Goal: Task Accomplishment & Management: Use online tool/utility

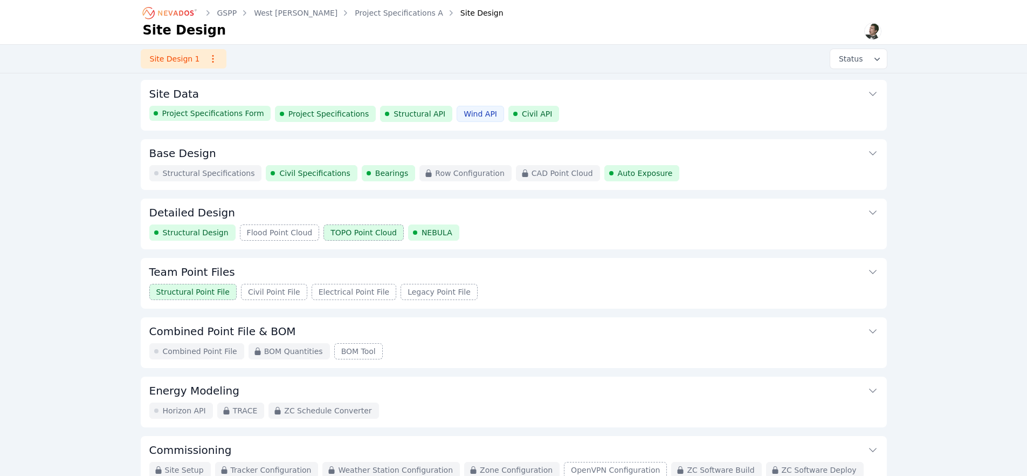
click at [250, 213] on button "Detailed Design" at bounding box center [513, 211] width 729 height 26
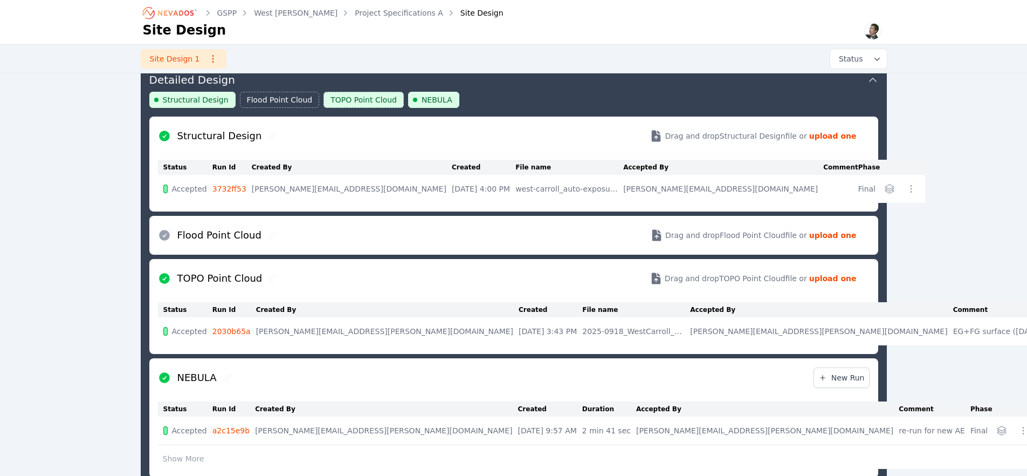
scroll to position [134, 0]
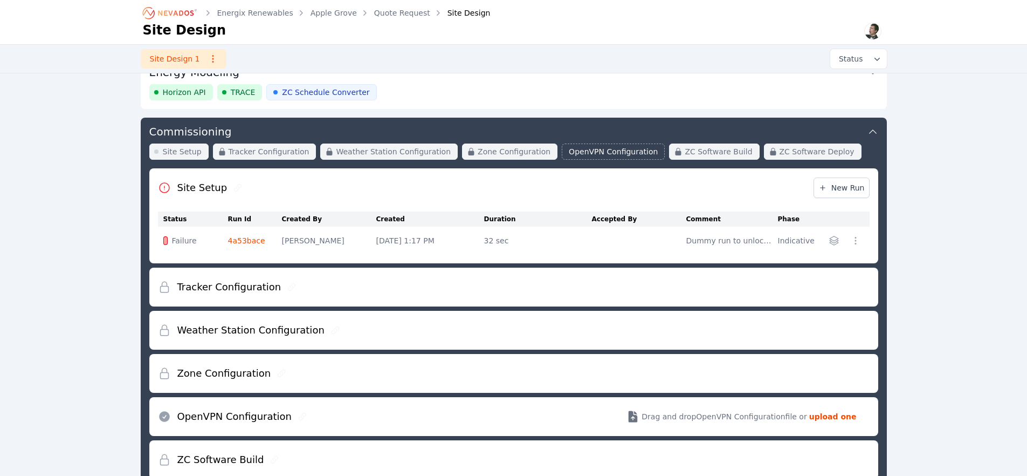
scroll to position [421, 0]
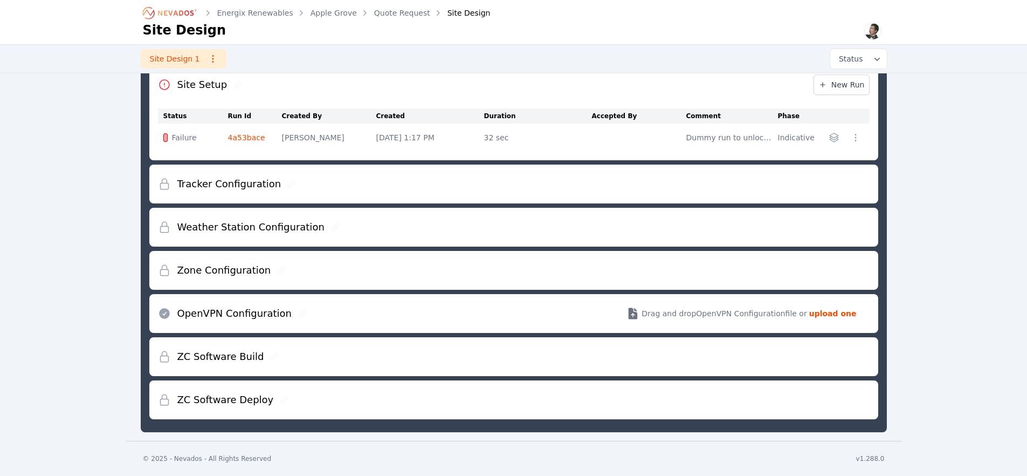
click at [462, 367] on div "ZC Software Build" at bounding box center [514, 356] width 712 height 39
click at [462, 360] on div "ZC Software Build" at bounding box center [514, 356] width 712 height 39
click at [353, 362] on div "ZC Software Build" at bounding box center [514, 356] width 712 height 39
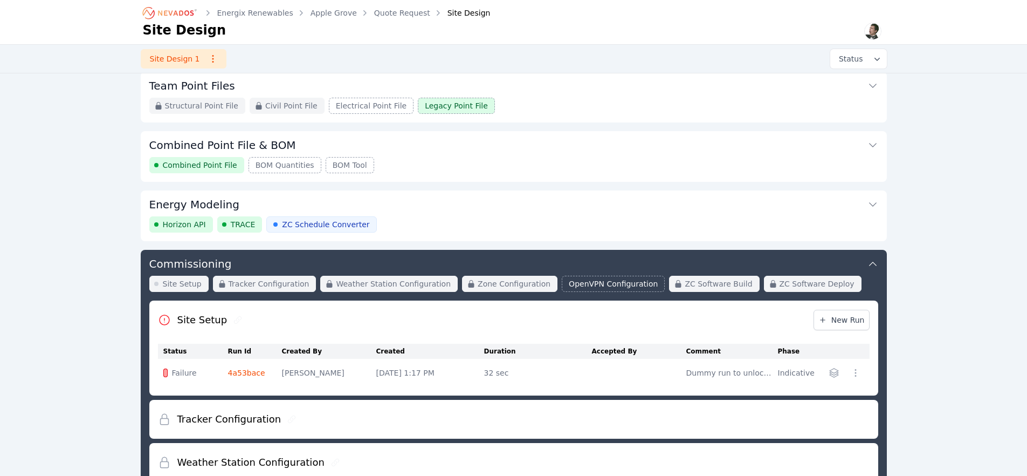
scroll to position [163, 0]
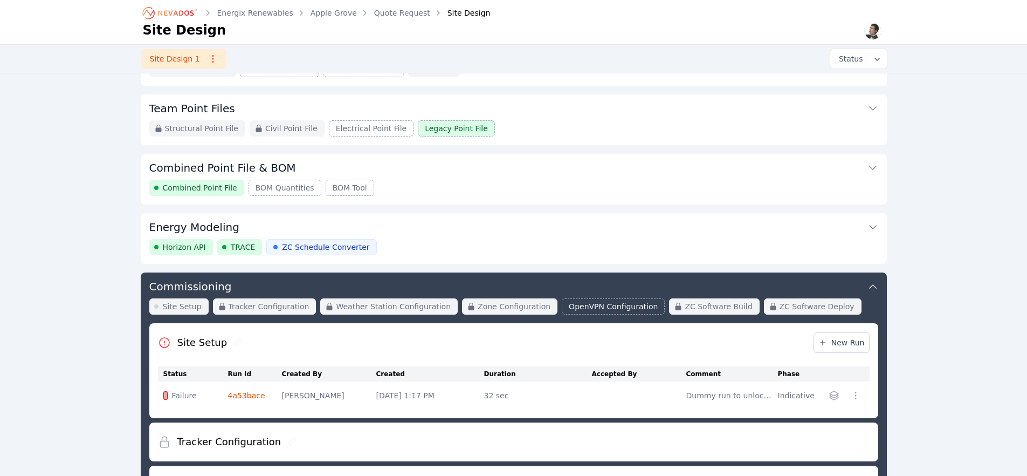
click at [414, 244] on div "Horizon API TRACE ZC Schedule Converter" at bounding box center [513, 247] width 729 height 16
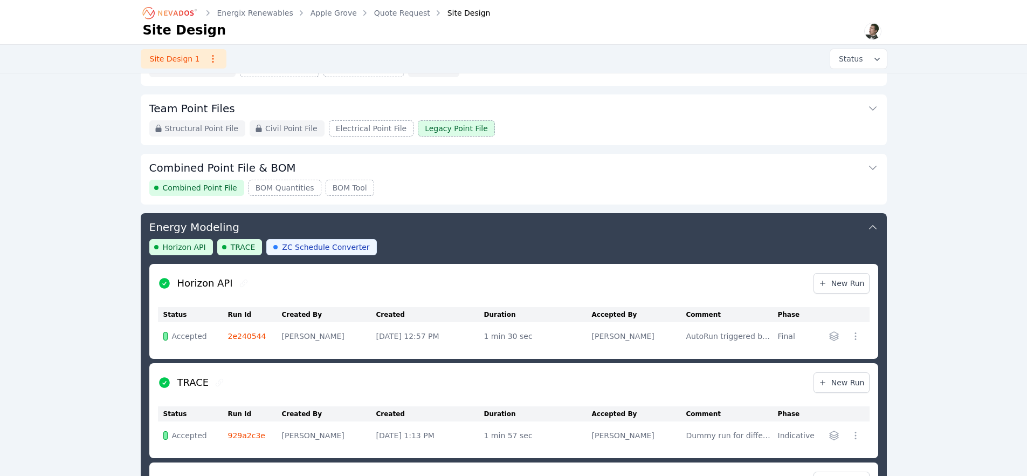
scroll to position [296, 0]
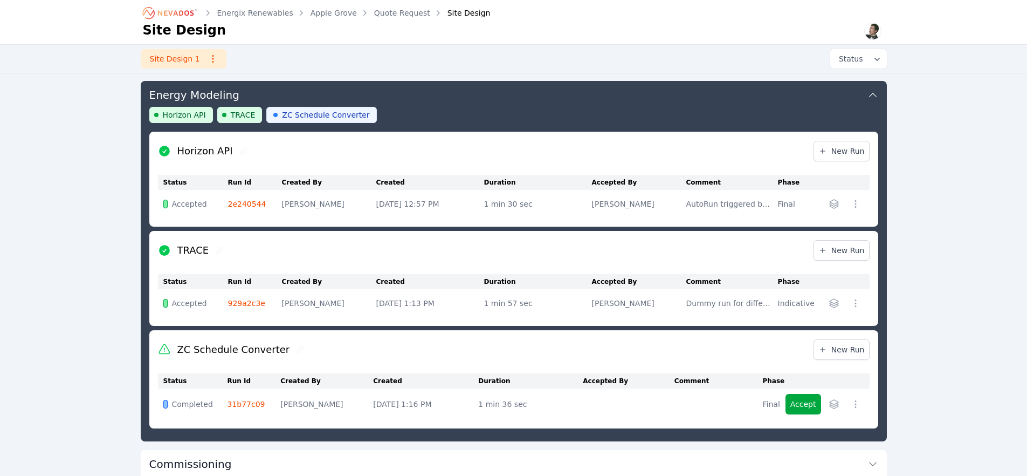
click at [244, 403] on link "31b77c09" at bounding box center [246, 404] width 38 height 9
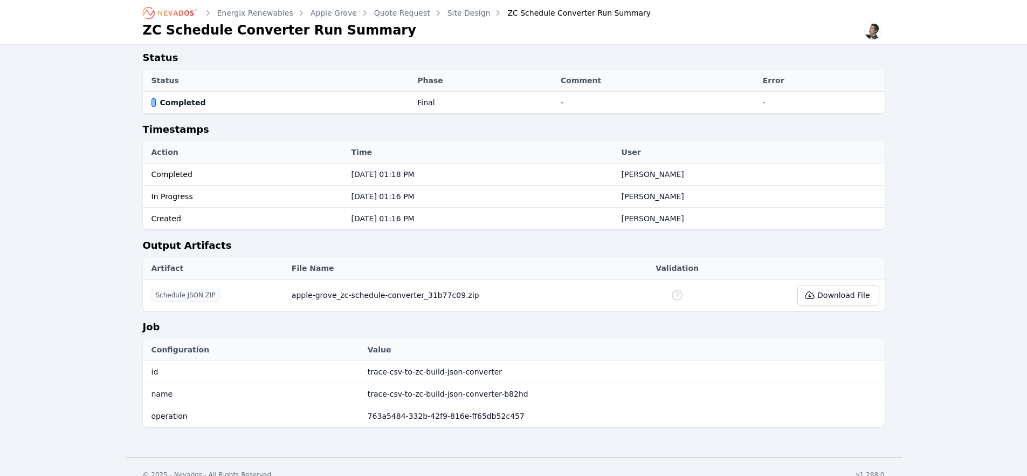
scroll to position [127, 0]
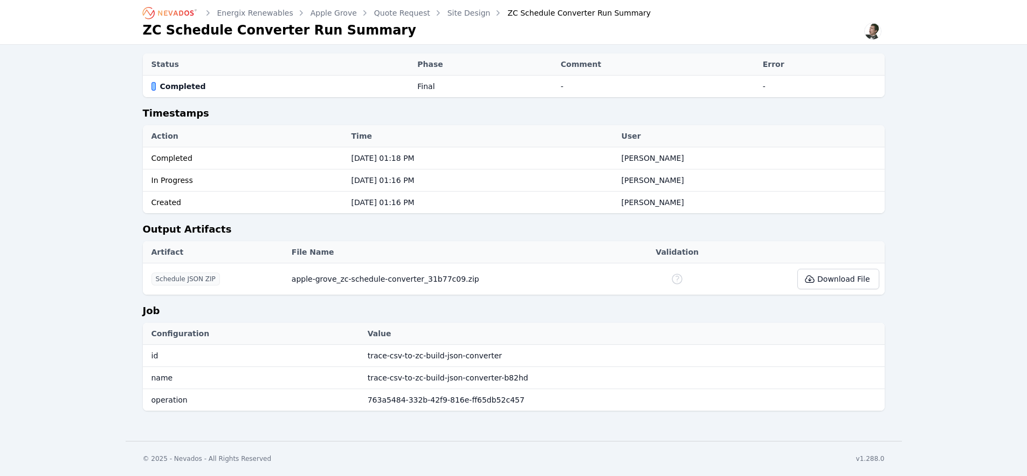
click at [676, 283] on icon at bounding box center [677, 278] width 13 height 13
click at [386, 310] on h2 "Job" at bounding box center [514, 312] width 742 height 19
click at [838, 282] on button "Download File" at bounding box center [838, 279] width 81 height 20
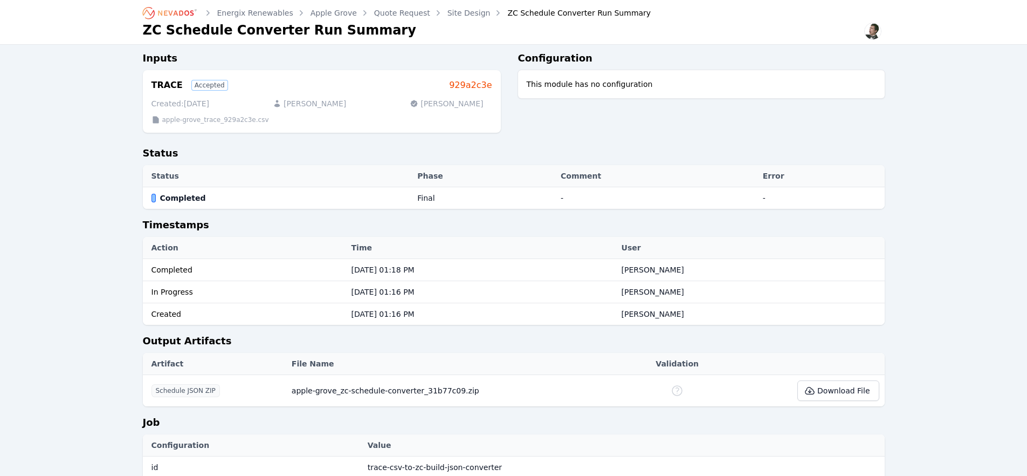
scroll to position [78, 0]
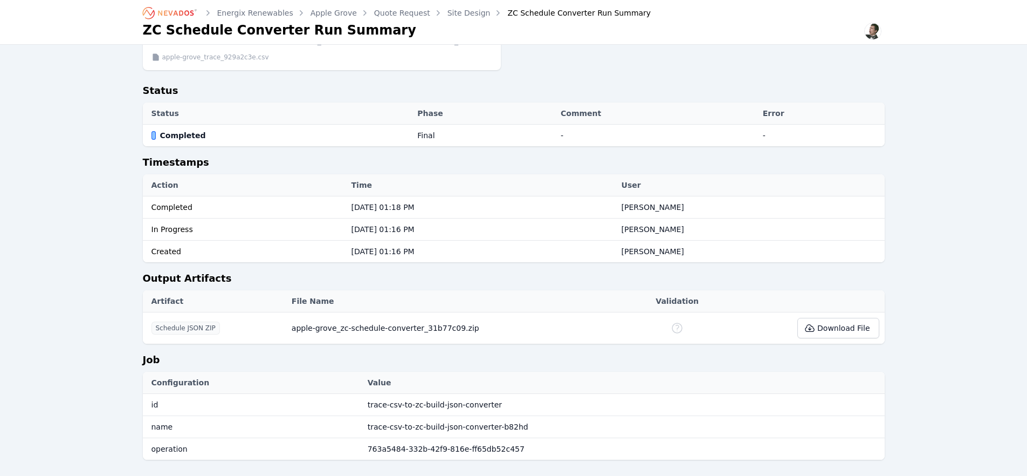
drag, startPoint x: 919, startPoint y: 346, endPoint x: 912, endPoint y: 345, distance: 7.0
click at [919, 345] on div "Energix Renewables Apple Grove Quote Request Site Design ZC Schedule Converter …" at bounding box center [513, 206] width 1027 height 568
click at [845, 330] on button "Download File" at bounding box center [838, 328] width 81 height 20
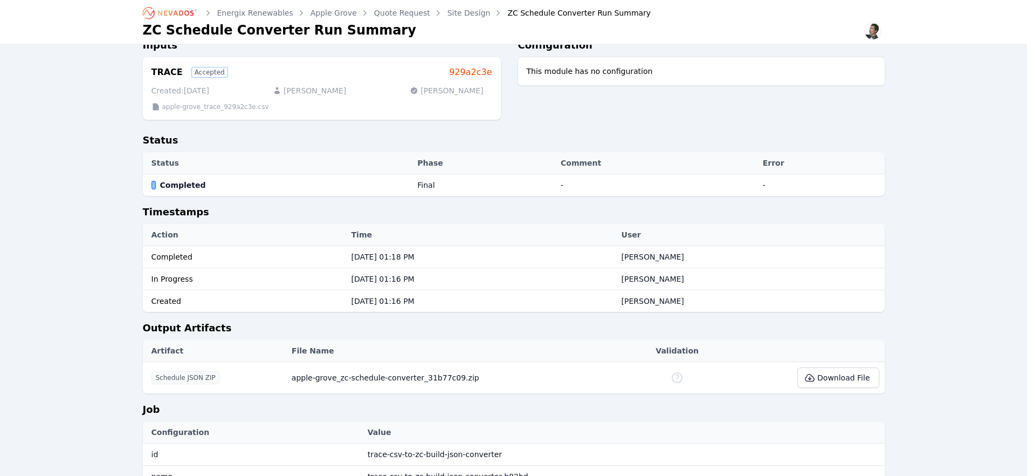
scroll to position [0, 0]
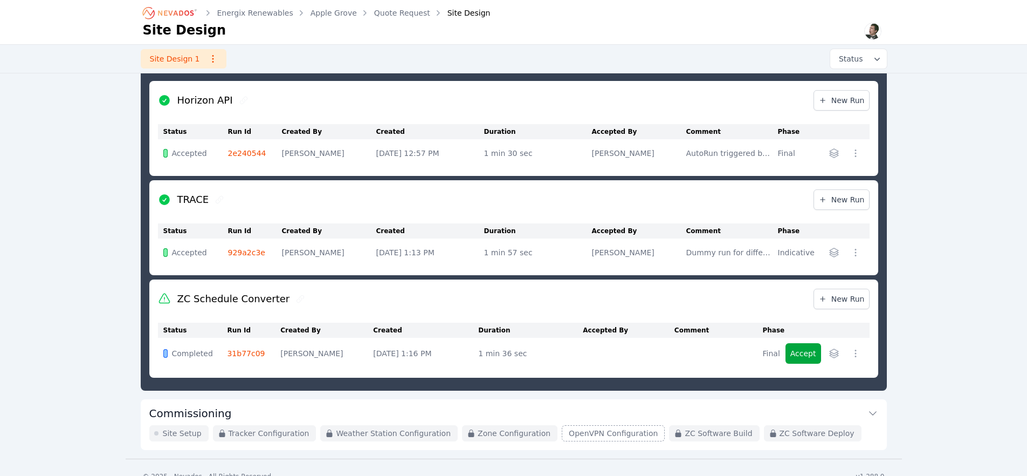
scroll to position [364, 0]
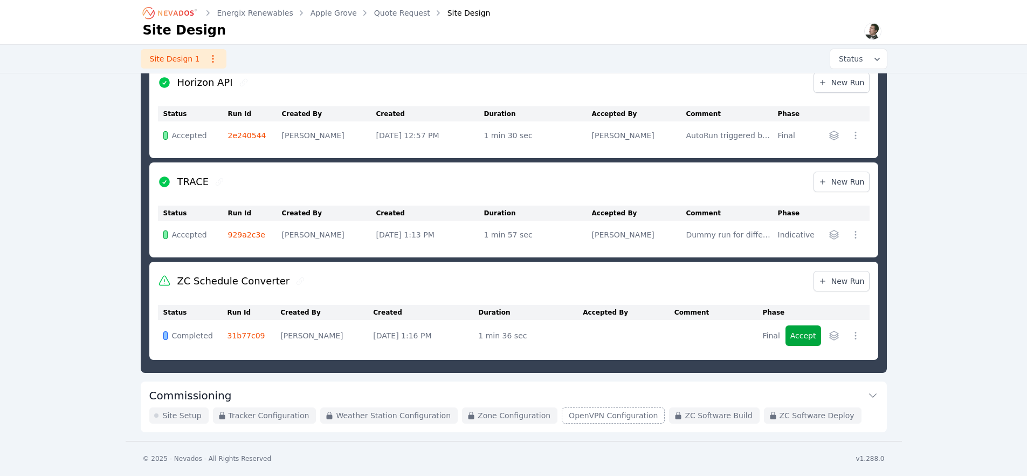
click at [260, 395] on button "Commissioning" at bounding box center [513, 394] width 729 height 26
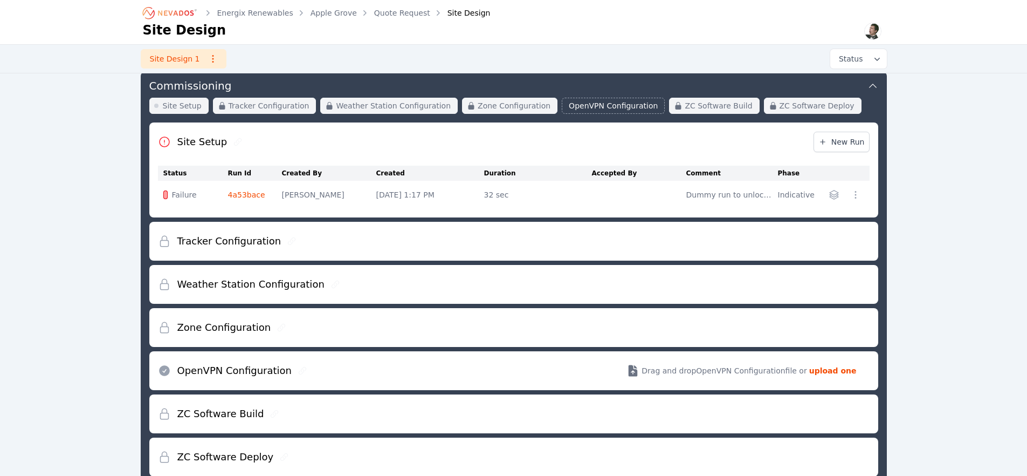
scroll to position [355, 0]
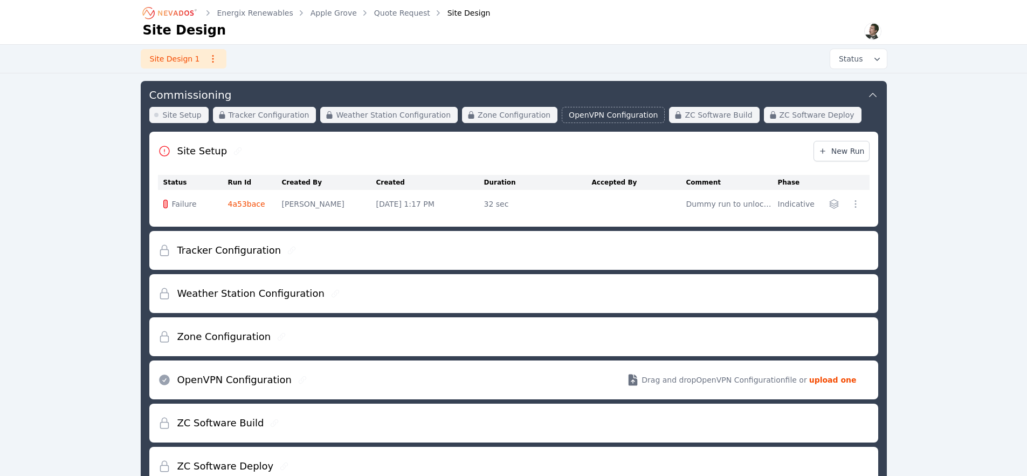
click at [245, 205] on link "4a53bace" at bounding box center [246, 204] width 37 height 9
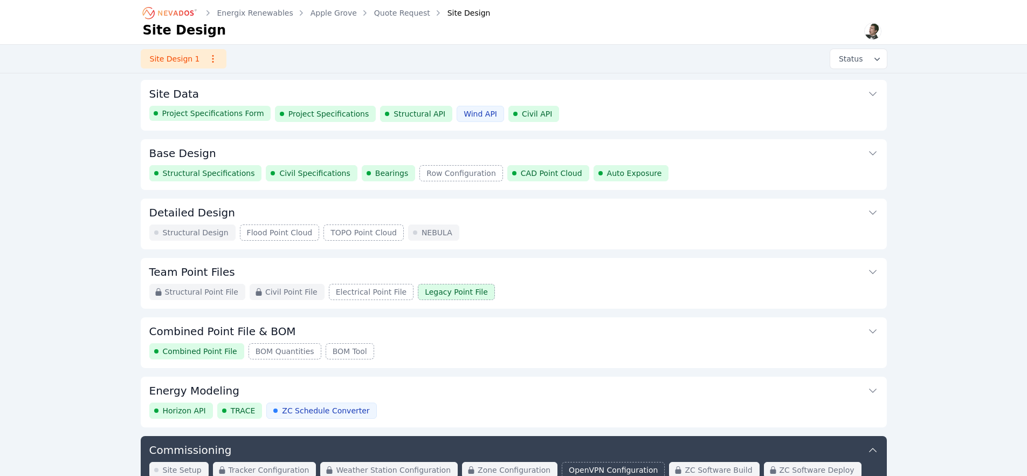
scroll to position [355, 0]
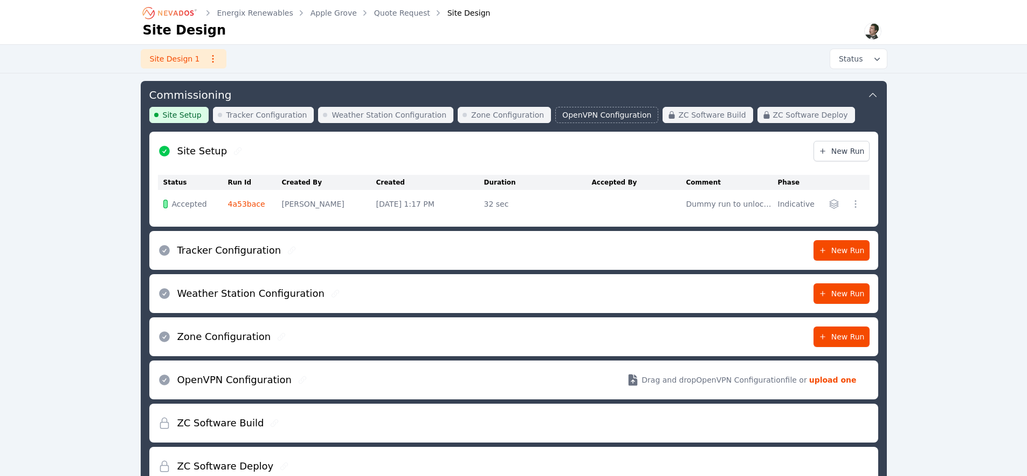
click at [152, 11] on icon "Breadcrumb" at bounding box center [148, 13] width 12 height 12
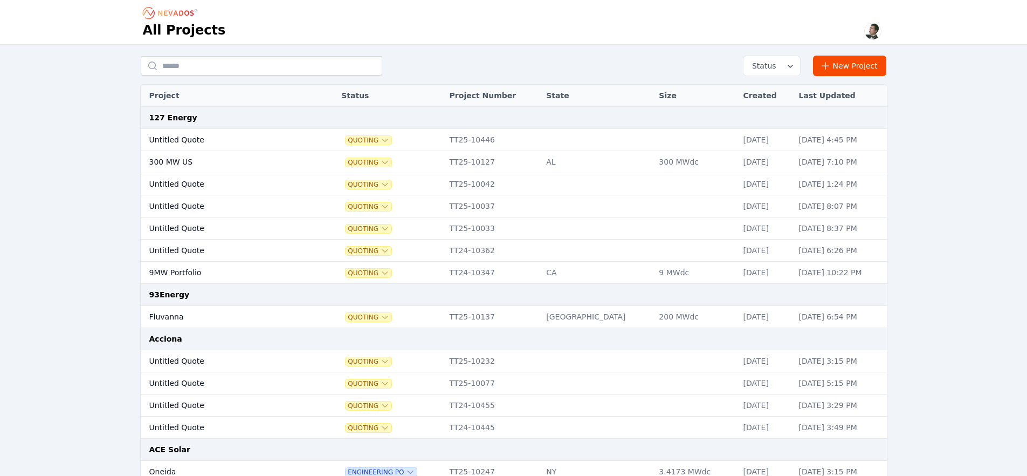
click at [264, 70] on input "text" at bounding box center [262, 65] width 242 height 19
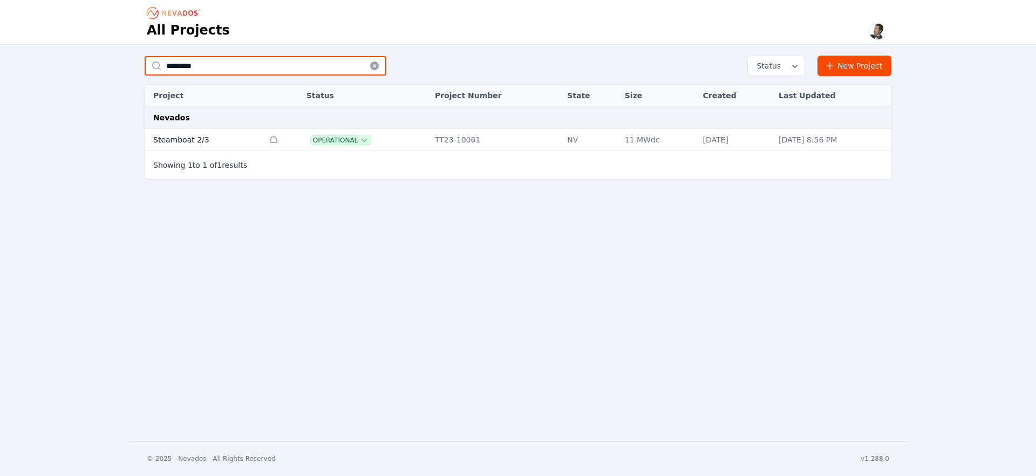
type input "*********"
click at [176, 143] on td "Steamboat 2/3" at bounding box center [204, 140] width 119 height 22
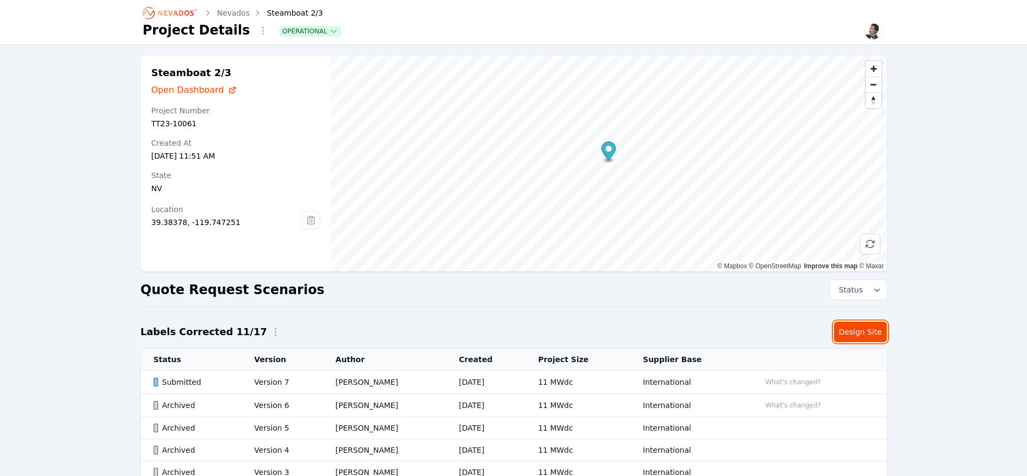
click at [856, 332] on link "Design Site" at bounding box center [860, 331] width 53 height 20
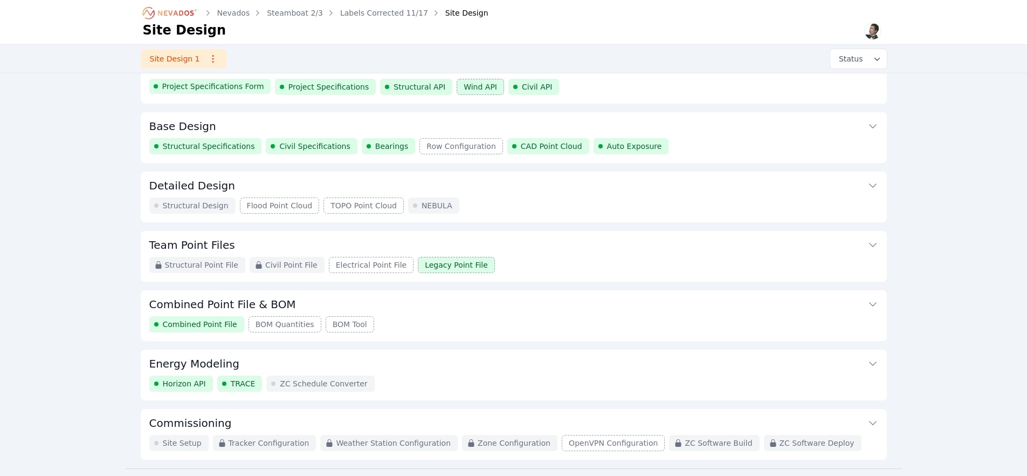
scroll to position [54, 0]
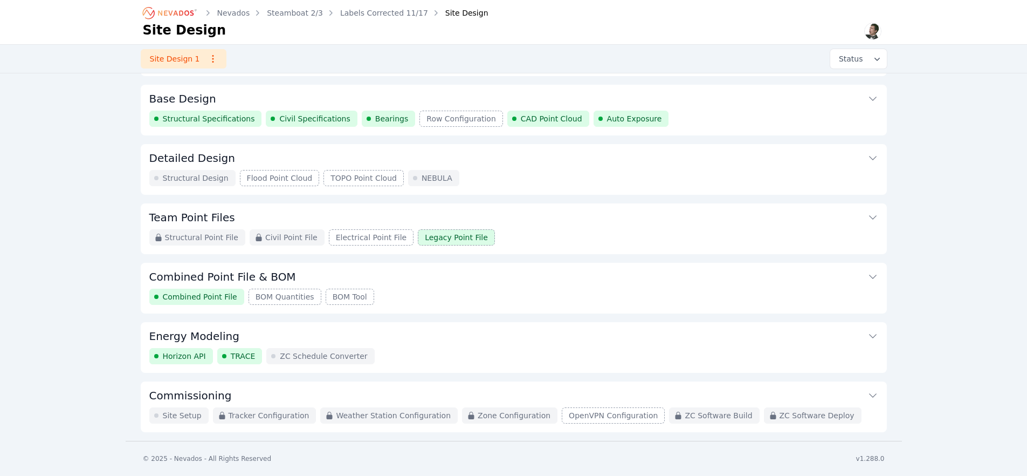
click at [497, 343] on button "Energy Modeling" at bounding box center [513, 335] width 729 height 26
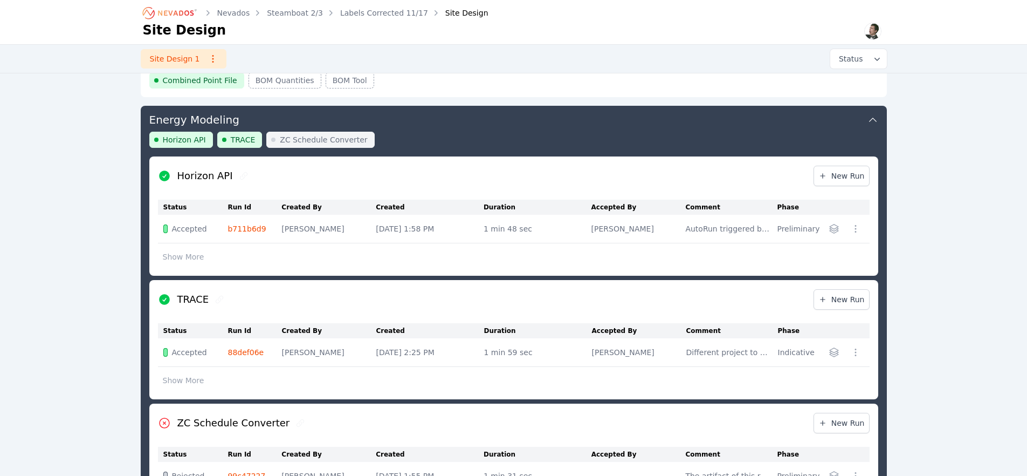
scroll to position [272, 0]
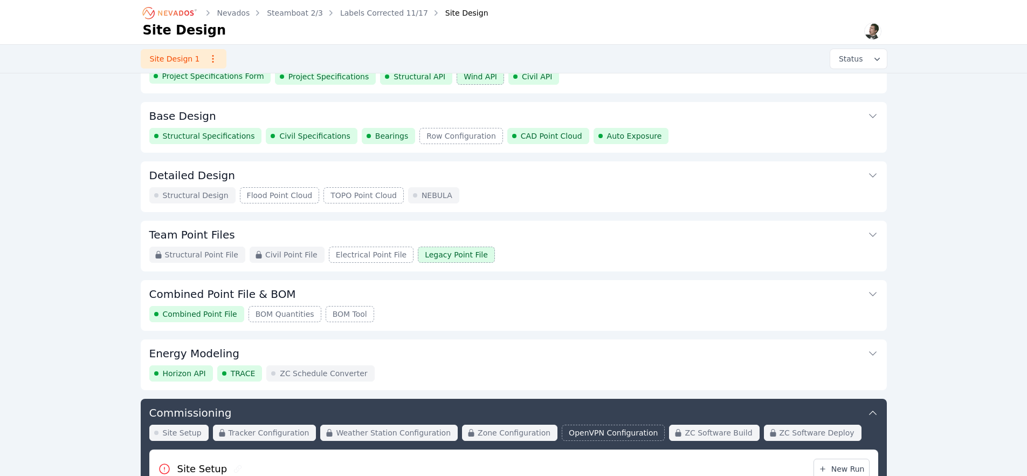
scroll to position [186, 0]
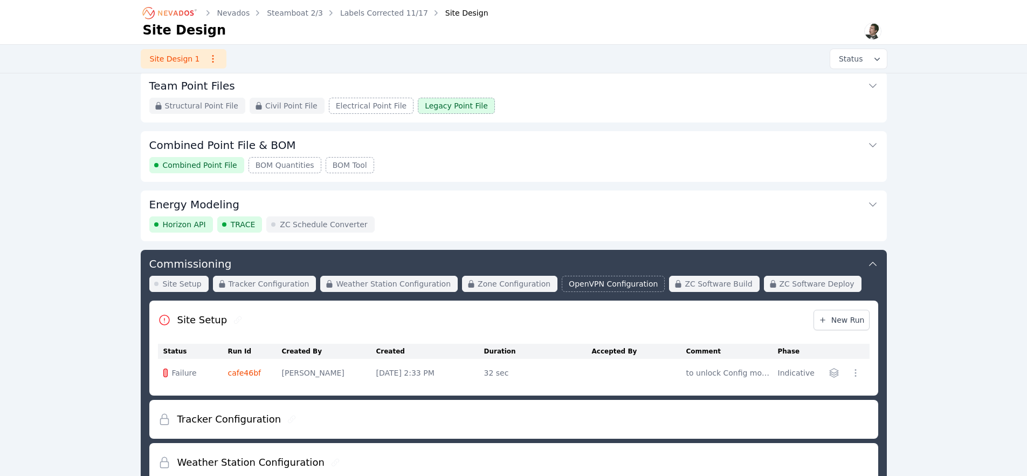
click at [458, 219] on div "Horizon API TRACE ZC Schedule Converter" at bounding box center [513, 224] width 729 height 16
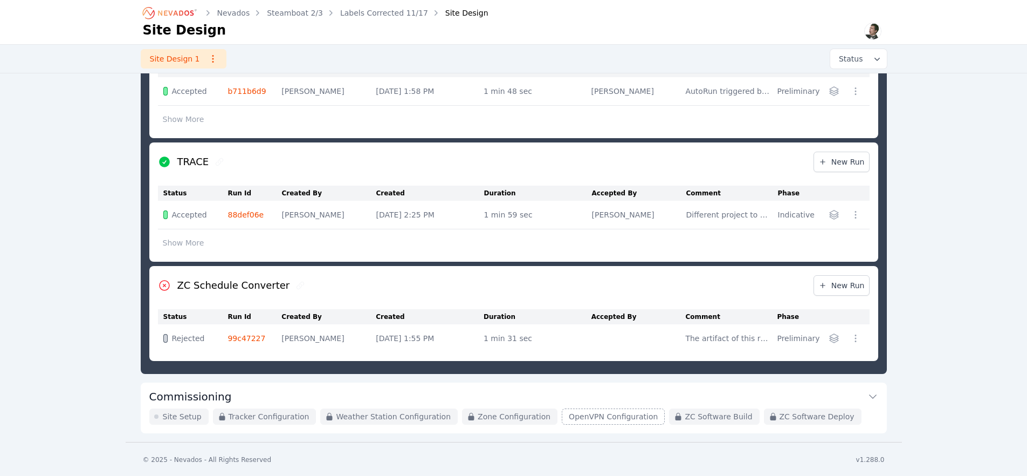
scroll to position [409, 0]
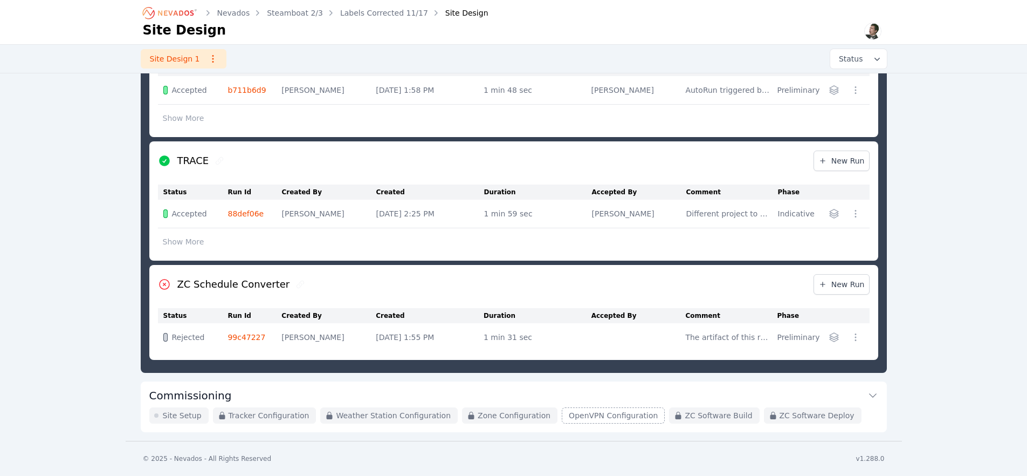
click at [250, 338] on link "99c47227" at bounding box center [247, 337] width 38 height 9
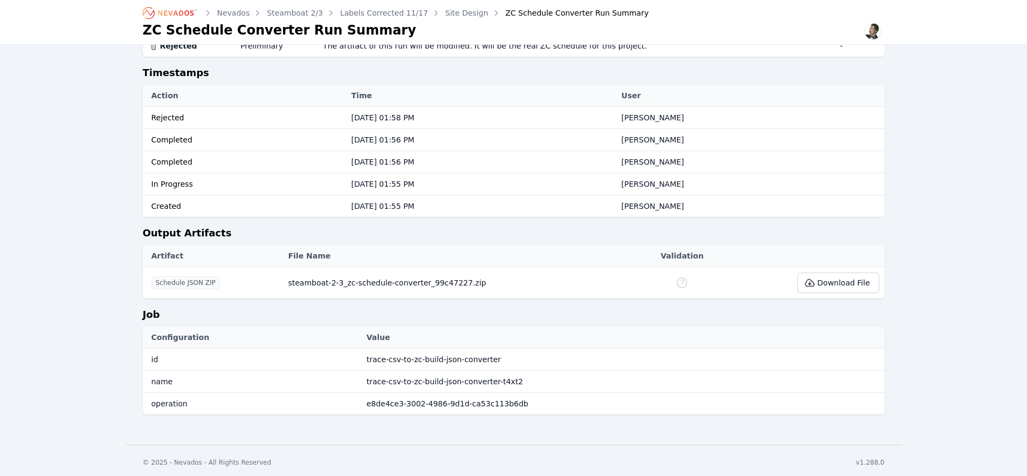
scroll to position [172, 0]
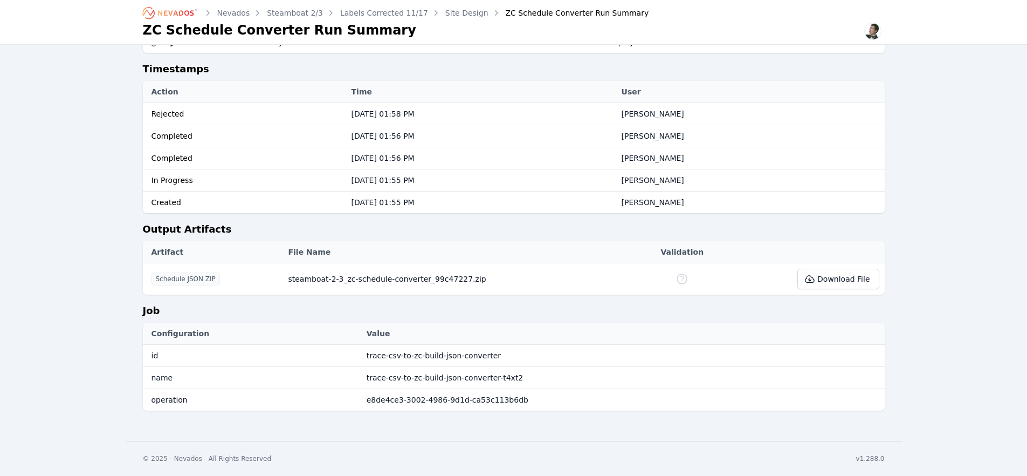
click at [908, 308] on div "Nevados Steamboat 2/3 Labels Corrected 11/17 Site Design ZC Schedule Converter …" at bounding box center [513, 134] width 1027 height 612
click at [860, 278] on button "Download File" at bounding box center [838, 279] width 81 height 20
click at [943, 241] on div "Nevados Steamboat 2/3 Labels Corrected 11/17 Site Design ZC Schedule Converter …" at bounding box center [513, 134] width 1027 height 612
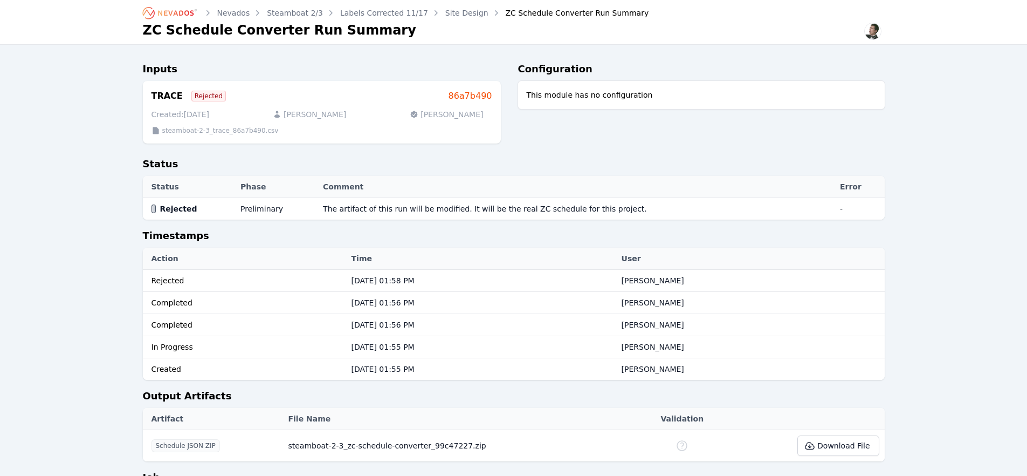
scroll to position [0, 0]
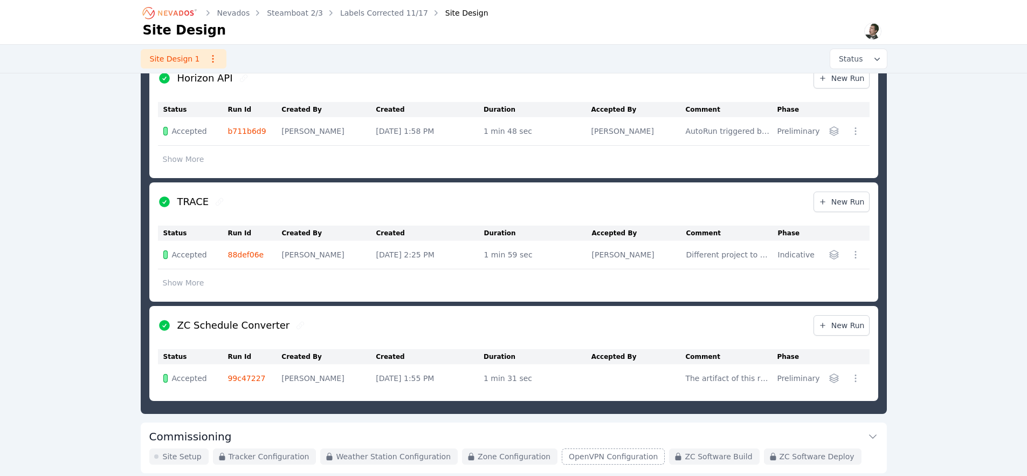
scroll to position [373, 0]
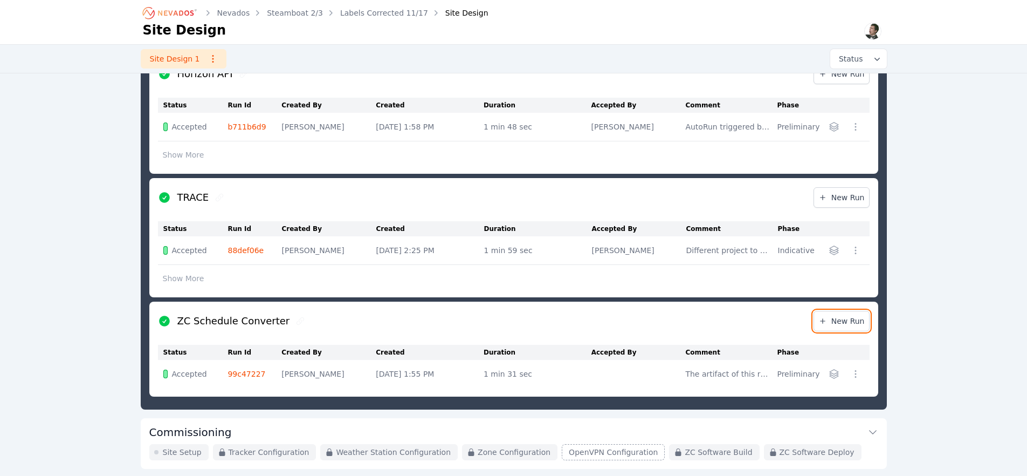
click at [847, 318] on span "New Run" at bounding box center [842, 321] width 46 height 11
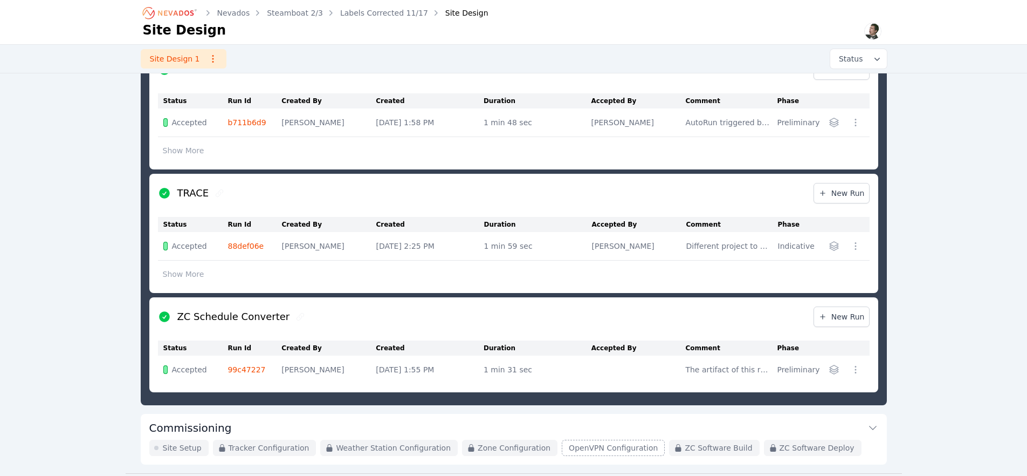
scroll to position [381, 0]
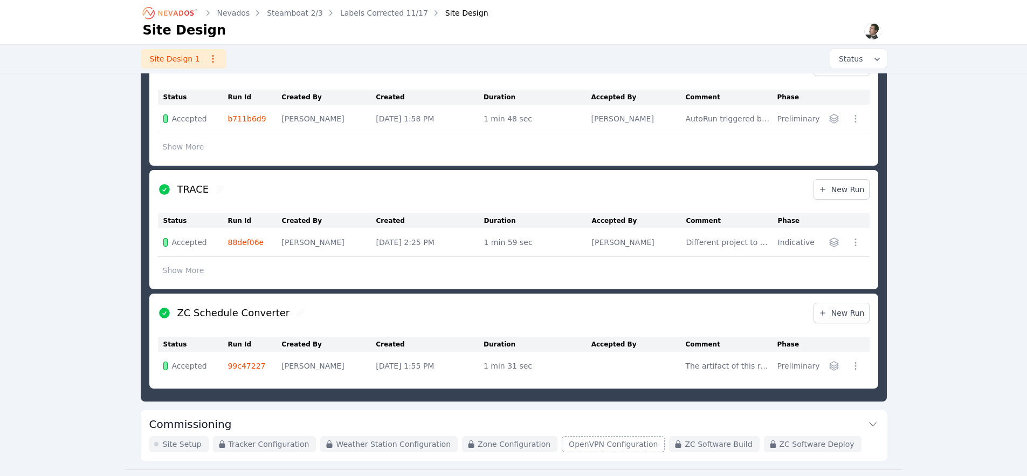
click at [183, 268] on button "Show More" at bounding box center [183, 270] width 51 height 20
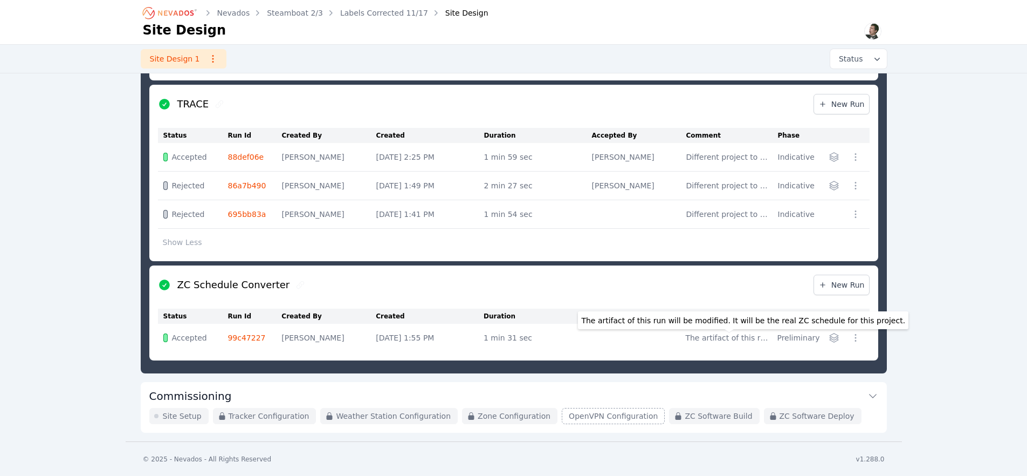
scroll to position [467, 0]
click at [276, 392] on button "Commissioning" at bounding box center [513, 394] width 729 height 26
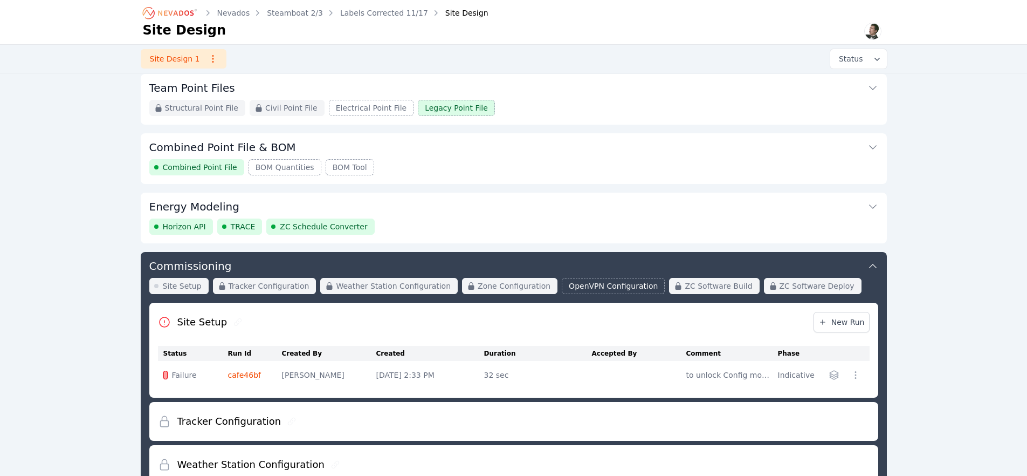
scroll to position [52, 0]
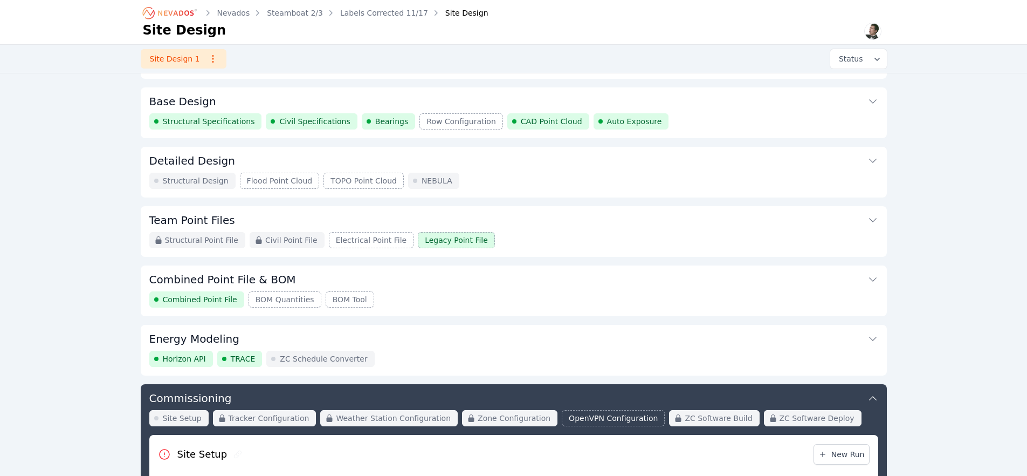
click at [472, 338] on button "Energy Modeling" at bounding box center [513, 338] width 729 height 26
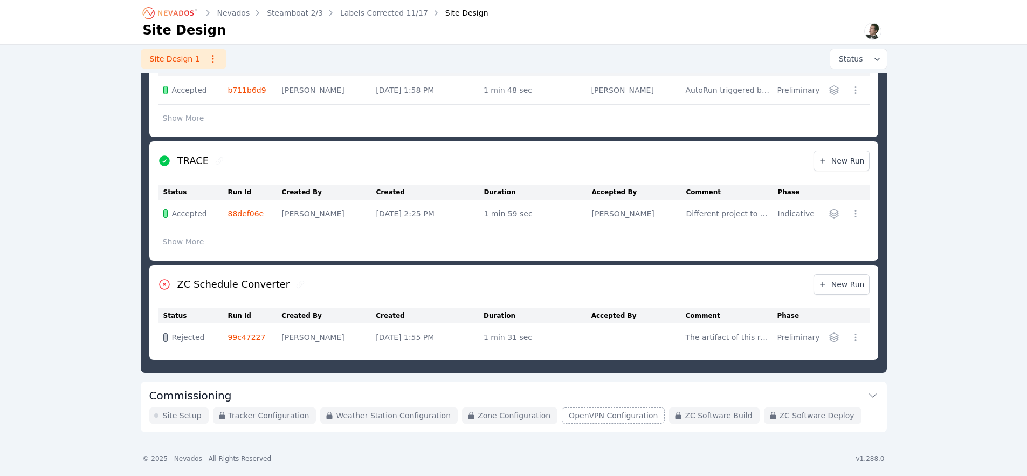
scroll to position [401, 0]
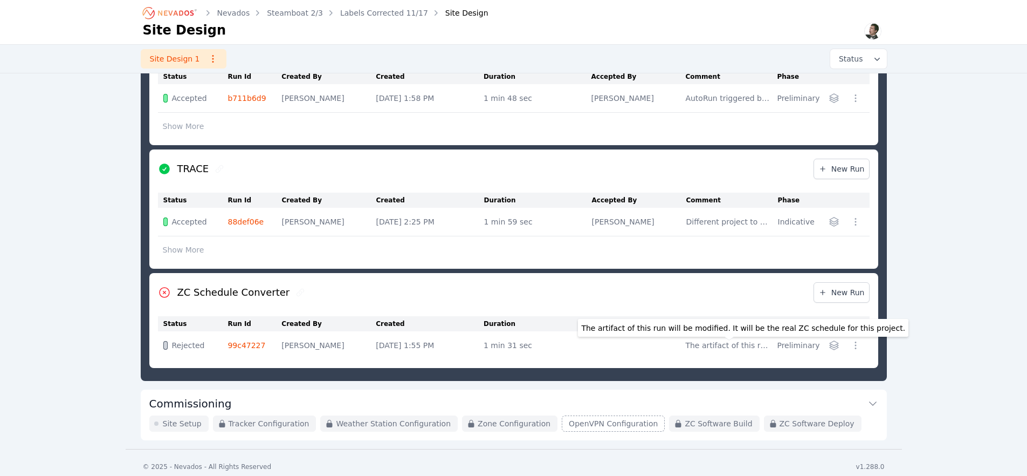
click at [701, 347] on div "The artifact of this run will be modified. It will be the real ZC schedule for …" at bounding box center [728, 345] width 86 height 11
click at [700, 345] on div "The artifact of this run will be modified. It will be the real ZC schedule for …" at bounding box center [728, 345] width 86 height 11
drag, startPoint x: 687, startPoint y: 346, endPoint x: 421, endPoint y: 356, distance: 266.1
click at [625, 346] on tr "Rejected 99c47227 Ted Elliott Oct 9, 2025, 1:55 PM 1 min 31 sec The artifact of…" at bounding box center [514, 345] width 712 height 28
click at [254, 346] on link "99c47227" at bounding box center [247, 345] width 38 height 9
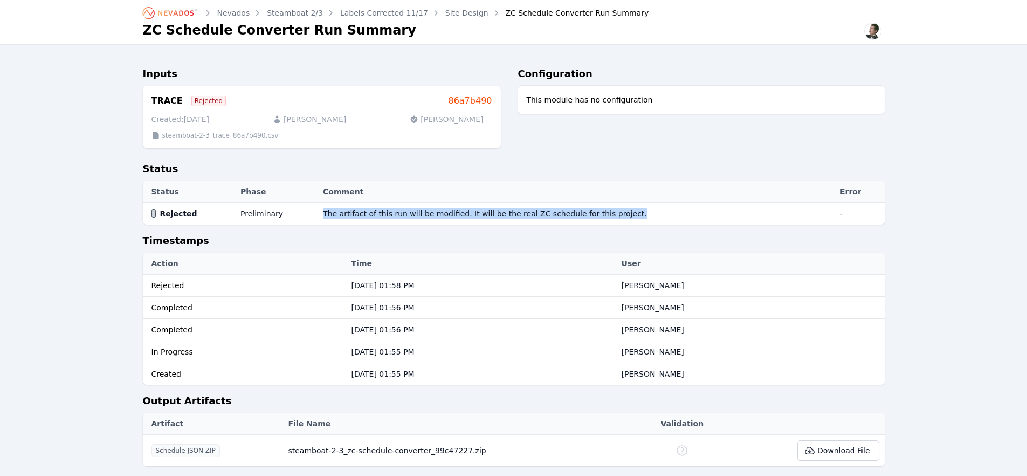
drag, startPoint x: 626, startPoint y: 214, endPoint x: 318, endPoint y: 214, distance: 307.4
click at [318, 214] on td "The artifact of this run will be modified. It will be the real ZC schedule for …" at bounding box center [576, 214] width 517 height 22
copy td "The artifact of this run will be modified. It will be the real ZC schedule for …"
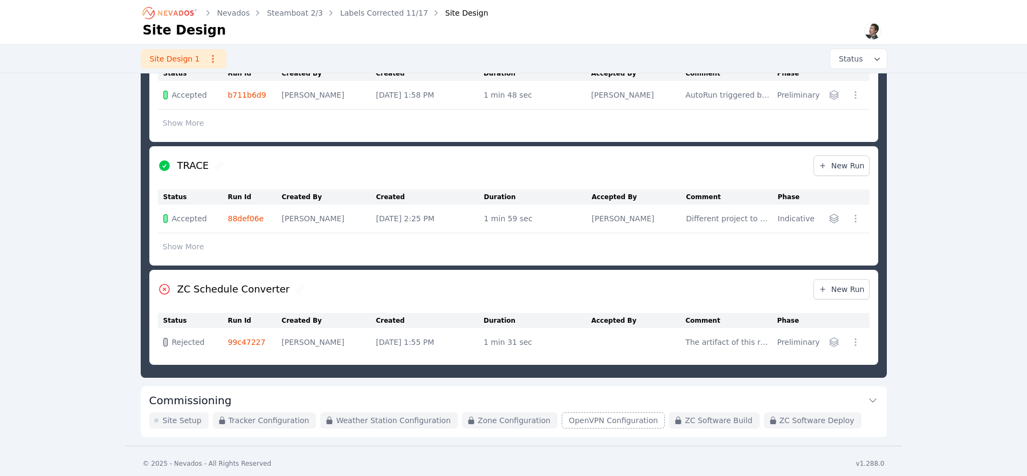
scroll to position [409, 0]
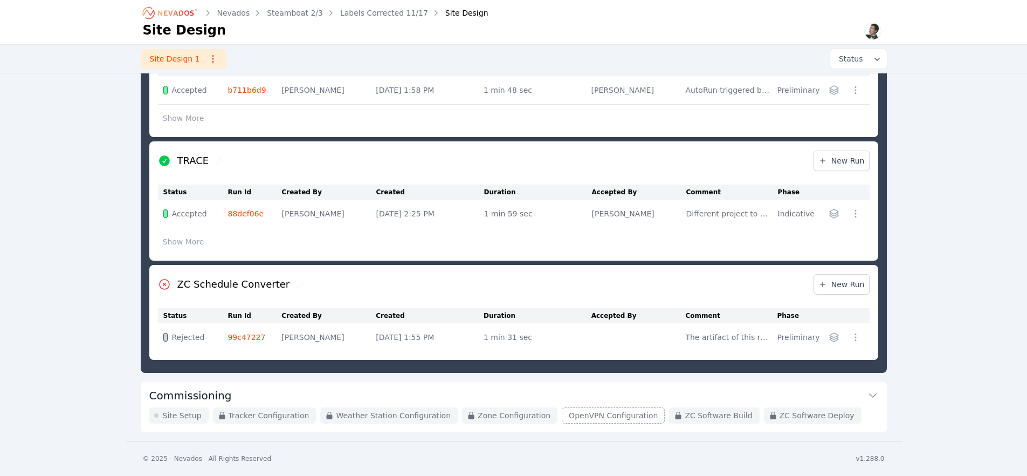
click at [271, 395] on button "Commissioning" at bounding box center [513, 394] width 729 height 26
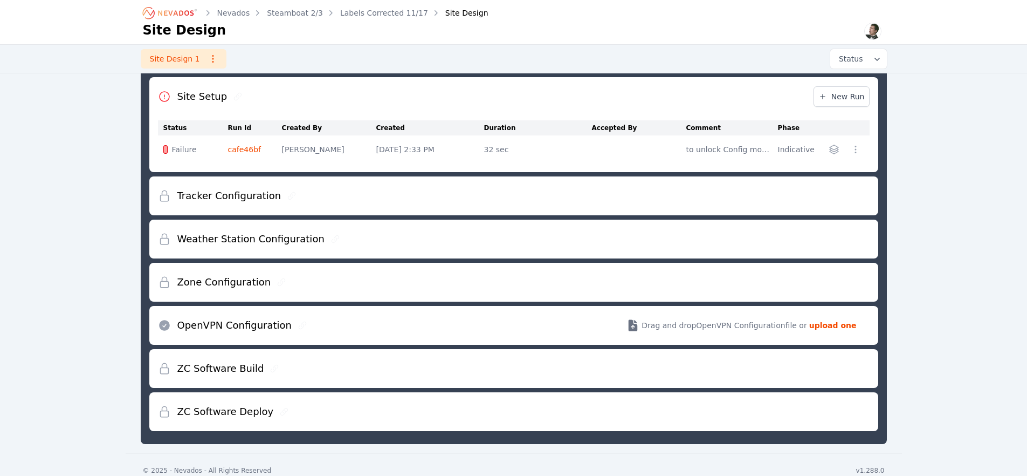
scroll to position [355, 0]
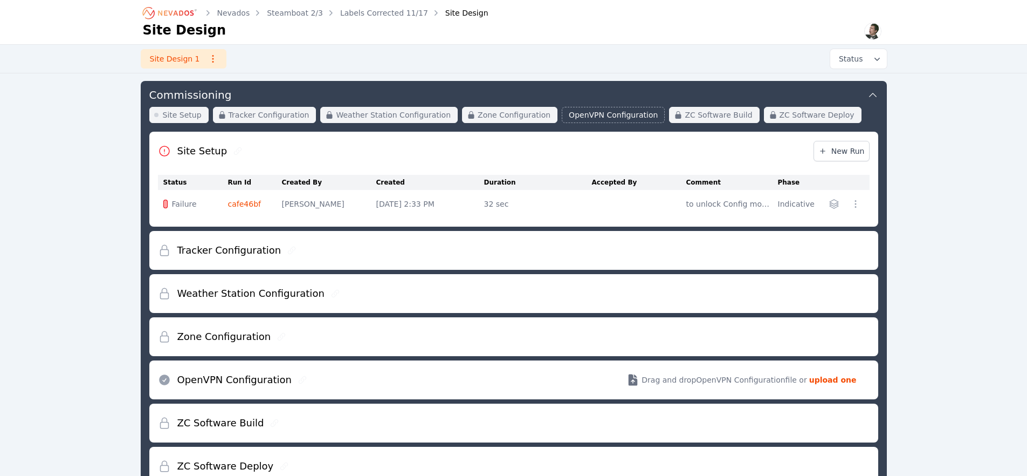
click at [243, 203] on link "cafe46bf" at bounding box center [244, 204] width 33 height 9
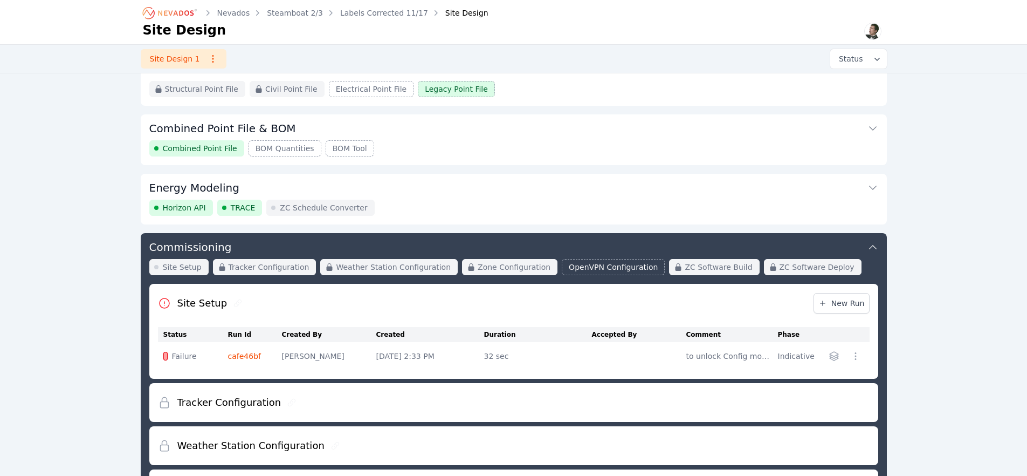
scroll to position [192, 0]
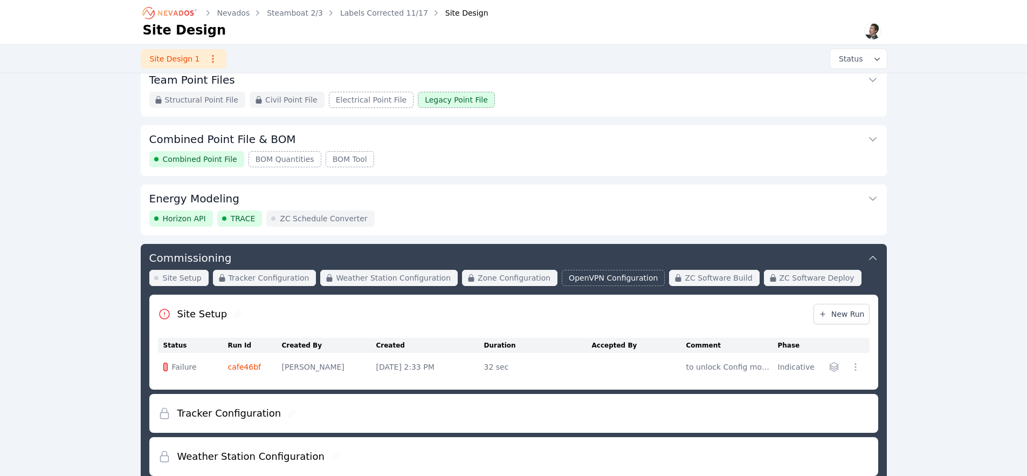
click at [246, 368] on link "cafe46bf" at bounding box center [244, 366] width 33 height 9
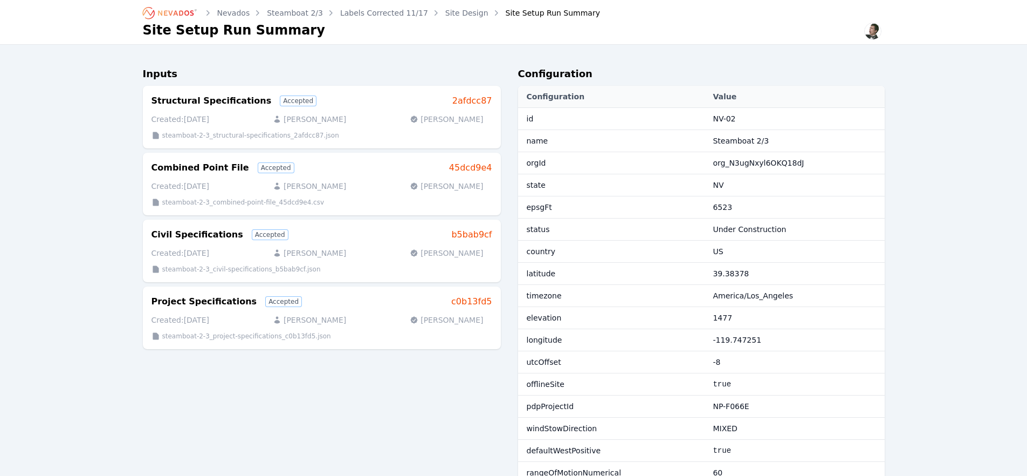
click at [466, 12] on link "Site Design" at bounding box center [466, 13] width 43 height 11
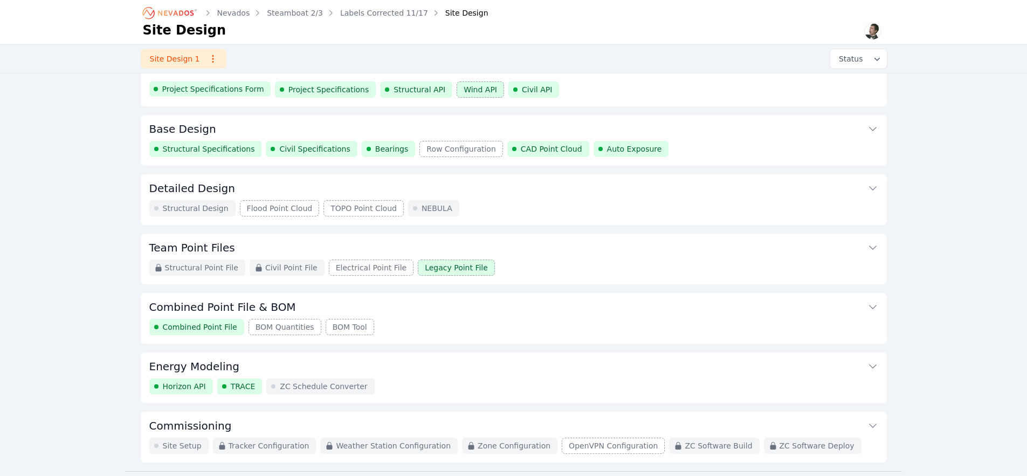
scroll to position [54, 0]
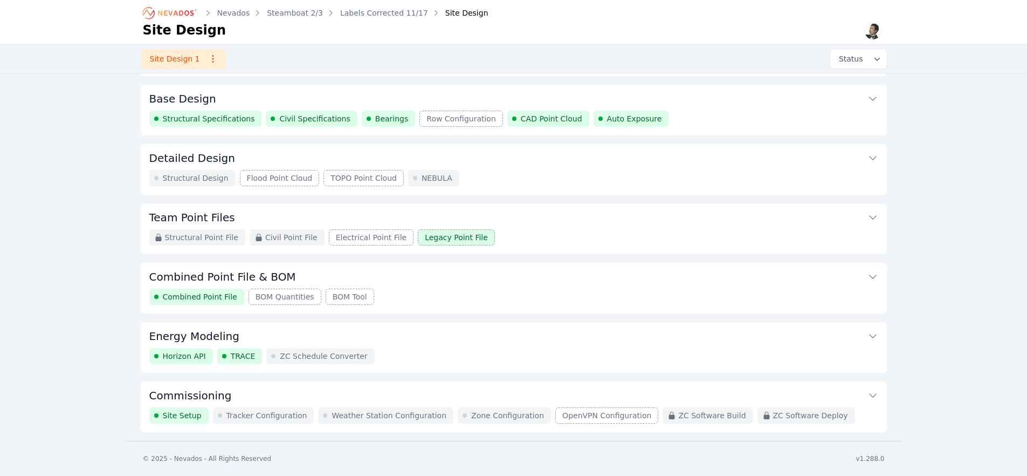
click at [336, 387] on button "Commissioning" at bounding box center [513, 394] width 729 height 26
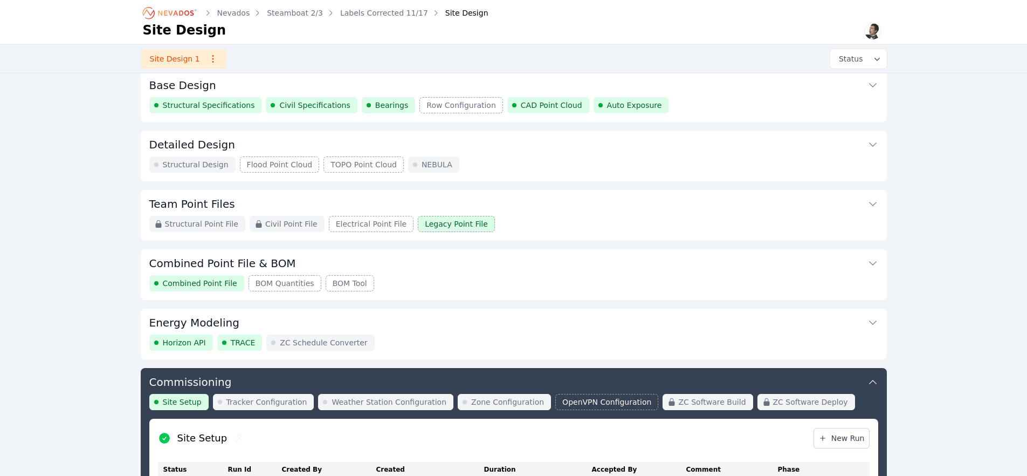
scroll to position [87, 0]
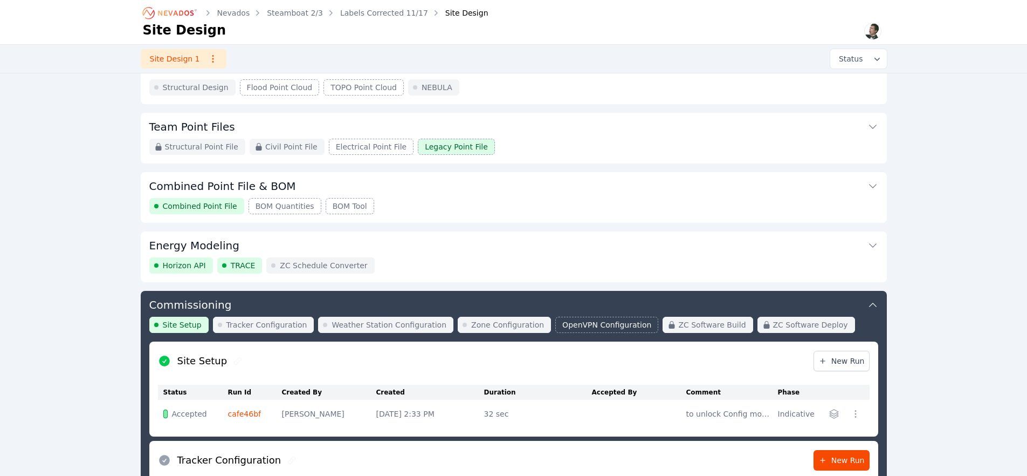
click at [434, 262] on div "Horizon API TRACE ZC Schedule Converter" at bounding box center [513, 265] width 729 height 16
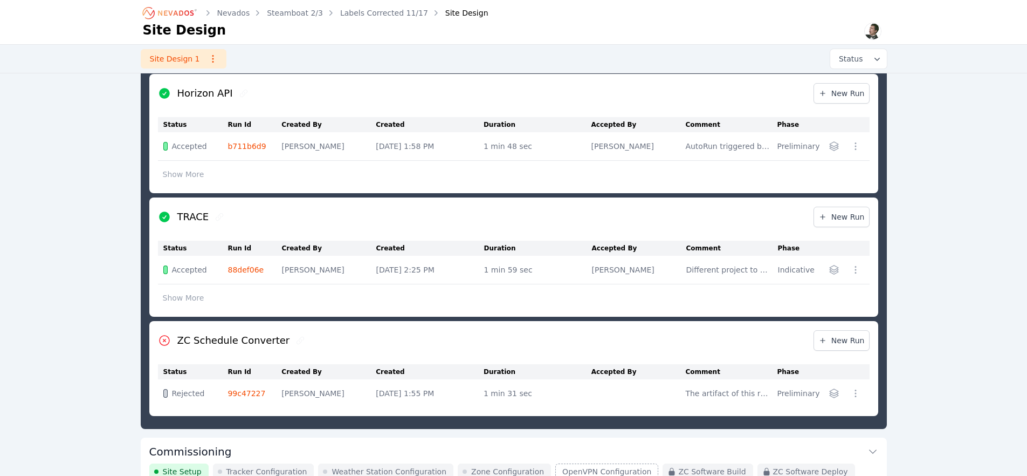
scroll to position [358, 0]
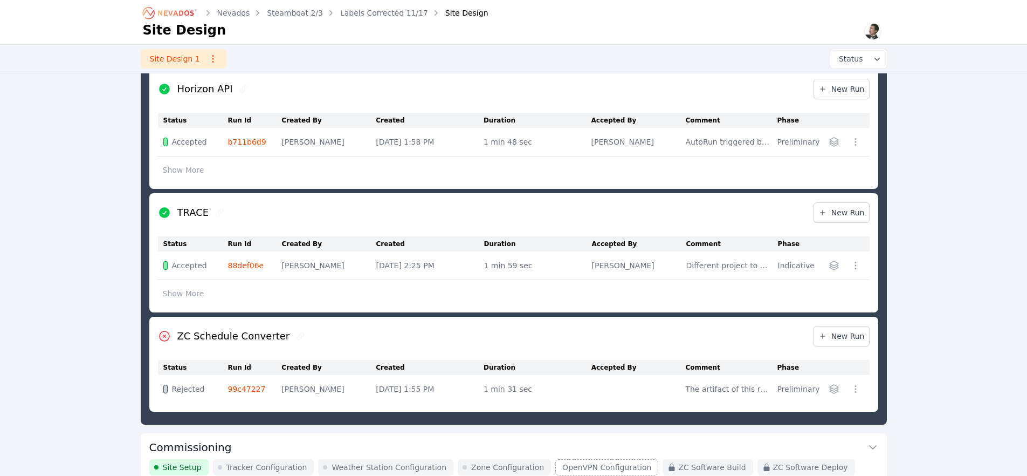
click at [248, 390] on link "99c47227" at bounding box center [247, 389] width 38 height 9
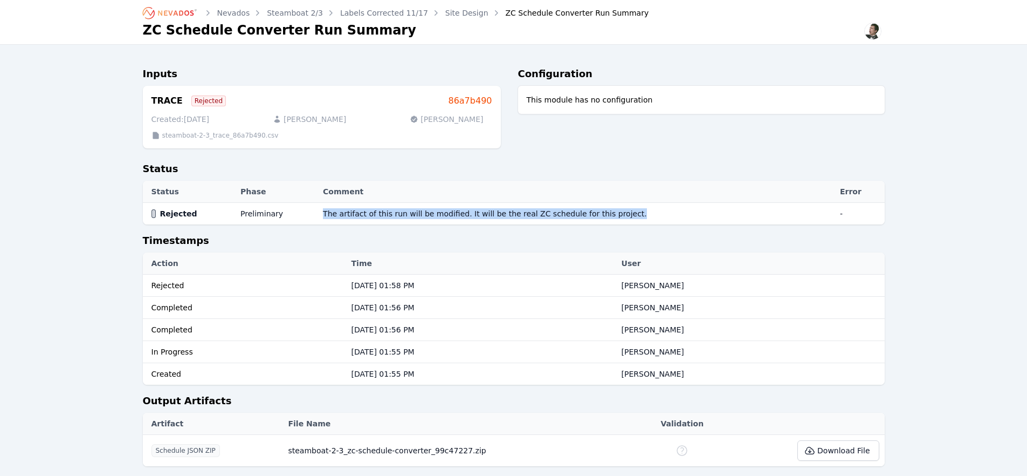
drag, startPoint x: 630, startPoint y: 216, endPoint x: 321, endPoint y: 212, distance: 309.1
click at [321, 212] on td "The artifact of this run will be modified. It will be the real ZC schedule for …" at bounding box center [576, 214] width 517 height 22
copy td "The artifact of this run will be modified. It will be the real ZC schedule for …"
click at [458, 15] on link "Site Design" at bounding box center [466, 13] width 43 height 11
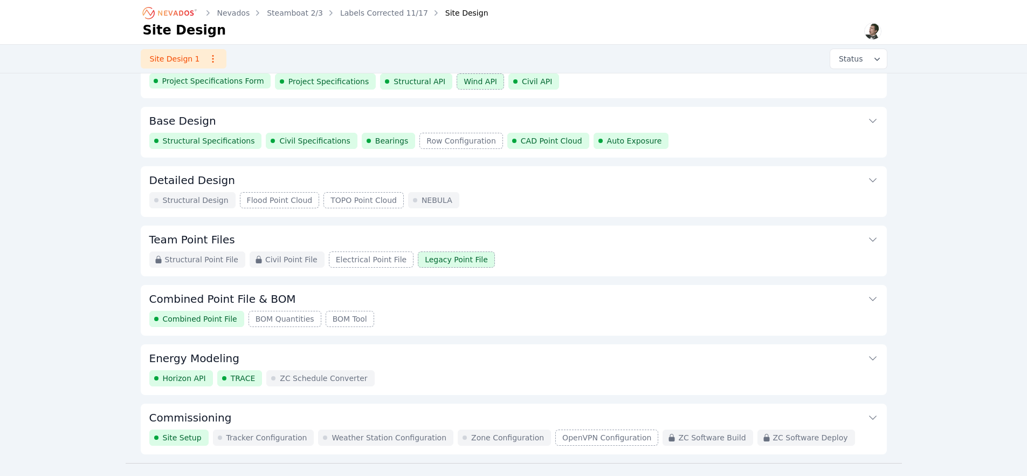
scroll to position [54, 0]
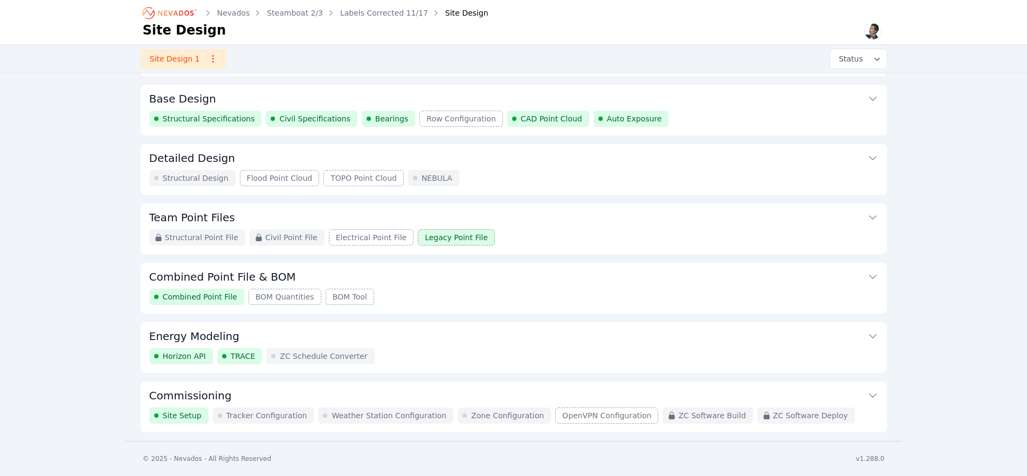
click at [441, 353] on div "Horizon API TRACE ZC Schedule Converter" at bounding box center [513, 356] width 729 height 16
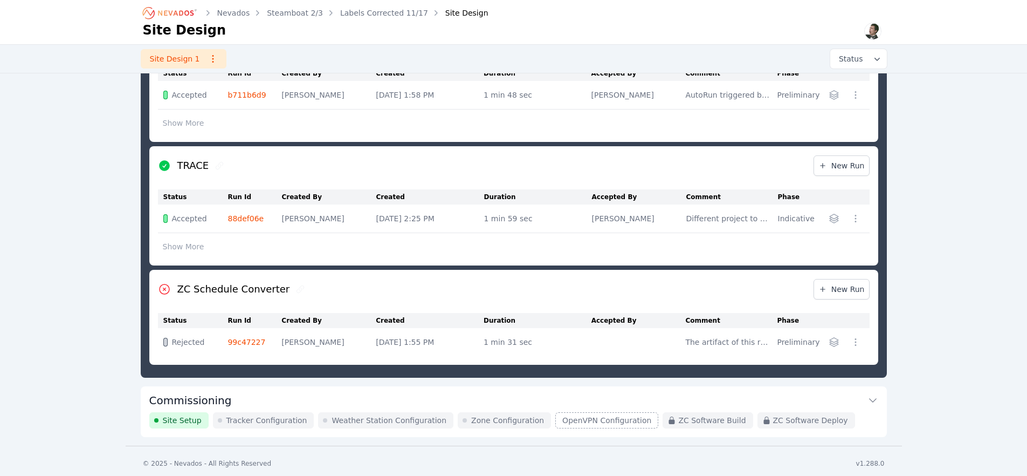
scroll to position [409, 0]
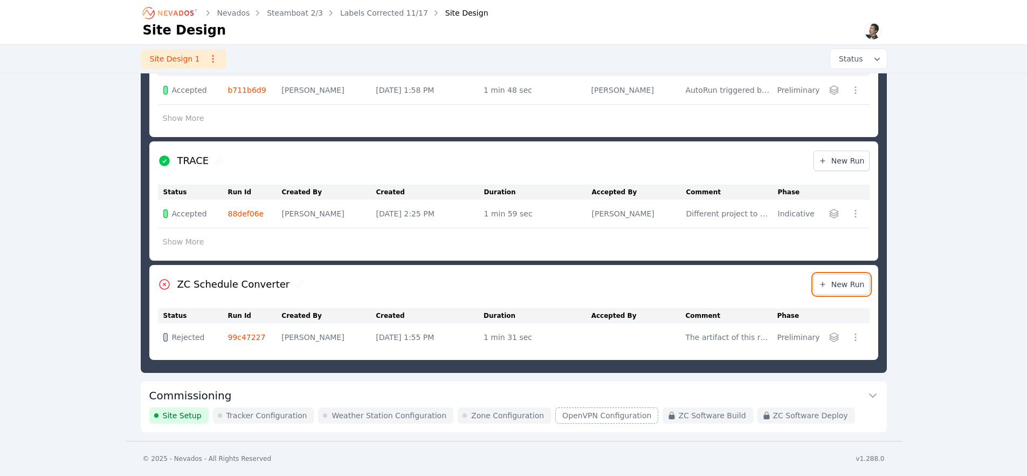
click at [841, 285] on span "New Run" at bounding box center [842, 284] width 46 height 11
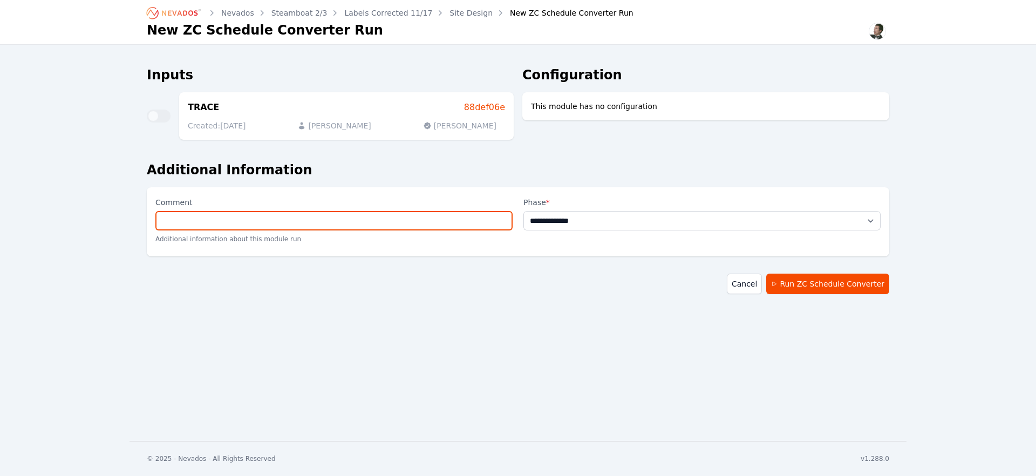
click at [394, 227] on input "Comment" at bounding box center [333, 220] width 357 height 19
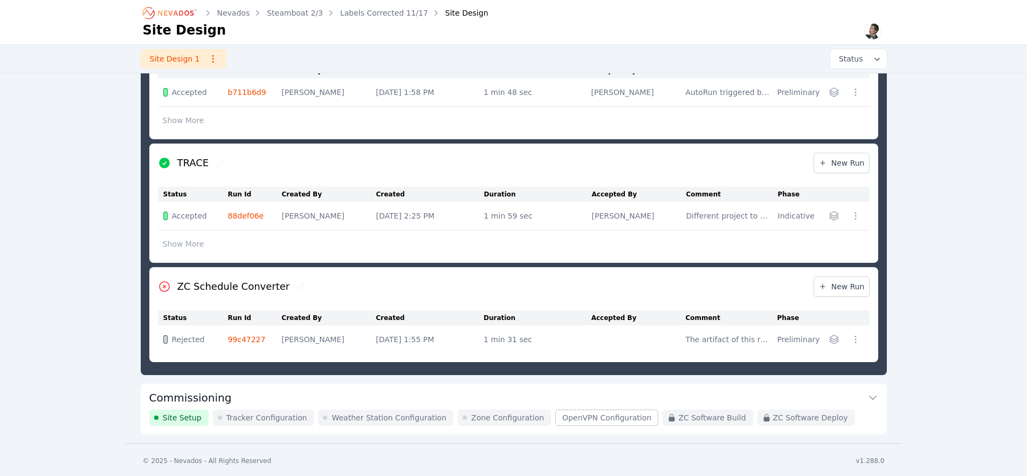
scroll to position [409, 0]
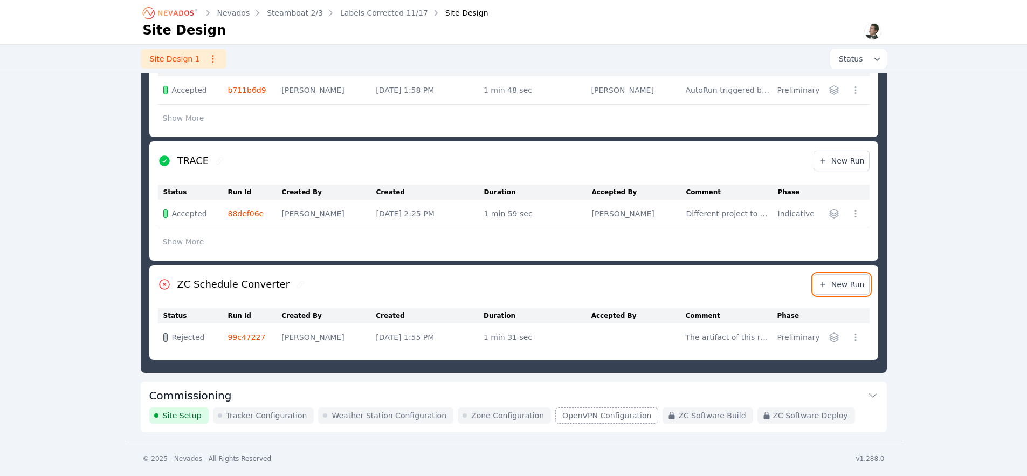
click at [846, 291] on link "New Run" at bounding box center [842, 284] width 56 height 20
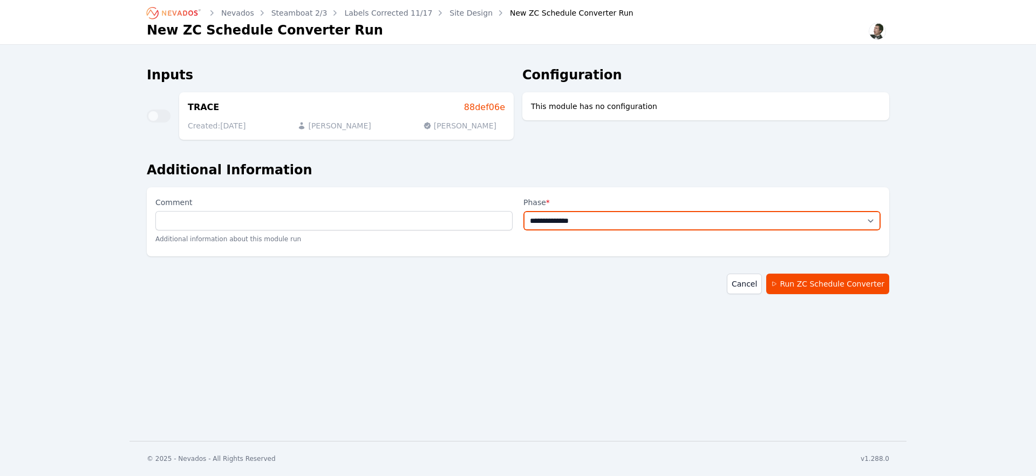
click at [575, 221] on select "**********" at bounding box center [701, 220] width 357 height 19
select select "**********"
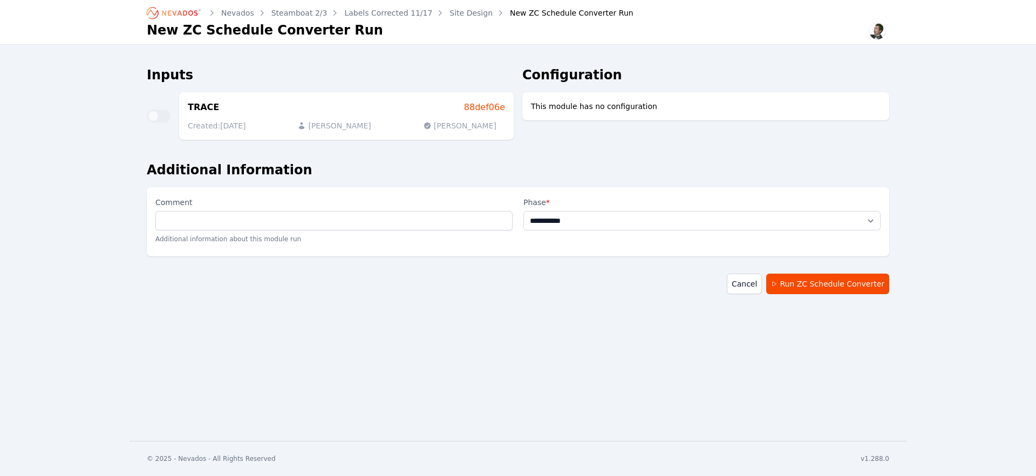
click at [523, 211] on select "**********" at bounding box center [701, 220] width 357 height 19
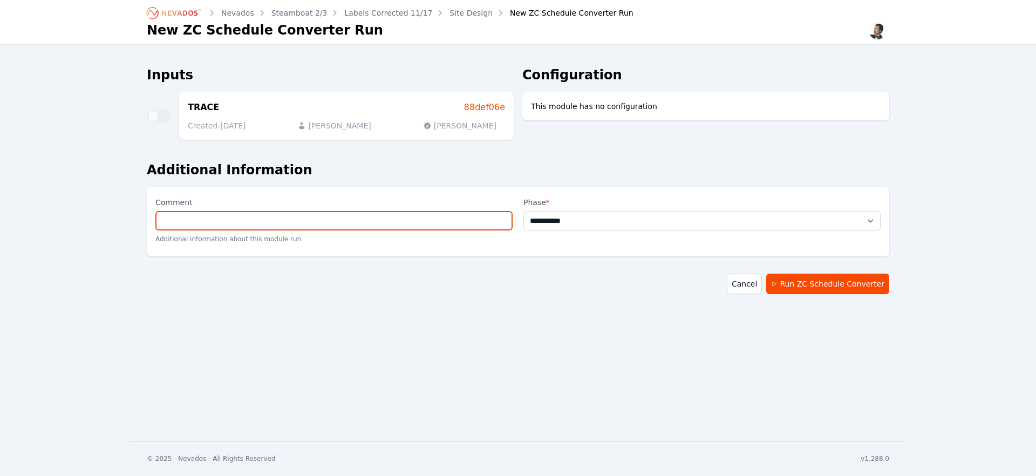
click at [402, 217] on input "Comment" at bounding box center [333, 220] width 357 height 19
paste input "**********"
type input "**********"
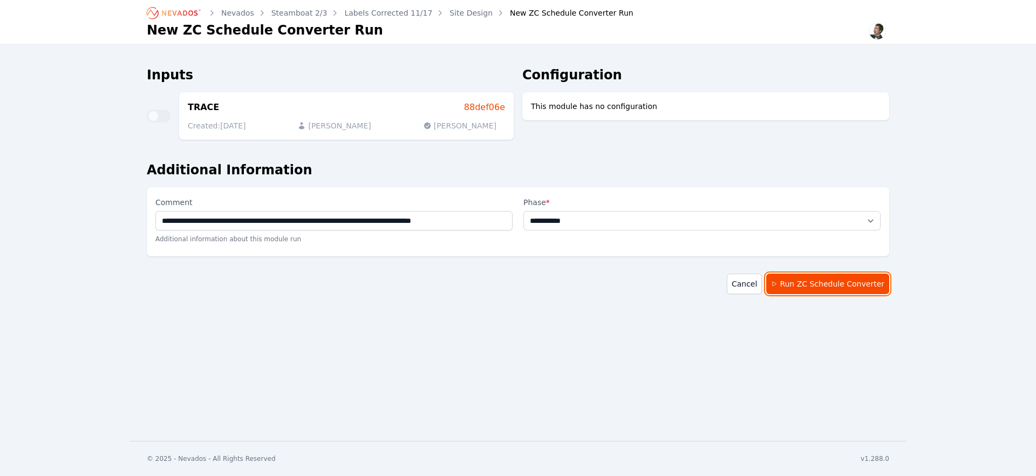
click at [855, 283] on button "Run ZC Schedule Converter" at bounding box center [827, 283] width 123 height 20
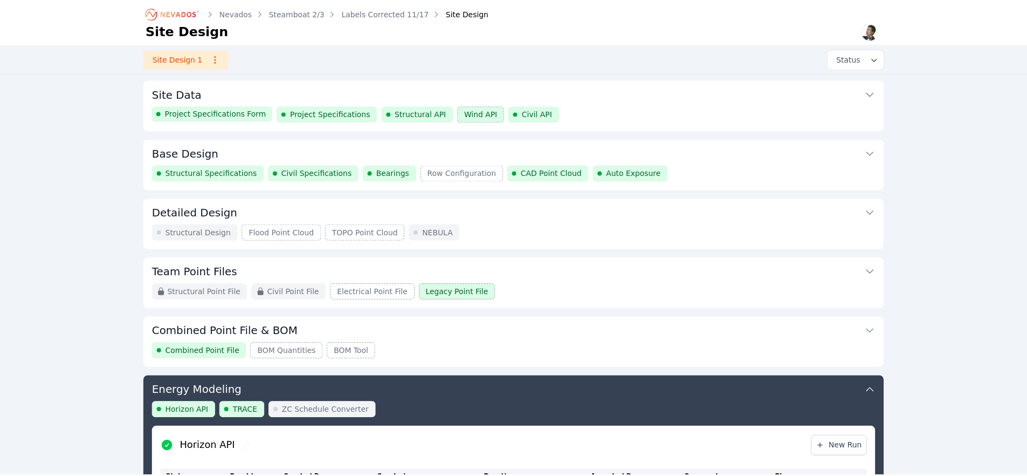
scroll to position [434, 0]
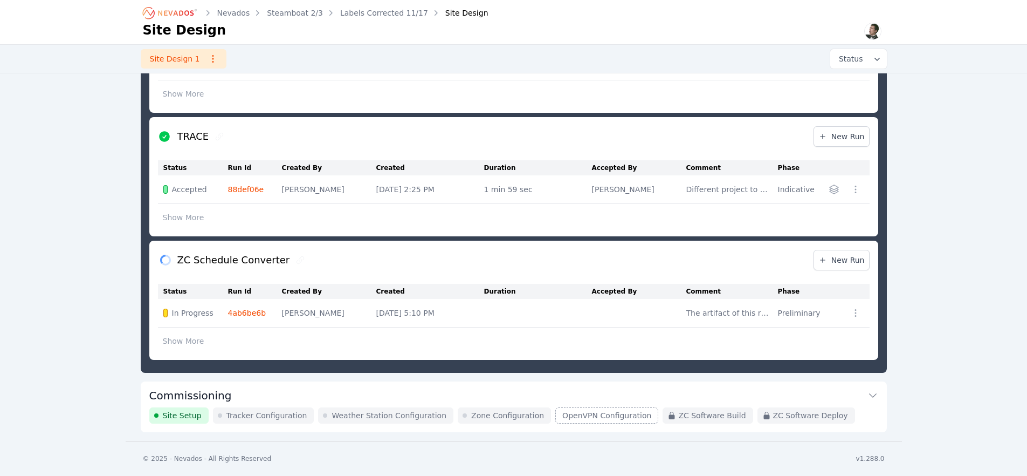
click at [188, 345] on button "Show More" at bounding box center [183, 341] width 51 height 20
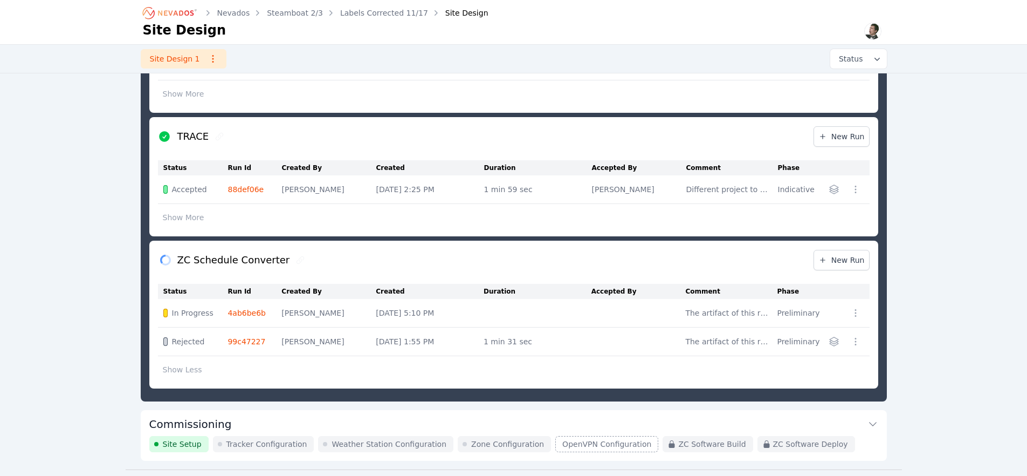
click at [249, 313] on link "4ab6be6b" at bounding box center [247, 312] width 38 height 9
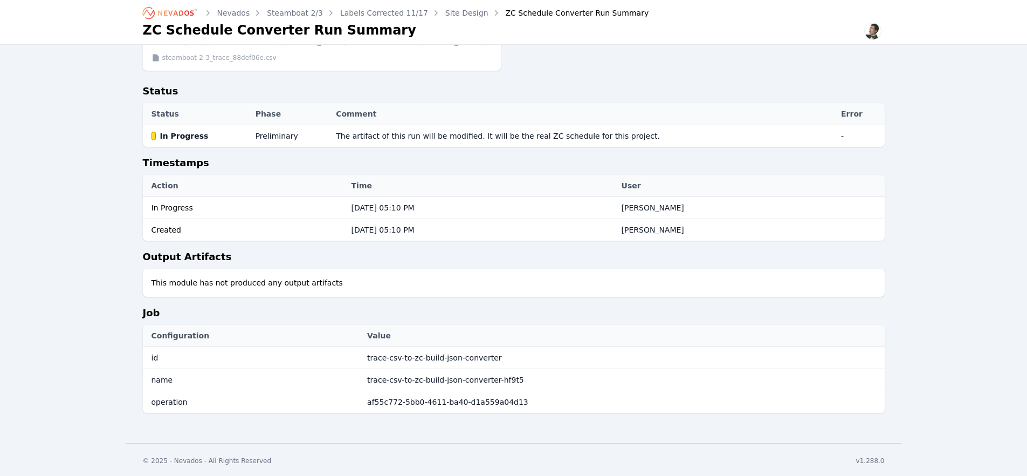
scroll to position [80, 0]
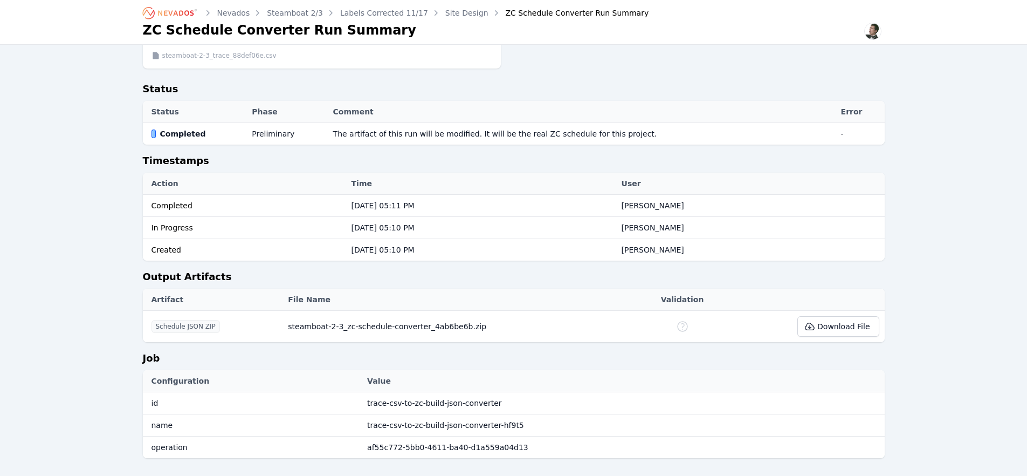
click at [681, 330] on icon at bounding box center [683, 326] width 10 height 10
drag, startPoint x: 776, startPoint y: 388, endPoint x: 785, endPoint y: 387, distance: 9.3
click at [776, 388] on th "Value" at bounding box center [623, 381] width 523 height 22
click at [846, 322] on button "Download File" at bounding box center [838, 326] width 81 height 20
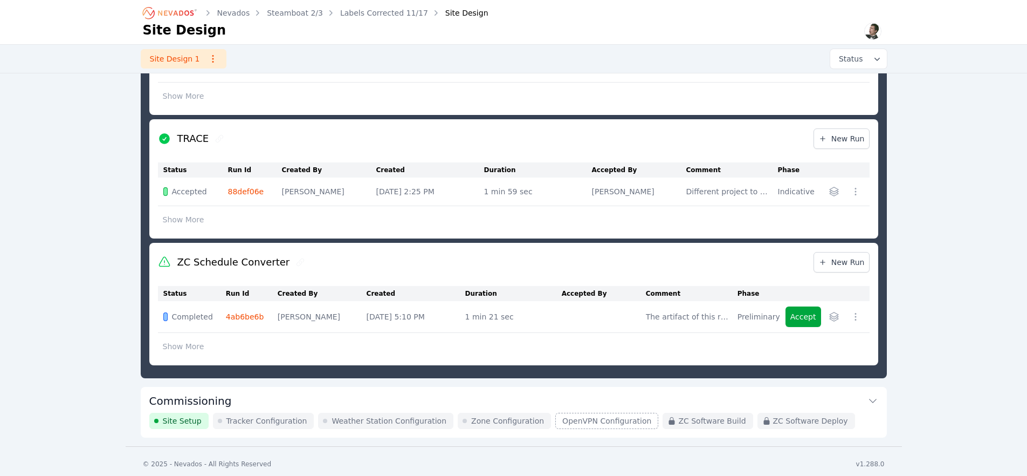
scroll to position [437, 0]
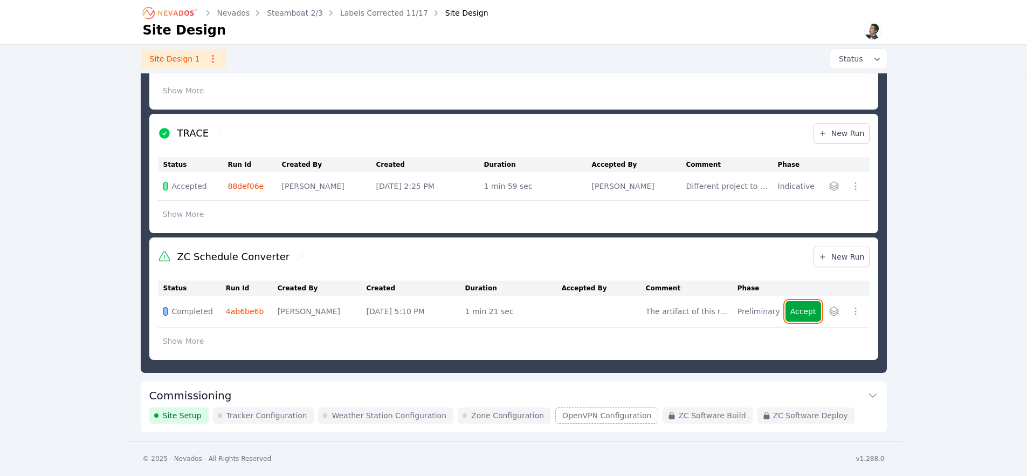
click at [804, 317] on button "Accept" at bounding box center [804, 311] width 36 height 20
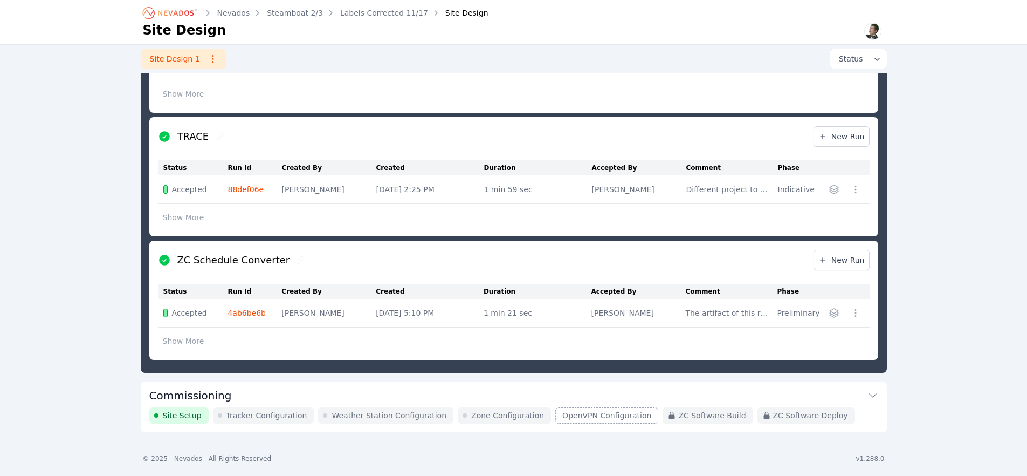
click at [291, 392] on button "Commissioning" at bounding box center [513, 394] width 729 height 26
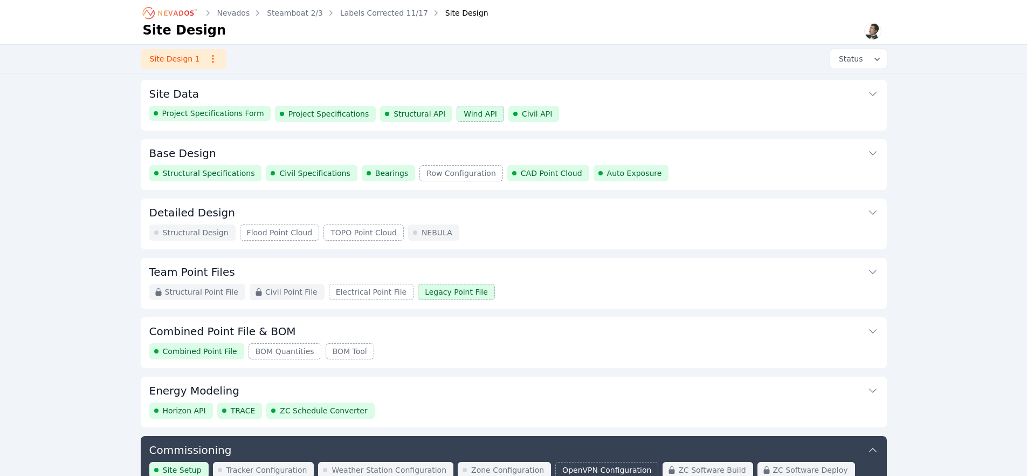
click at [178, 16] on icon "Breadcrumb" at bounding box center [170, 12] width 59 height 17
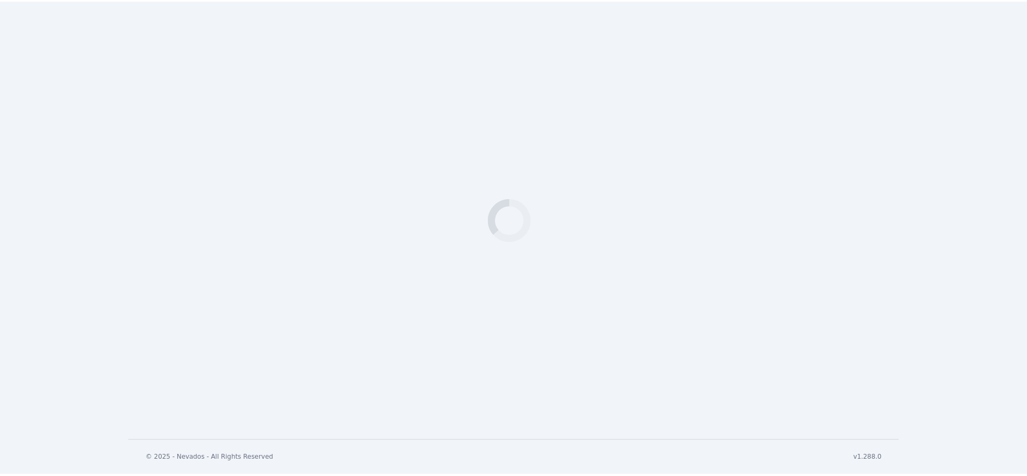
scroll to position [361, 0]
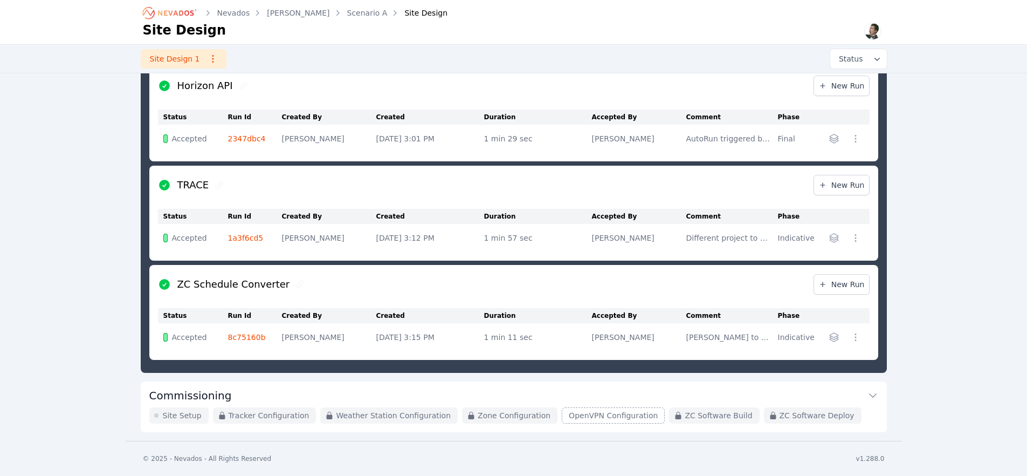
click at [250, 393] on button "Commissioning" at bounding box center [513, 394] width 729 height 26
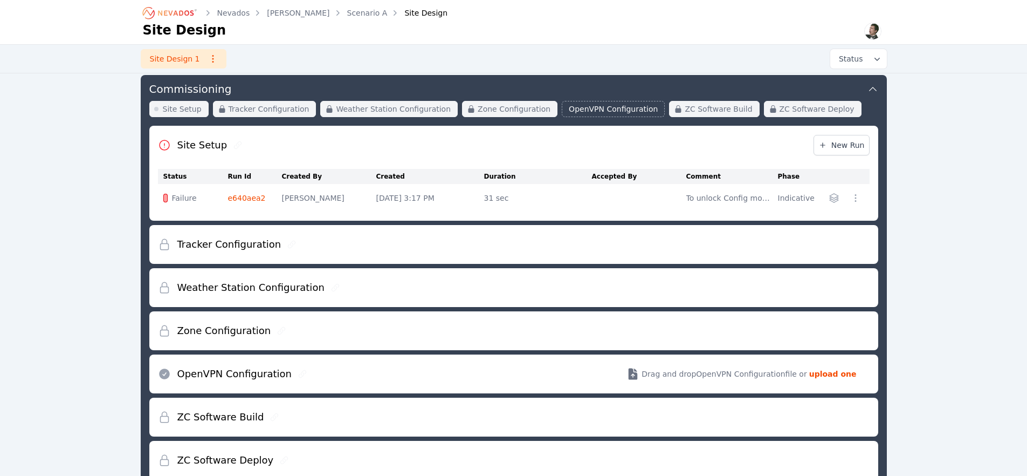
scroll to position [355, 0]
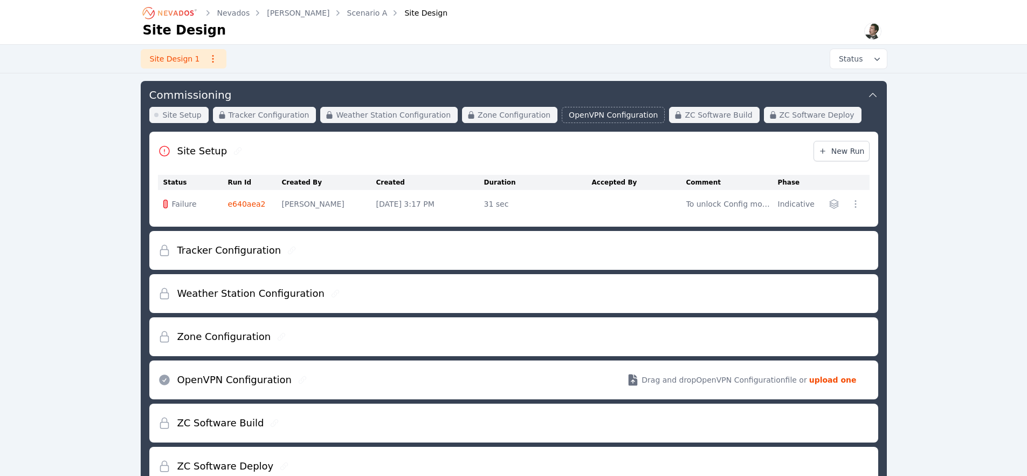
click at [250, 200] on link "e640aea2" at bounding box center [247, 204] width 38 height 9
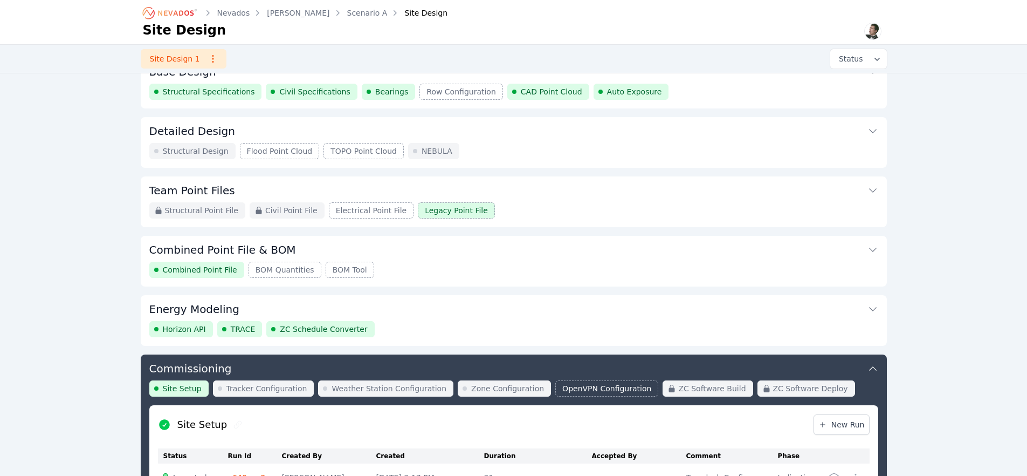
scroll to position [78, 0]
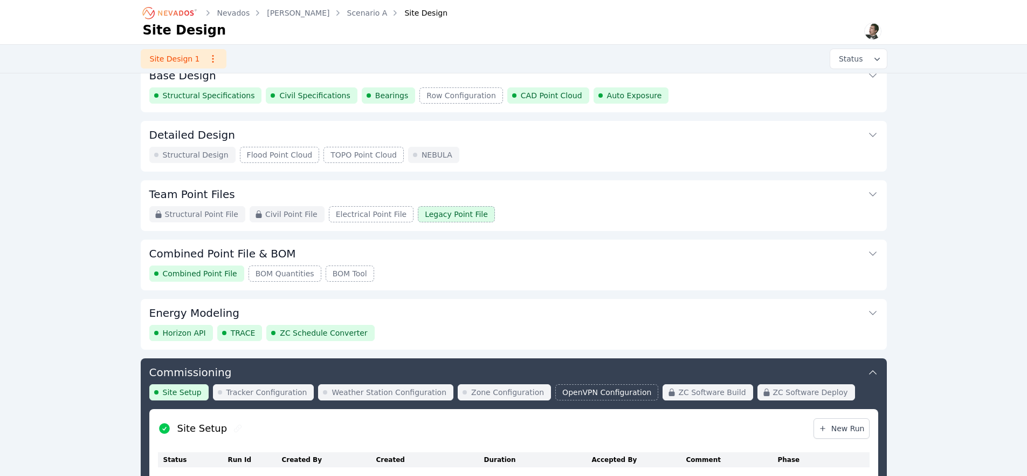
click at [498, 330] on div "Horizon API TRACE ZC Schedule Converter" at bounding box center [513, 333] width 729 height 16
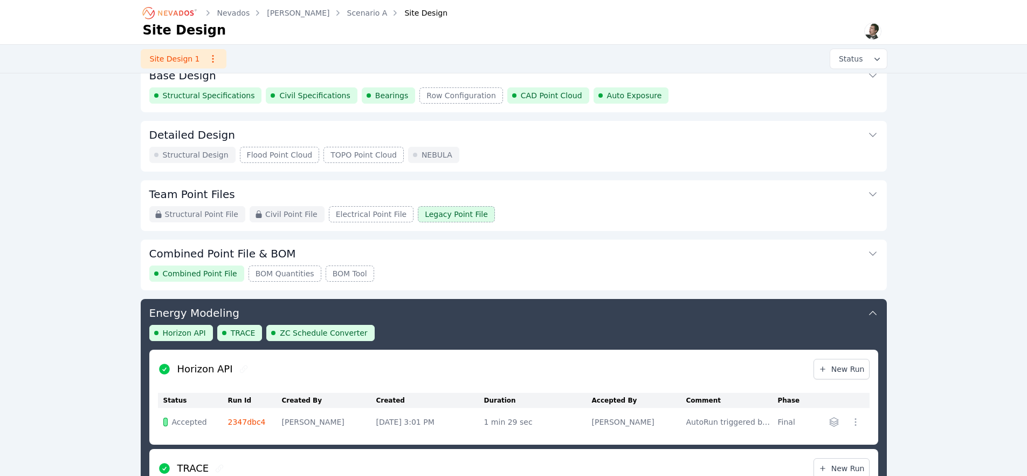
scroll to position [296, 0]
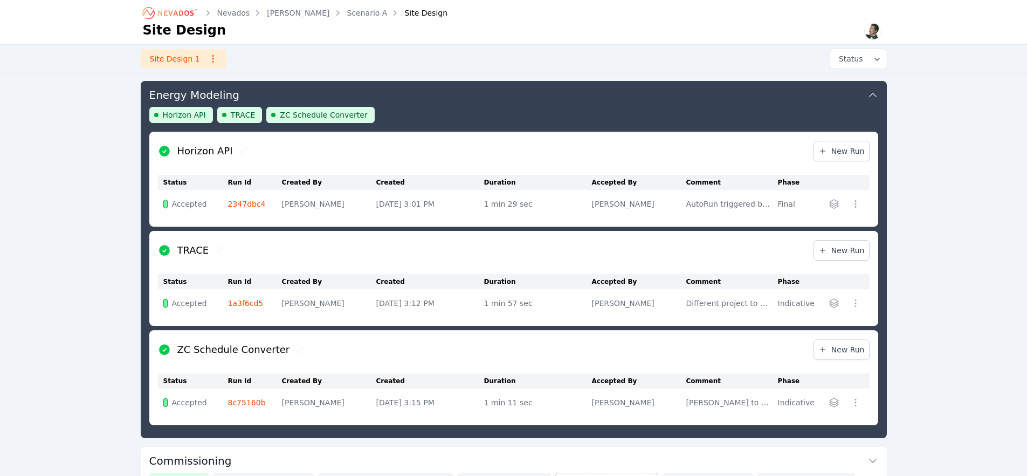
click at [253, 405] on link "8c75160b" at bounding box center [247, 402] width 38 height 9
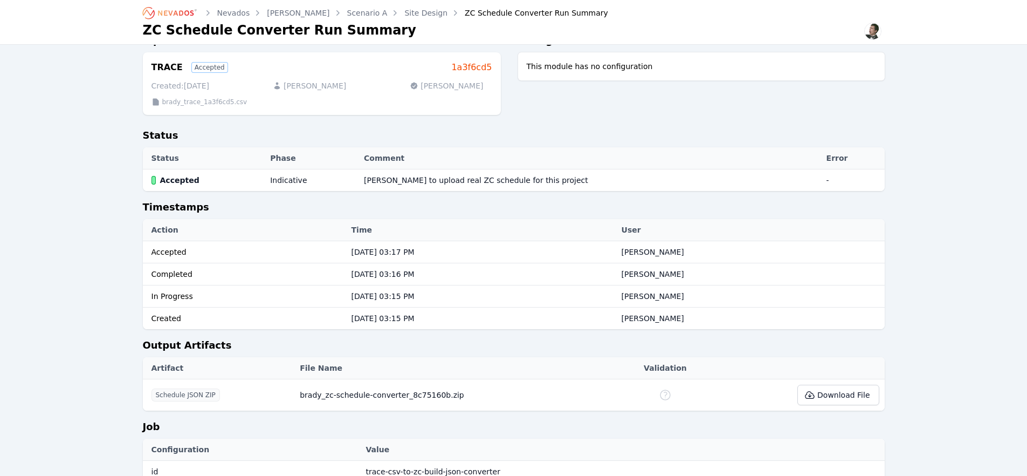
scroll to position [149, 0]
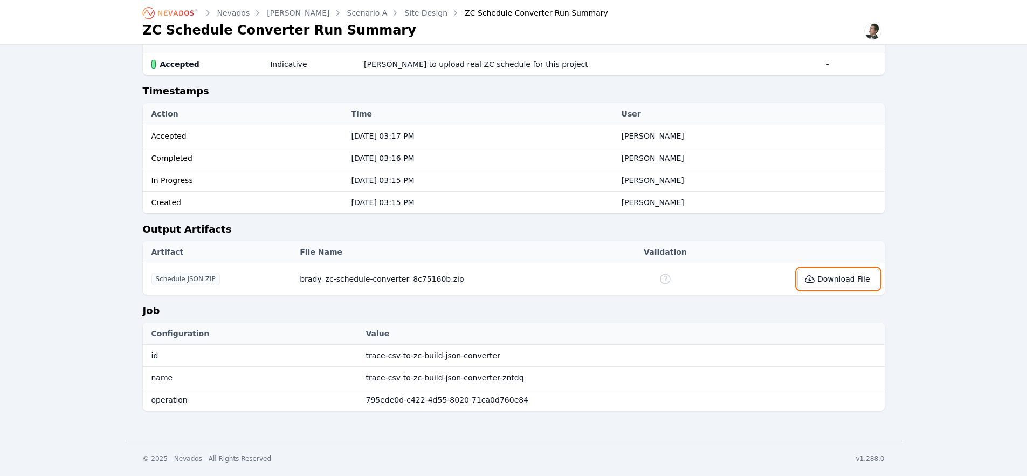
click at [825, 280] on button "Download File" at bounding box center [838, 279] width 81 height 20
click at [964, 65] on div "Nevados [PERSON_NAME] Scenario A Site Design ZC Schedule Converter Run Summary …" at bounding box center [513, 146] width 1027 height 590
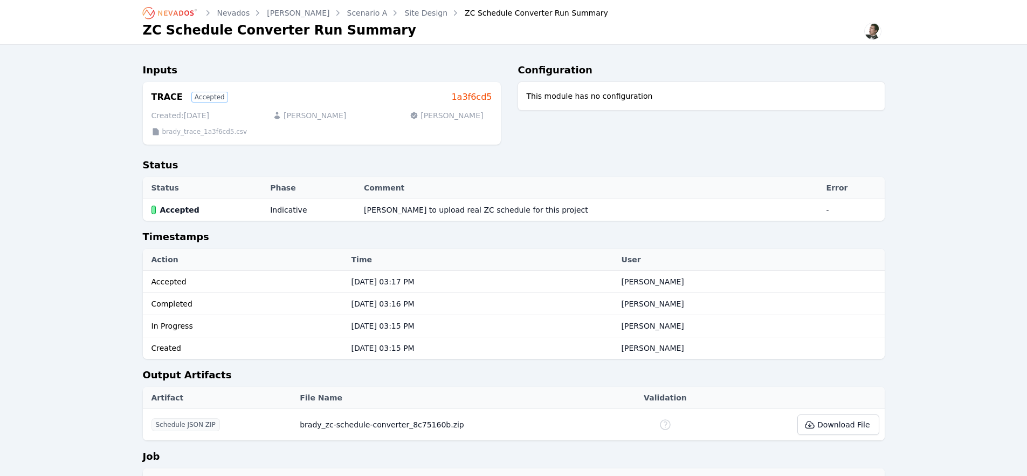
scroll to position [0, 0]
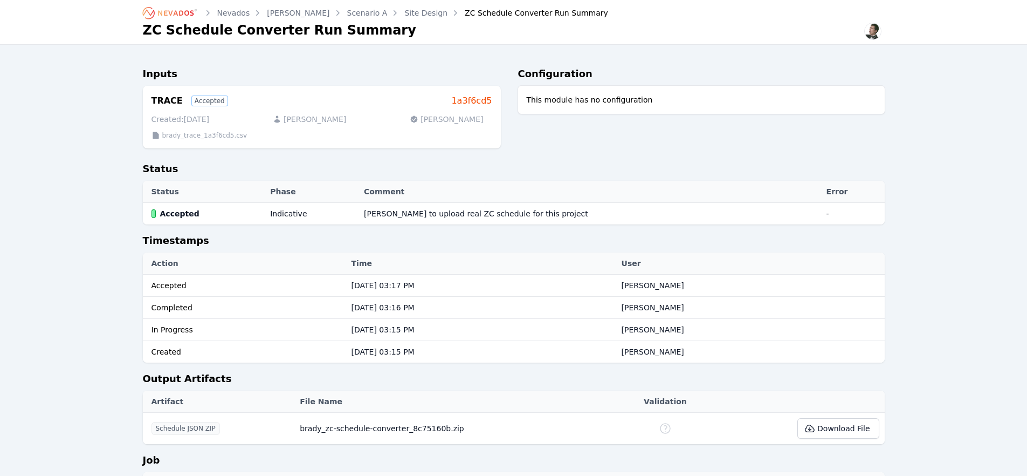
click at [404, 16] on link "Site Design" at bounding box center [425, 13] width 43 height 11
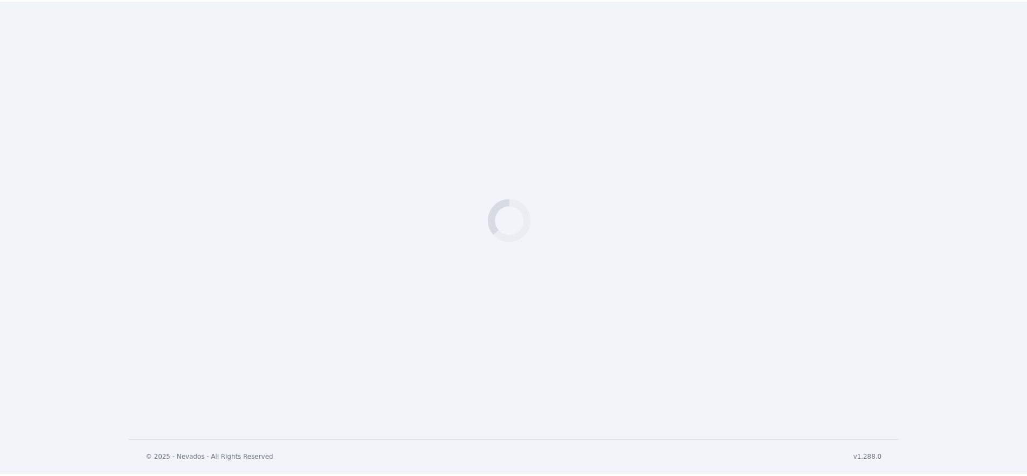
scroll to position [361, 0]
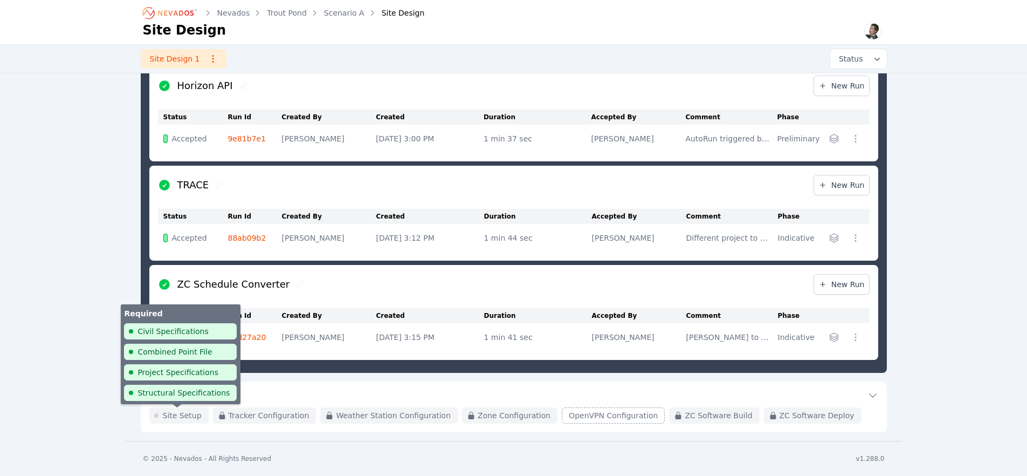
click at [203, 398] on h3 "Commissioning" at bounding box center [190, 395] width 83 height 15
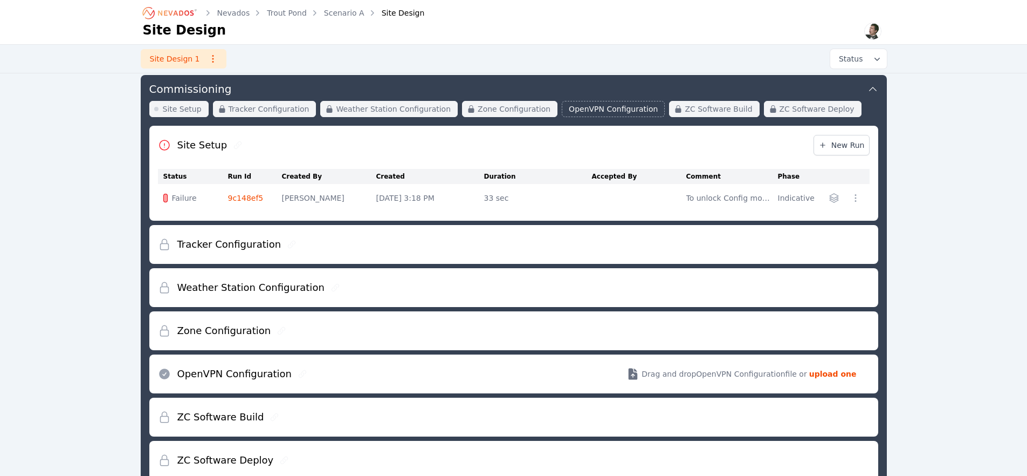
scroll to position [355, 0]
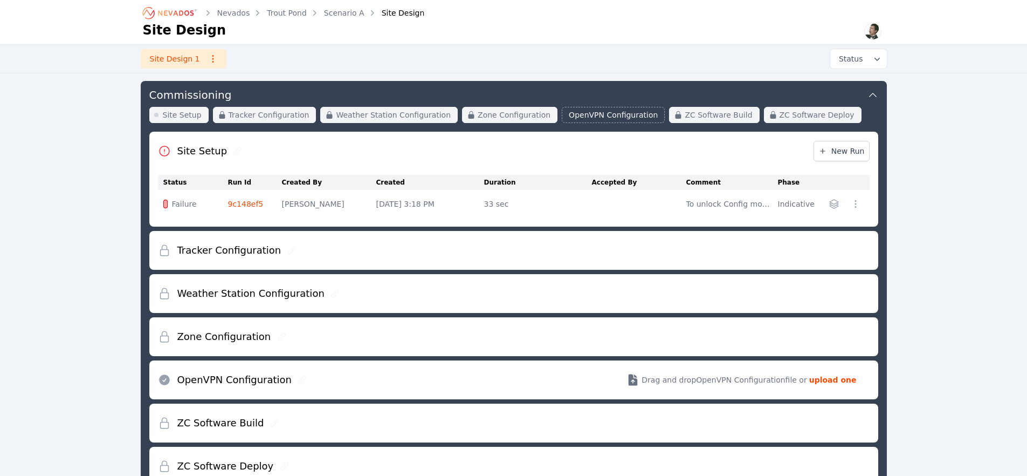
click at [241, 208] on link "9c148ef5" at bounding box center [246, 204] width 36 height 9
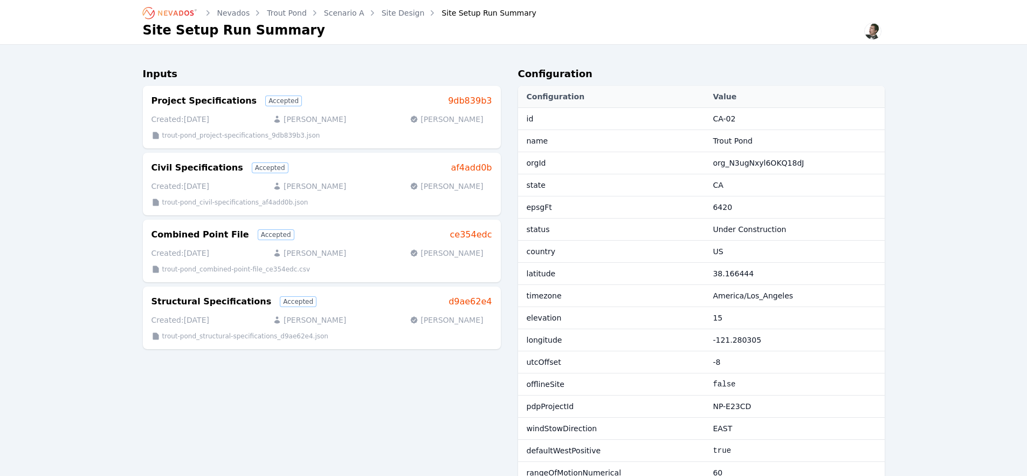
click at [291, 16] on link "Trout Pond" at bounding box center [287, 13] width 40 height 11
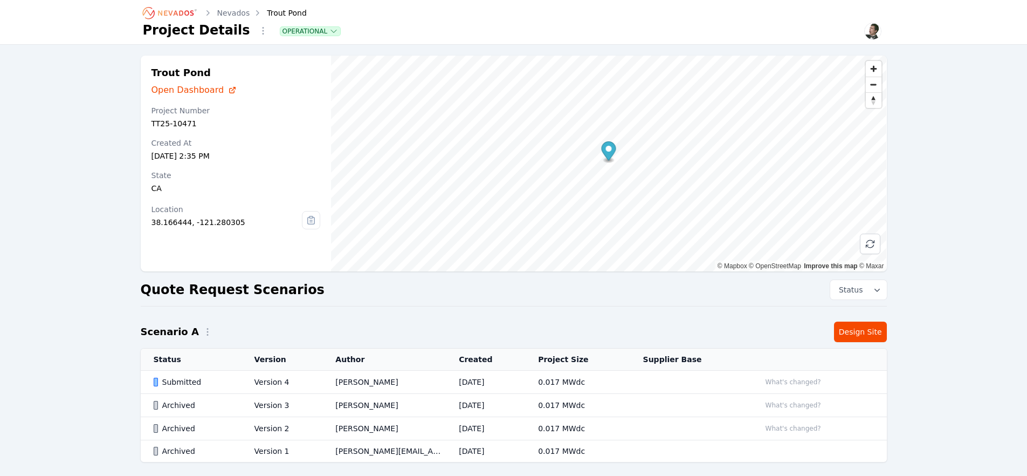
click at [235, 15] on link "Nevados" at bounding box center [233, 13] width 33 height 11
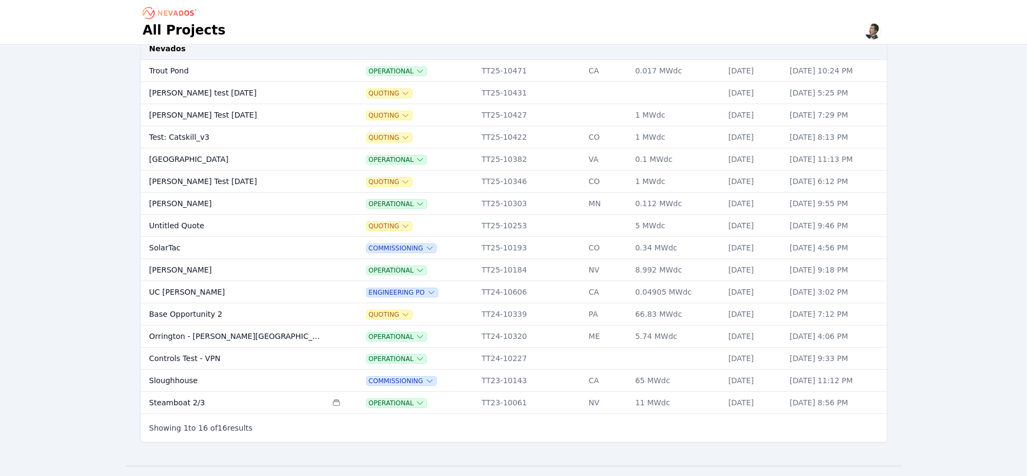
scroll to position [94, 0]
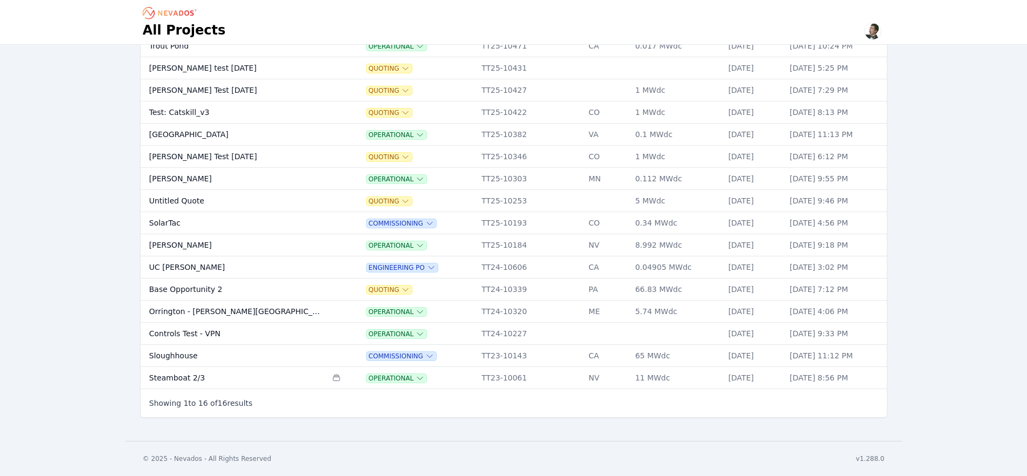
click at [169, 181] on td "Wykoff" at bounding box center [234, 179] width 187 height 22
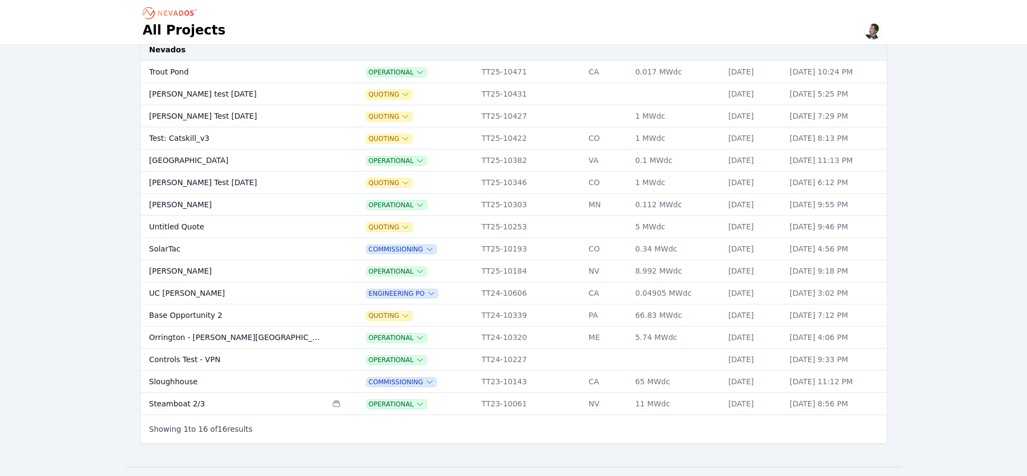
scroll to position [94, 0]
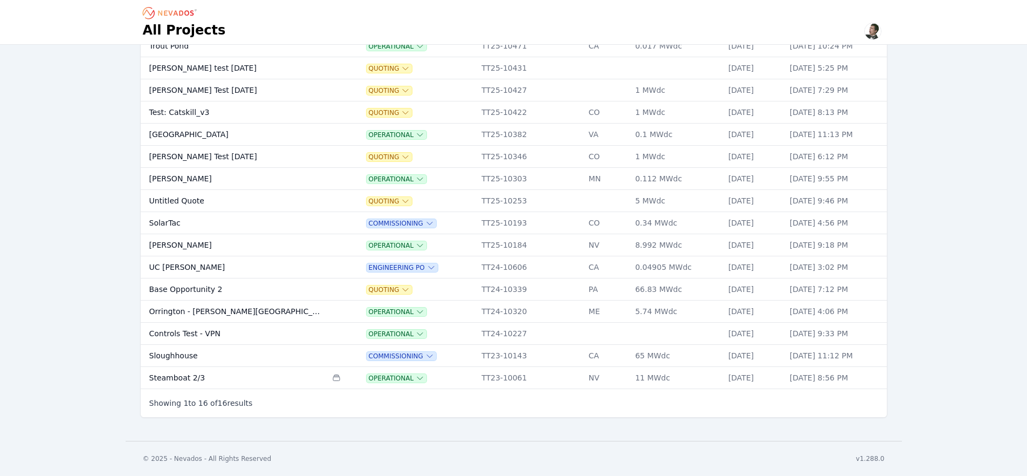
click at [165, 361] on td "Sloughhouse" at bounding box center [234, 356] width 187 height 22
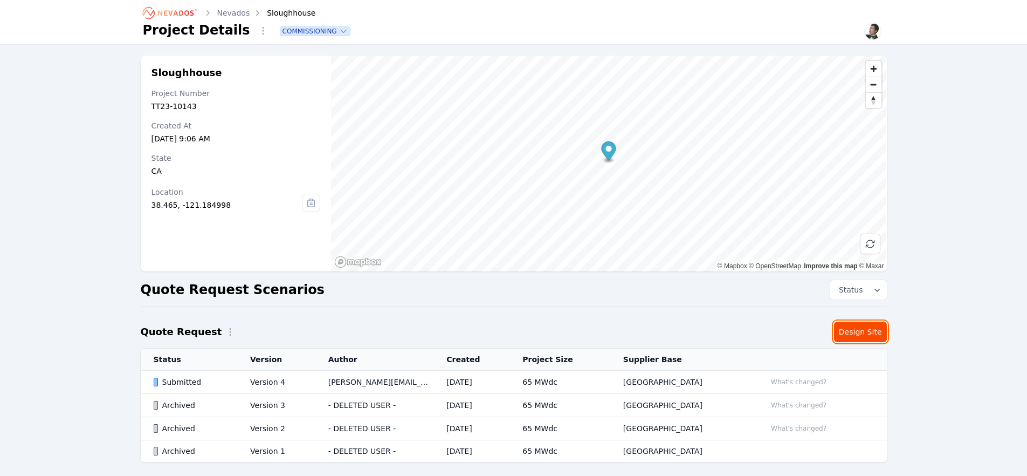
click at [847, 335] on link "Design Site" at bounding box center [860, 331] width 53 height 20
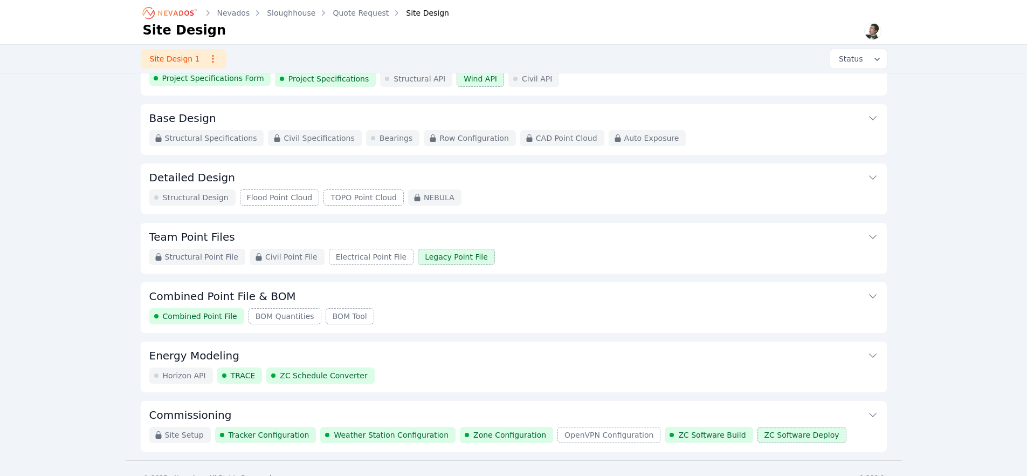
scroll to position [54, 0]
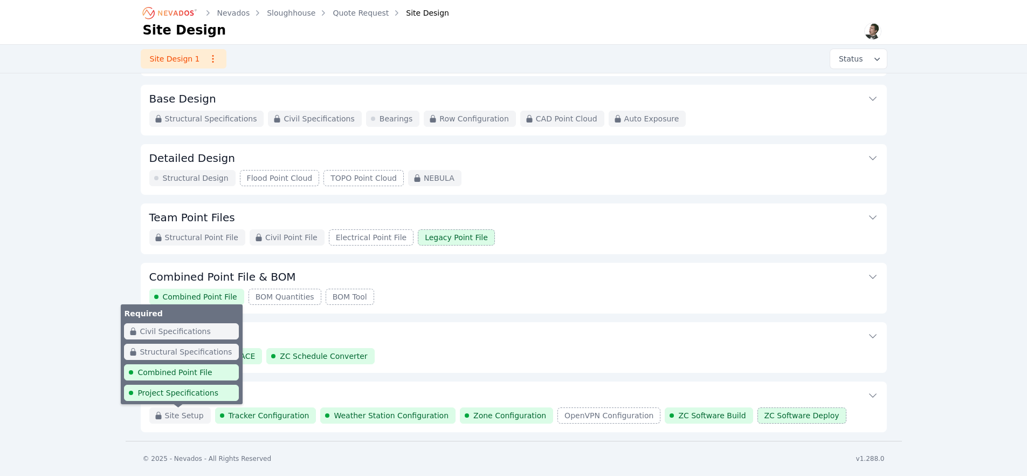
click at [192, 408] on div "Site Setup" at bounding box center [179, 415] width 61 height 16
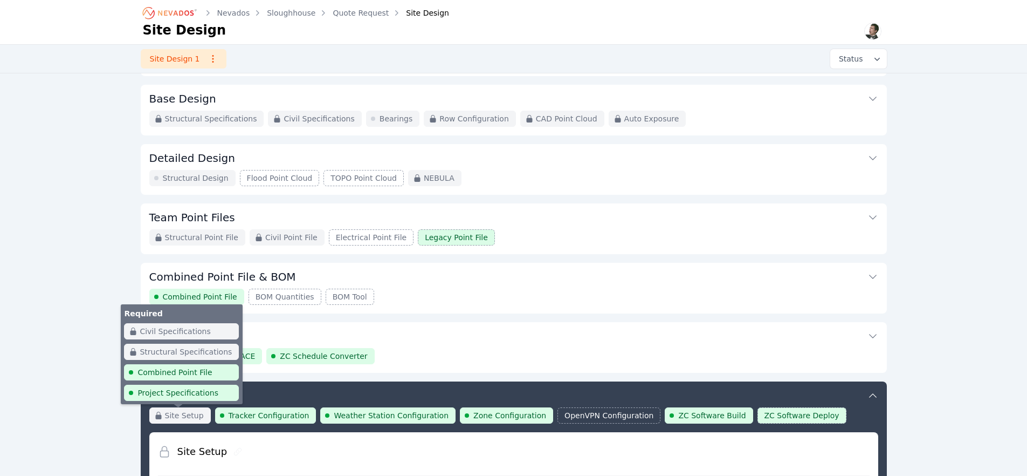
scroll to position [355, 0]
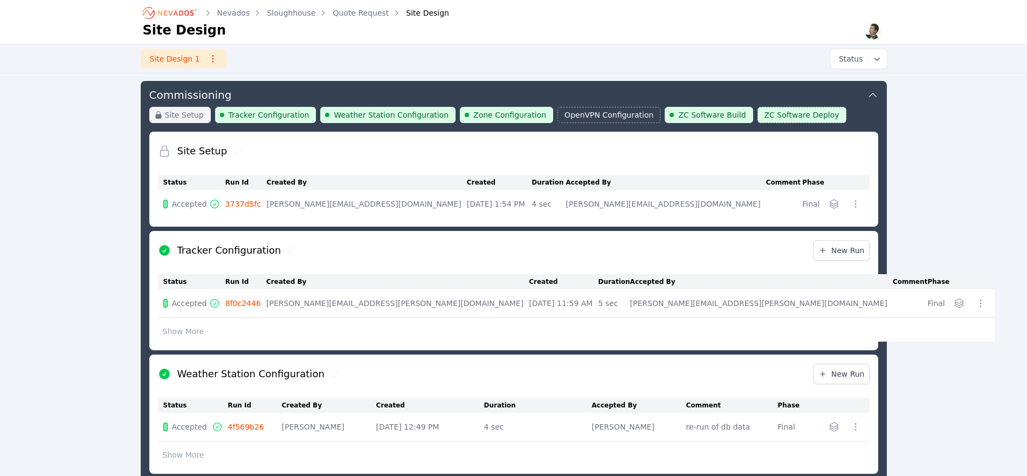
click at [238, 203] on link "3737d5fc" at bounding box center [243, 204] width 36 height 9
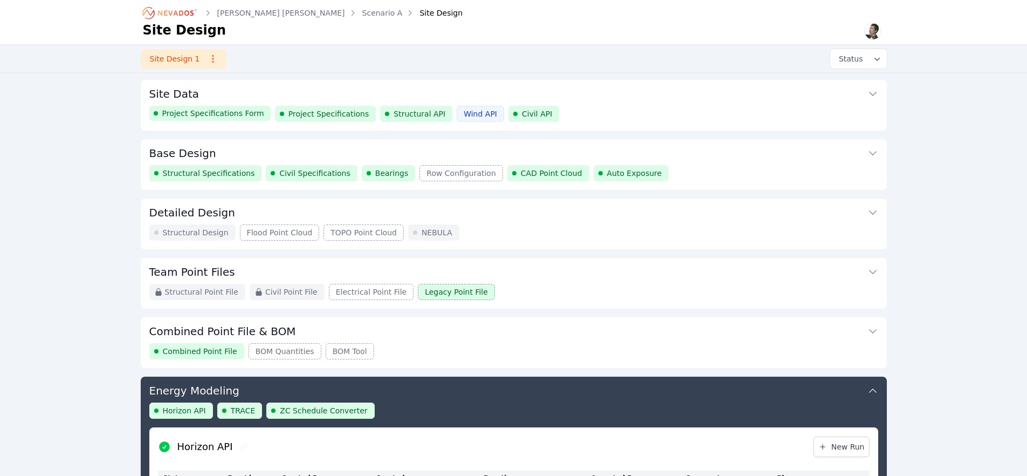
click at [386, 92] on button "Site Data" at bounding box center [513, 93] width 729 height 26
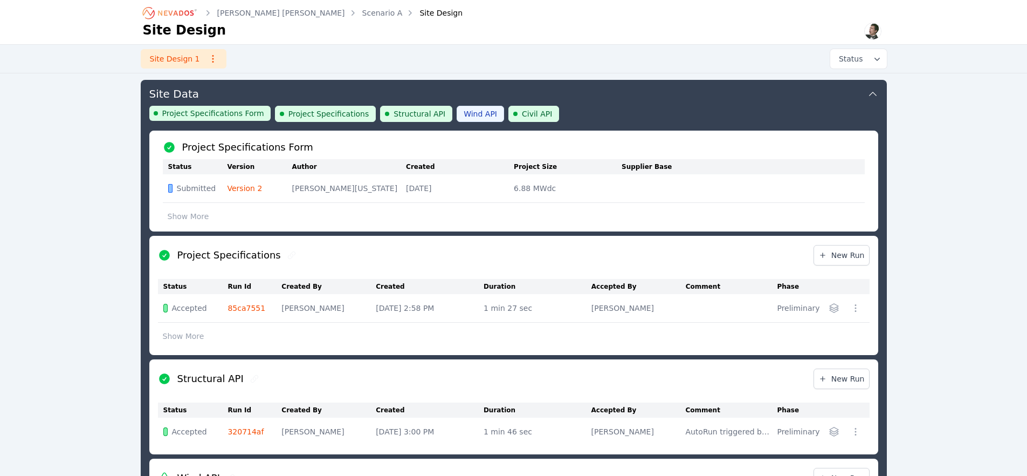
click at [246, 191] on link "Version 2" at bounding box center [245, 188] width 35 height 9
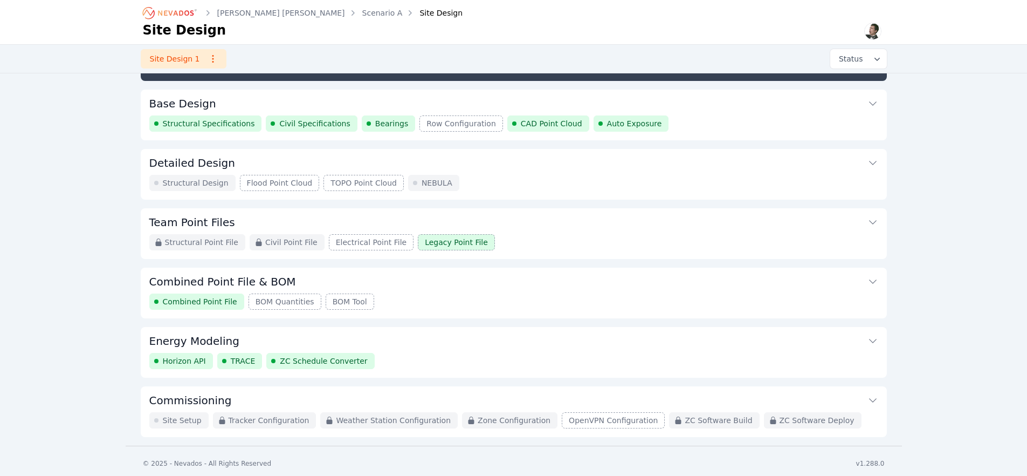
scroll to position [692, 0]
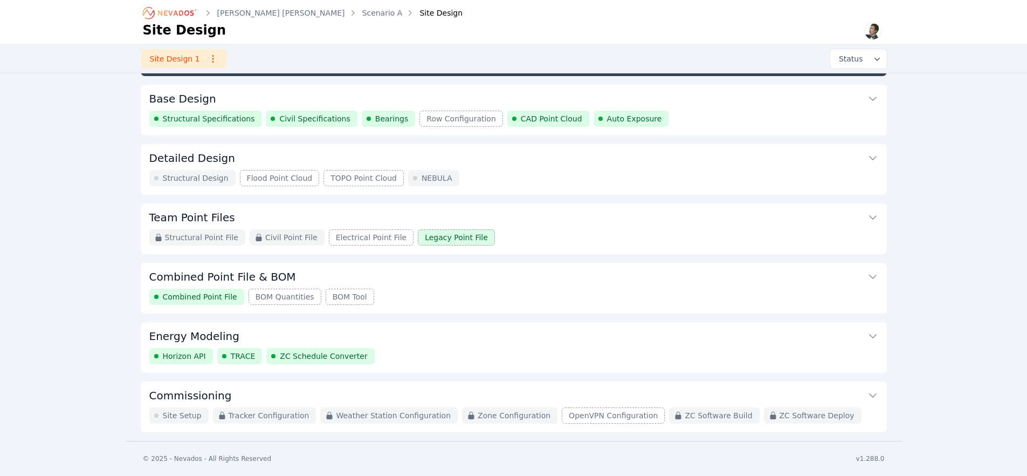
click at [295, 390] on button "Commissioning" at bounding box center [513, 394] width 729 height 26
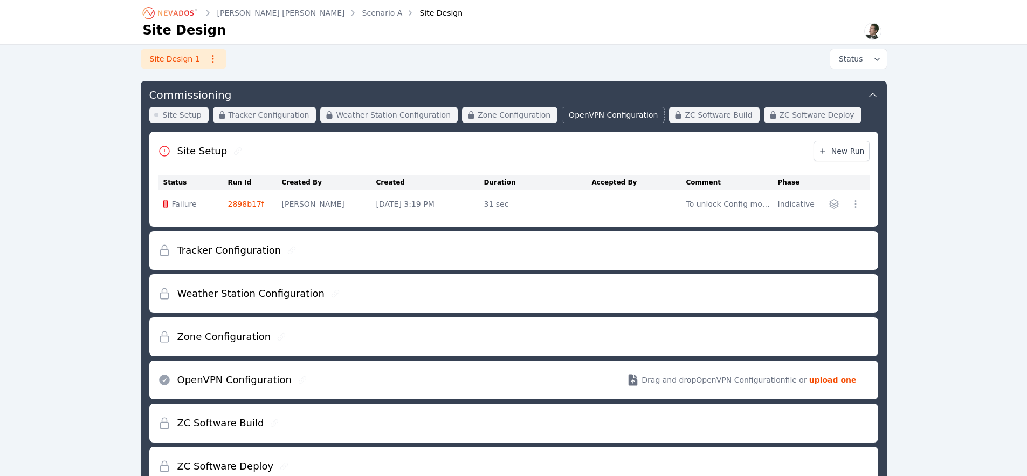
click at [253, 201] on link "2898b17f" at bounding box center [246, 204] width 36 height 9
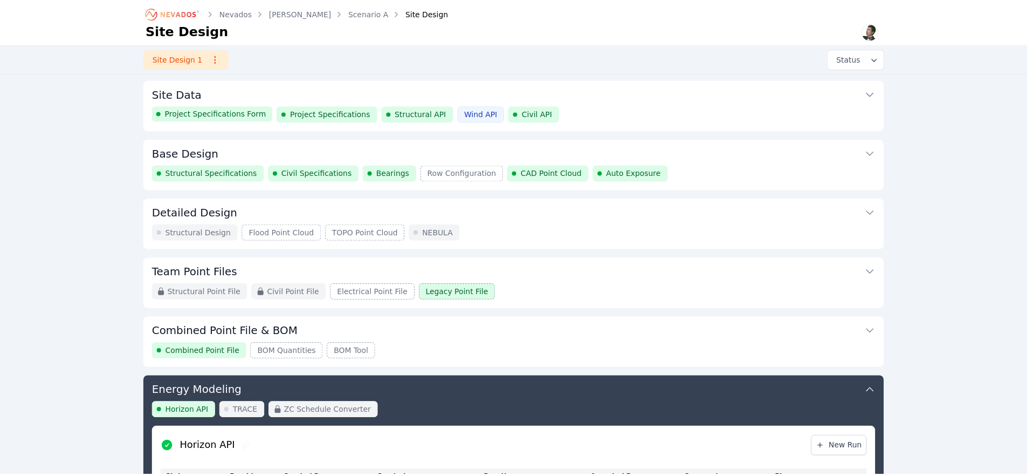
scroll to position [305, 0]
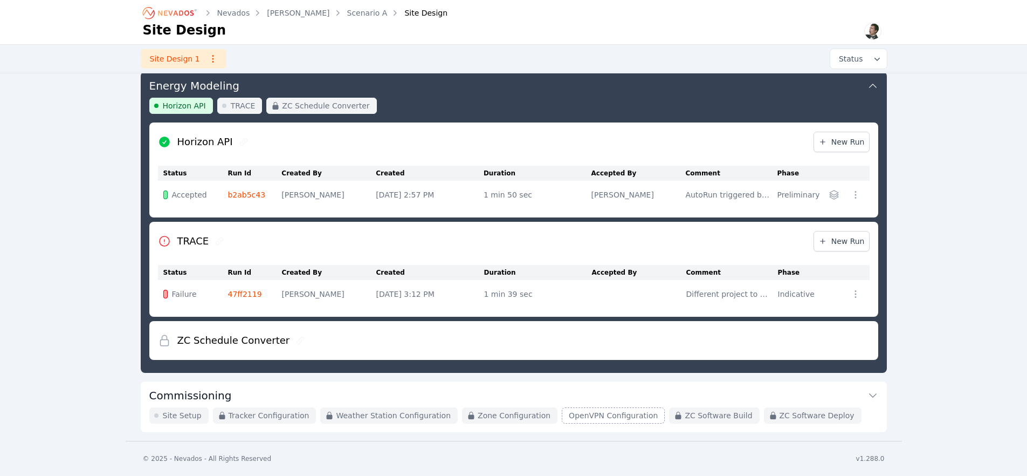
click at [238, 296] on link "47ff2119" at bounding box center [245, 294] width 34 height 9
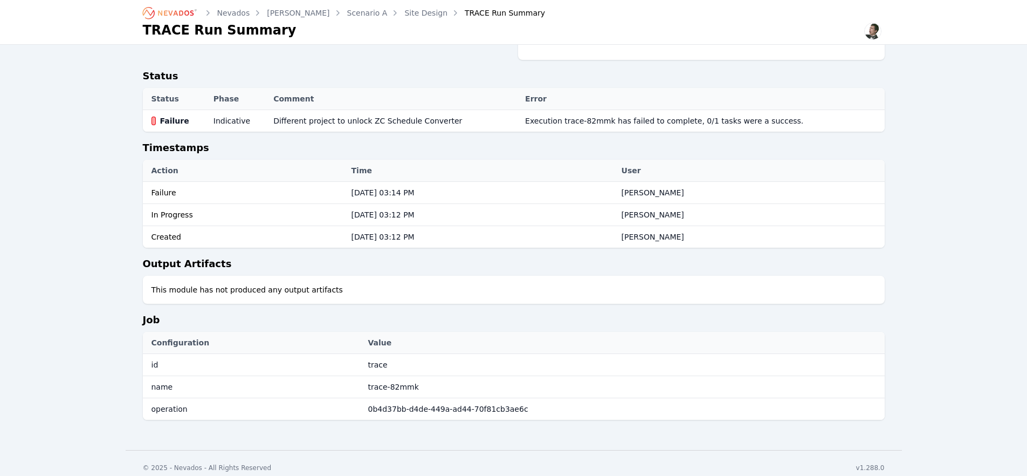
scroll to position [301, 0]
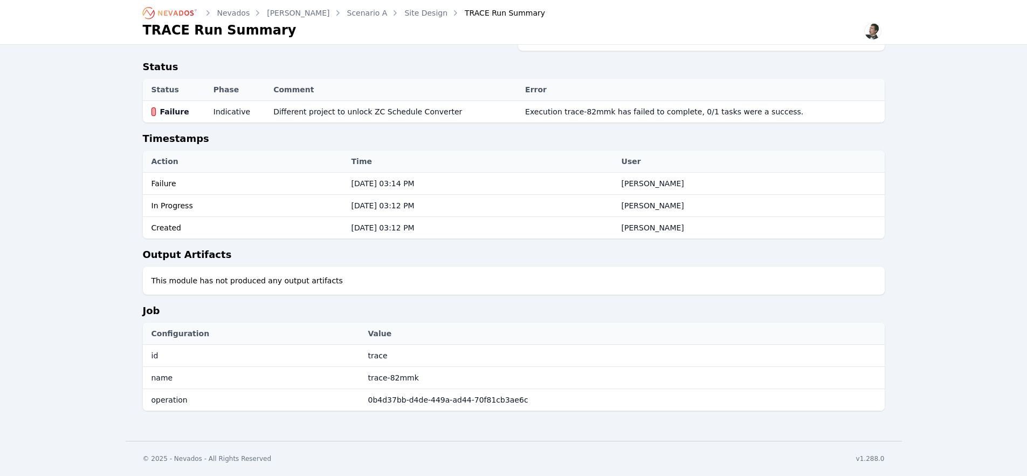
scroll to position [305, 0]
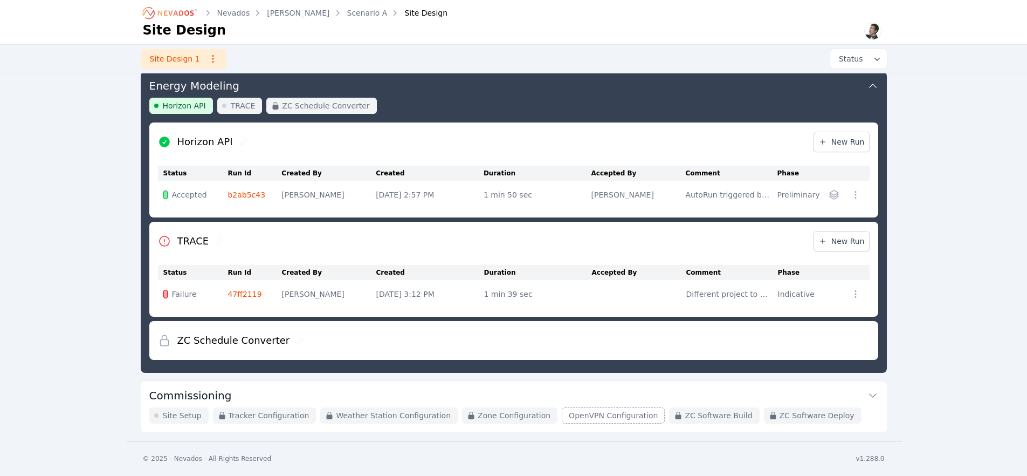
click at [248, 290] on link "47ff2119" at bounding box center [245, 294] width 34 height 9
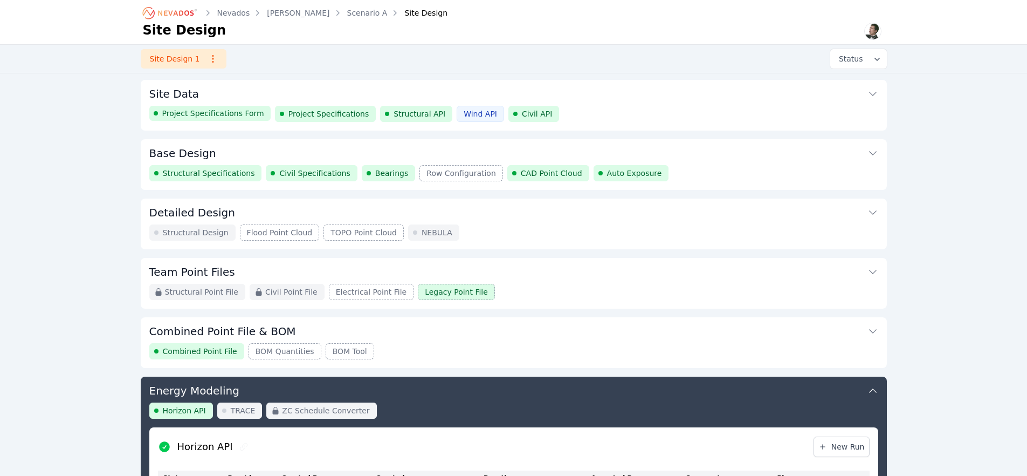
scroll to position [305, 0]
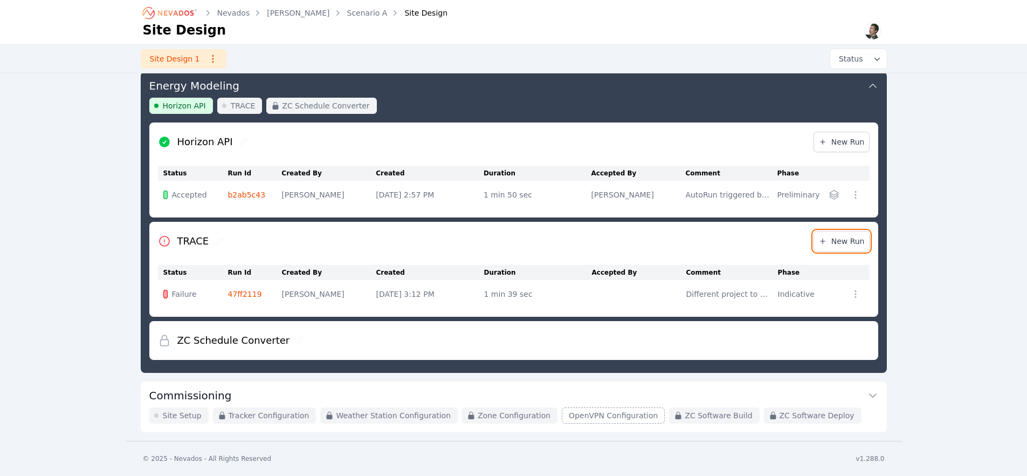
click at [847, 242] on span "New Run" at bounding box center [842, 241] width 46 height 11
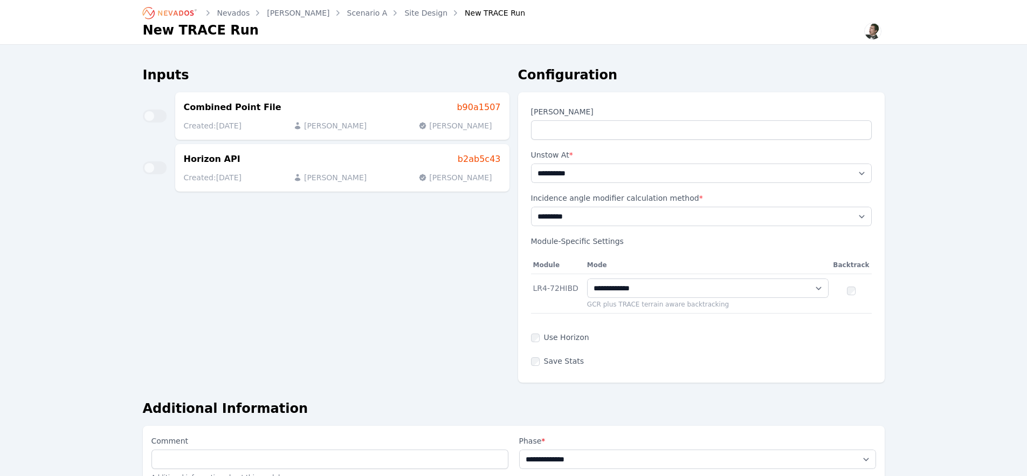
scroll to position [305, 0]
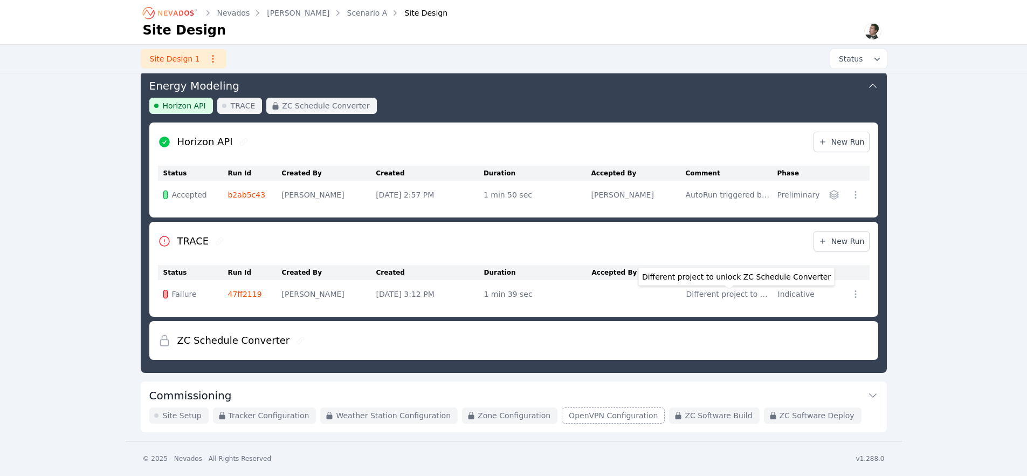
click at [711, 297] on div "Different project to unlock ZC Schedule Converter" at bounding box center [730, 294] width 86 height 11
click at [708, 294] on div "Different project to unlock ZC Schedule Converter" at bounding box center [730, 294] width 86 height 11
click at [244, 299] on td "47ff2119" at bounding box center [255, 294] width 54 height 28
click at [244, 297] on link "47ff2119" at bounding box center [245, 294] width 34 height 9
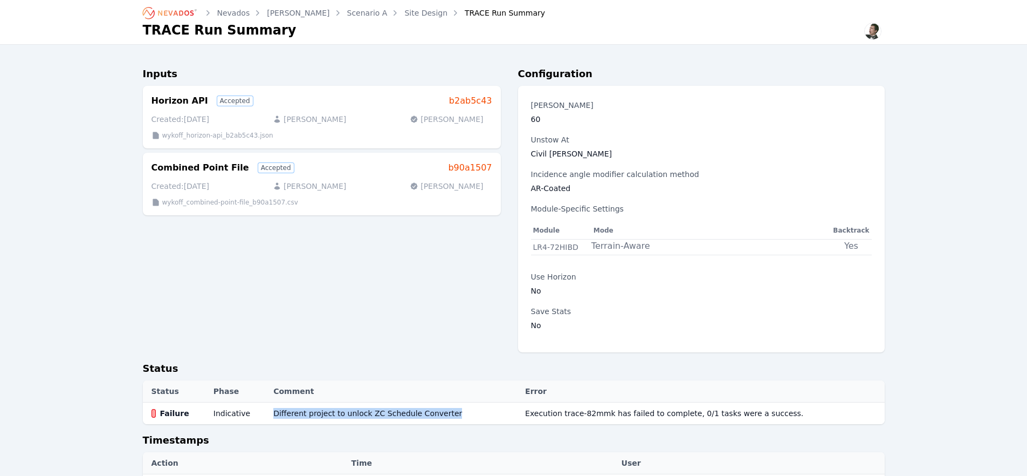
drag, startPoint x: 456, startPoint y: 414, endPoint x: 264, endPoint y: 416, distance: 191.5
click at [264, 416] on tr "Failure Indicative Different project to unlock ZC Schedule Converter Execution …" at bounding box center [514, 413] width 742 height 22
copy tr "Different project to unlock ZC Schedule Converter"
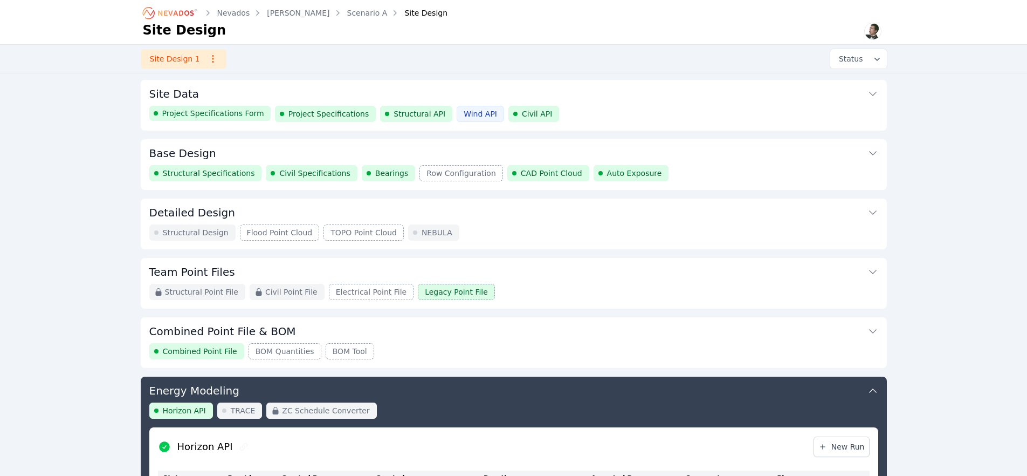
scroll to position [305, 0]
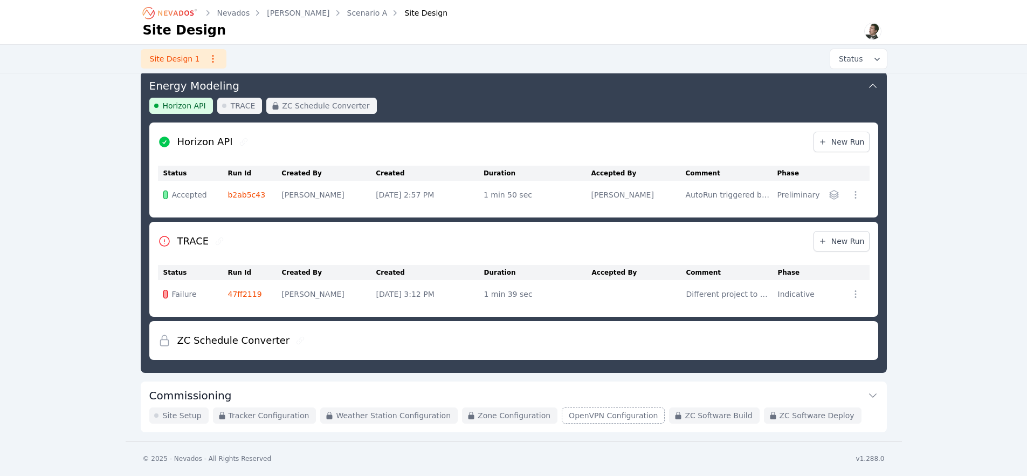
click at [251, 296] on link "47ff2119" at bounding box center [245, 294] width 34 height 9
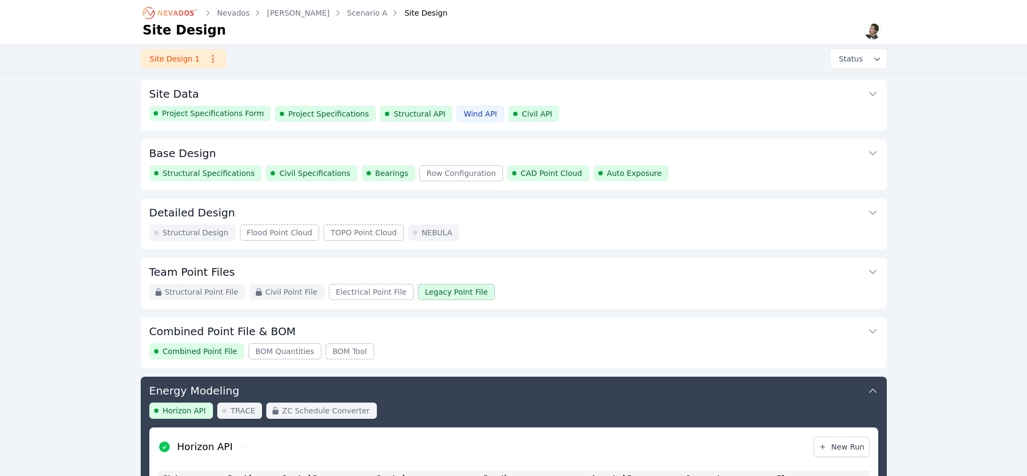
scroll to position [305, 0]
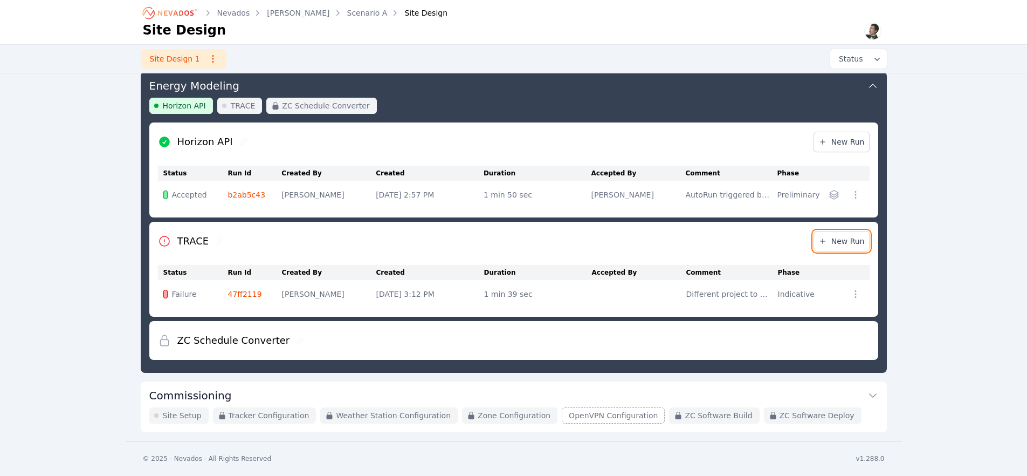
click at [844, 243] on span "New Run" at bounding box center [842, 241] width 46 height 11
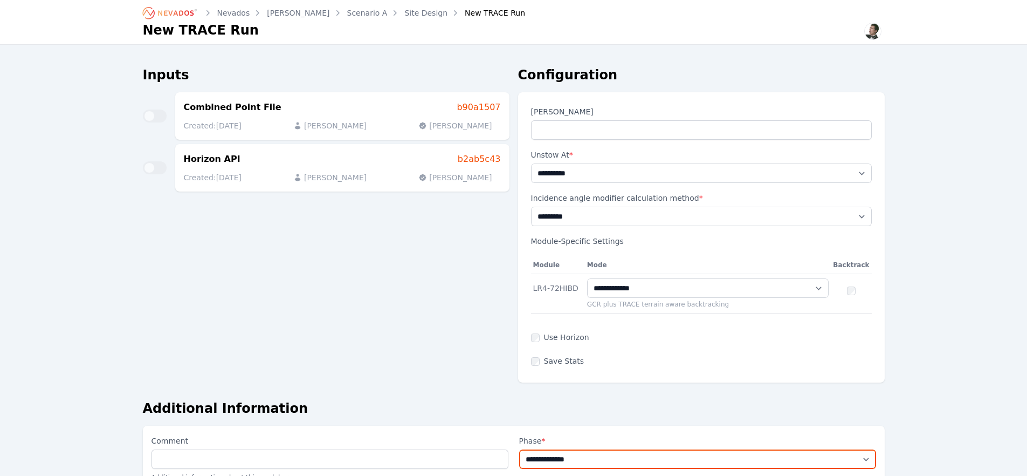
click at [578, 461] on select "**********" at bounding box center [697, 458] width 357 height 19
select select "**********"
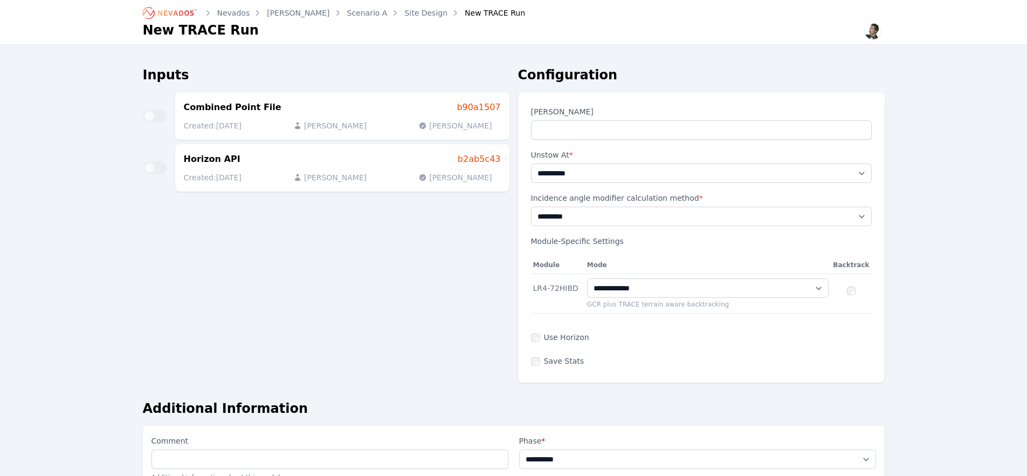
click at [519, 449] on select "**********" at bounding box center [697, 458] width 357 height 19
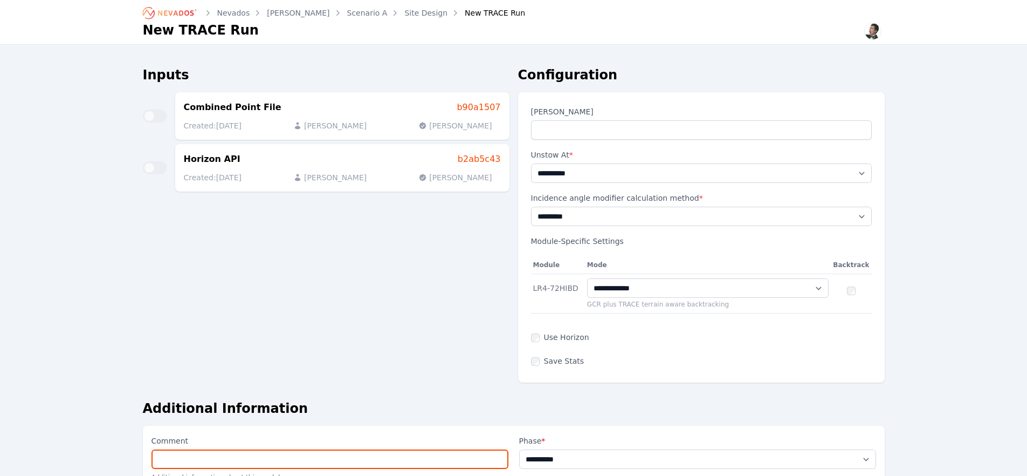
click at [314, 449] on input "Comment" at bounding box center [330, 458] width 357 height 19
paste input "**********"
drag, startPoint x: 166, startPoint y: 458, endPoint x: 92, endPoint y: 452, distance: 73.6
click at [92, 452] on div "**********" at bounding box center [513, 277] width 1027 height 554
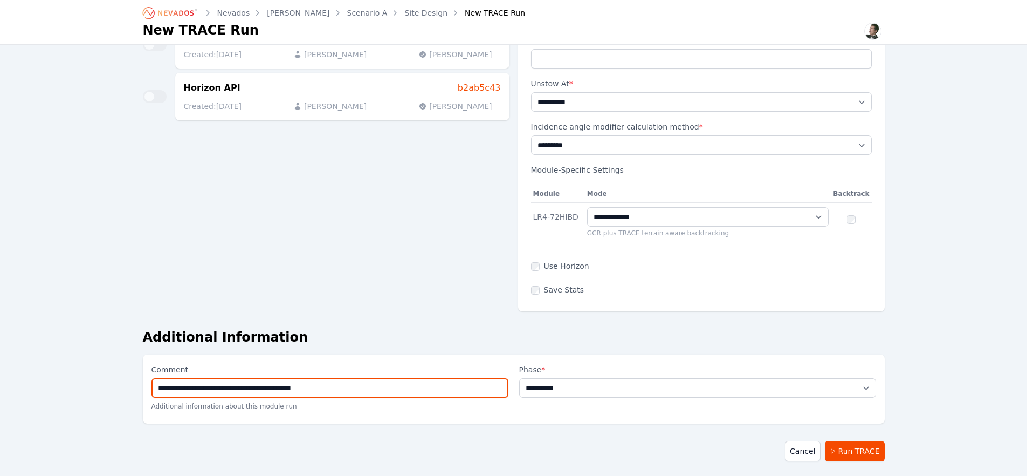
scroll to position [113, 0]
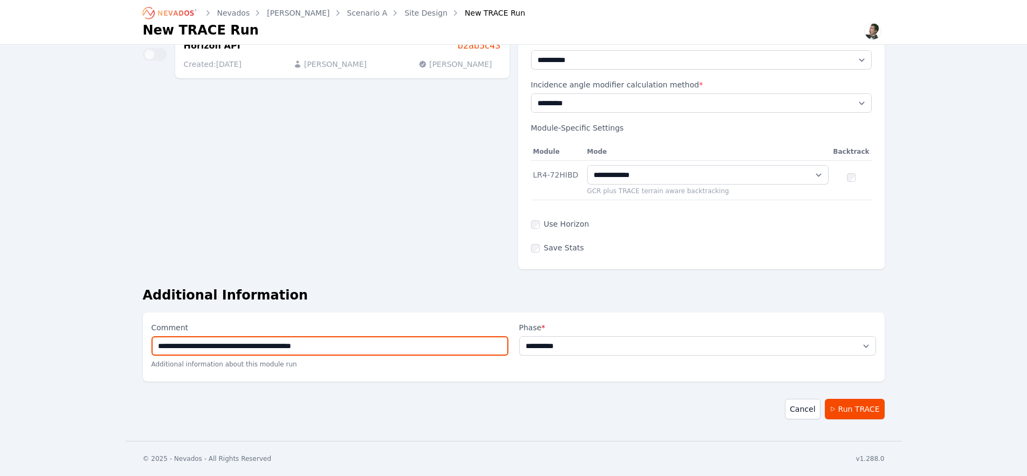
type input "**********"
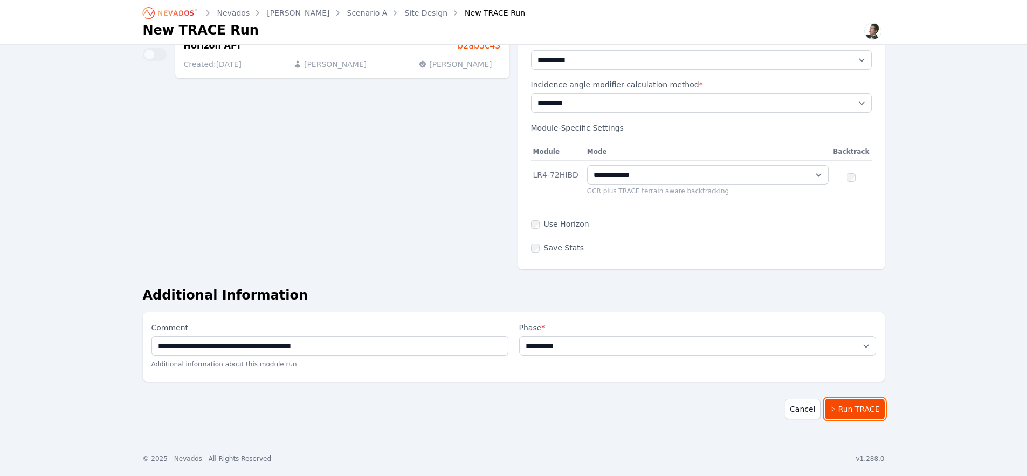
click at [840, 408] on button "Run TRACE" at bounding box center [855, 409] width 60 height 20
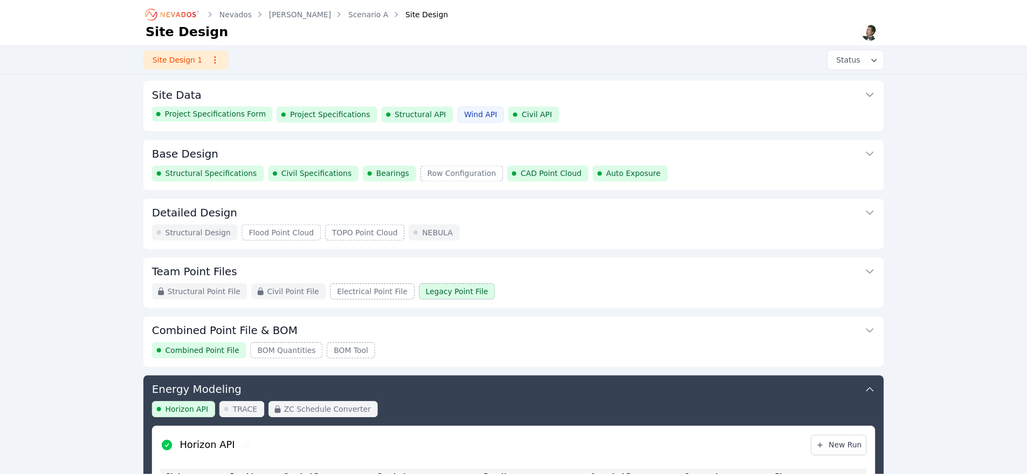
scroll to position [329, 0]
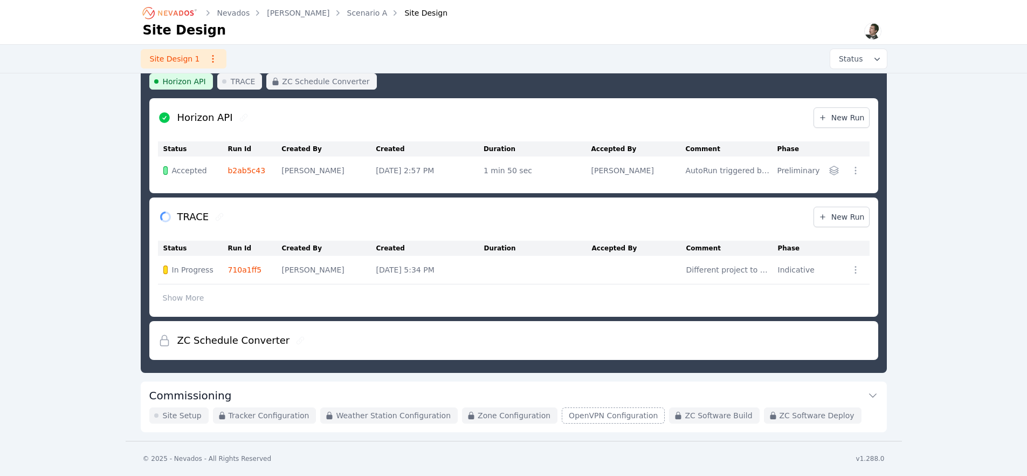
click at [38, 305] on div "Nevados [PERSON_NAME] Scenario A Site Design Site Design Site Design 1 Status S…" at bounding box center [513, 56] width 1027 height 770
click at [242, 270] on link "710a1ff5" at bounding box center [245, 269] width 34 height 9
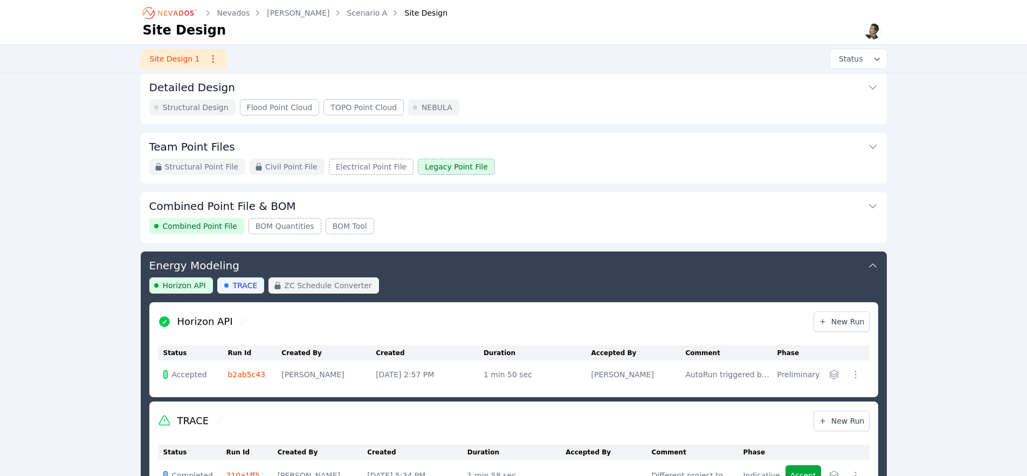
scroll to position [332, 0]
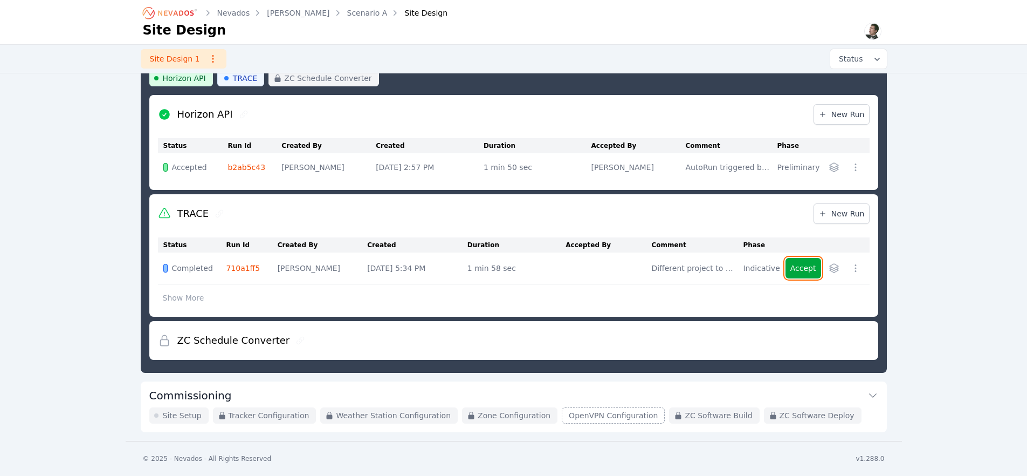
click at [796, 270] on button "Accept" at bounding box center [804, 268] width 36 height 20
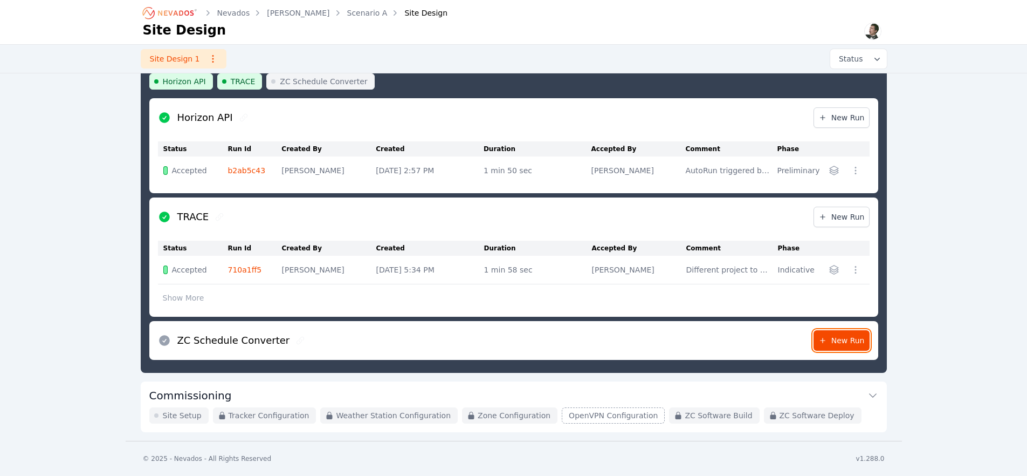
click at [845, 343] on span "New Run" at bounding box center [842, 340] width 46 height 11
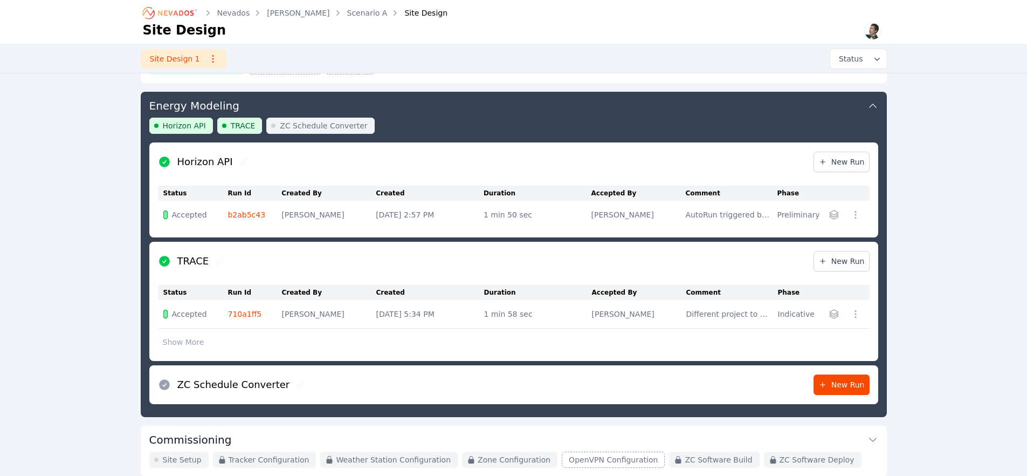
scroll to position [329, 0]
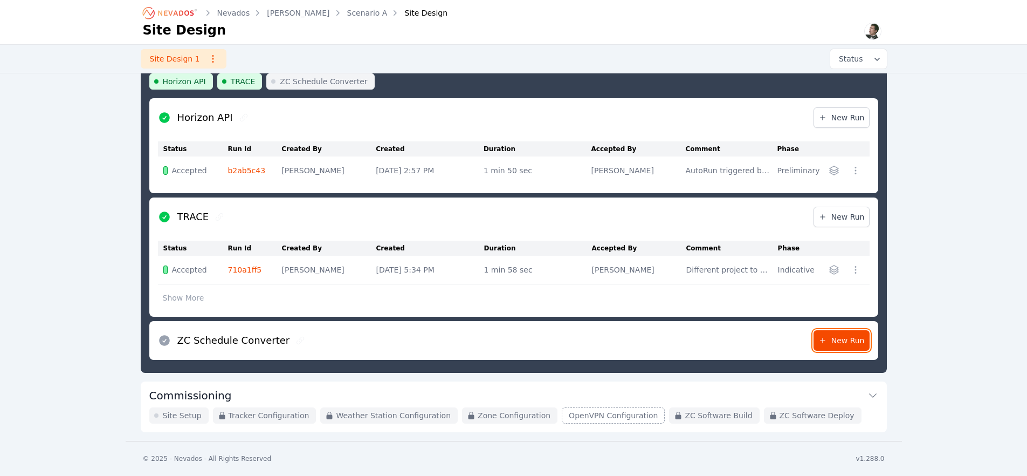
click at [838, 338] on span "New Run" at bounding box center [842, 340] width 46 height 11
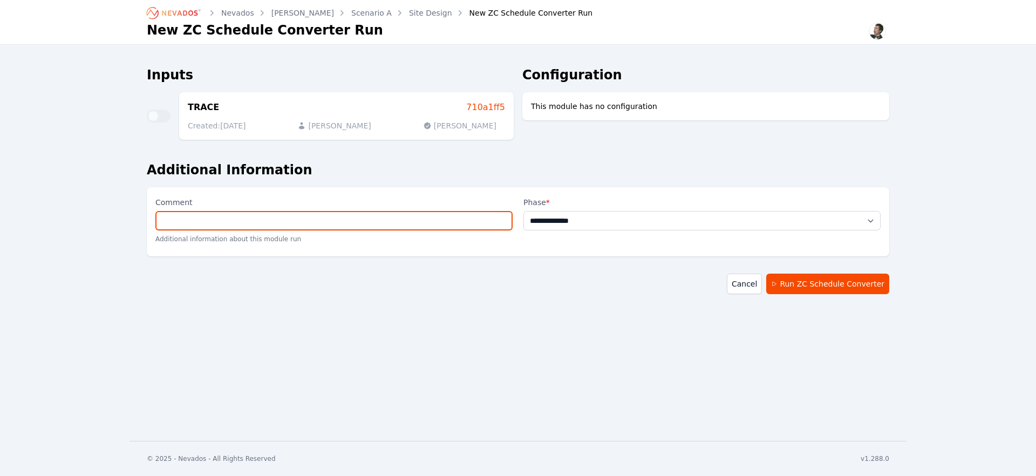
click at [431, 223] on input "Comment" at bounding box center [333, 220] width 357 height 19
paste input "**********"
drag, startPoint x: 172, startPoint y: 222, endPoint x: 95, endPoint y: 221, distance: 76.6
click at [95, 221] on div "**********" at bounding box center [518, 220] width 1036 height 441
type input "**********"
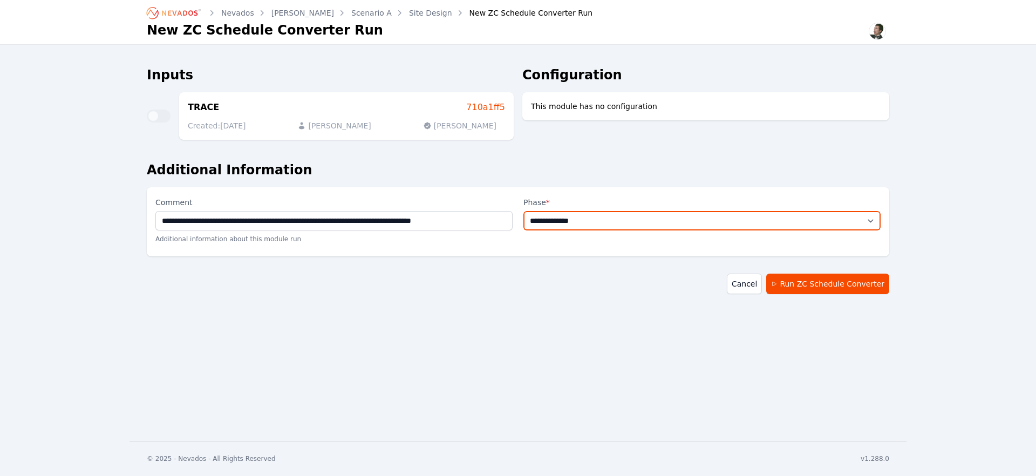
click at [598, 226] on select "**********" at bounding box center [701, 220] width 357 height 19
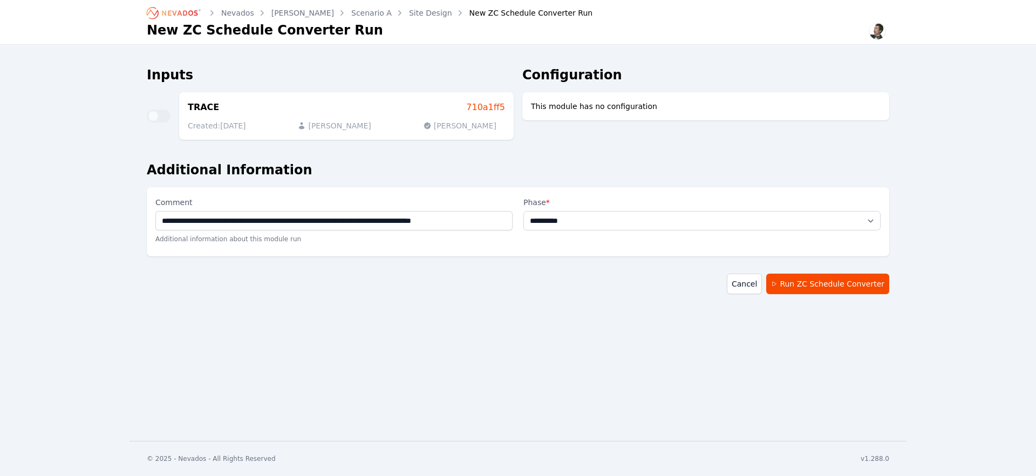
click at [523, 211] on select "**********" at bounding box center [701, 220] width 357 height 19
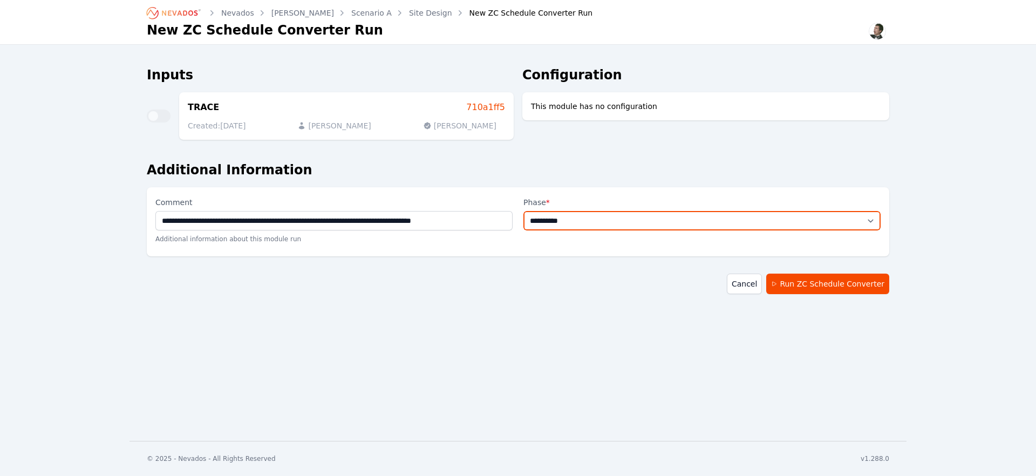
click at [620, 221] on select "**********" at bounding box center [701, 220] width 357 height 19
select select "**********"
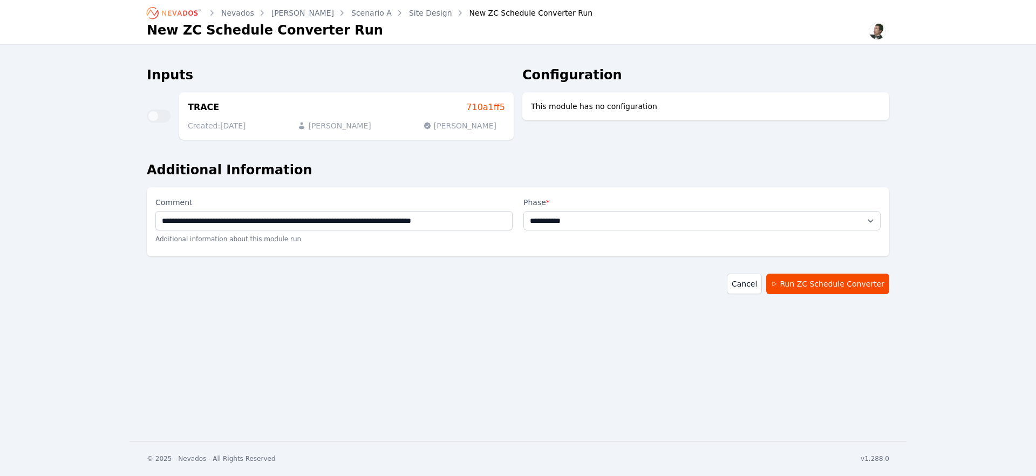
click at [523, 211] on select "**********" at bounding box center [701, 220] width 357 height 19
click at [818, 286] on button "Run ZC Schedule Converter" at bounding box center [827, 283] width 123 height 20
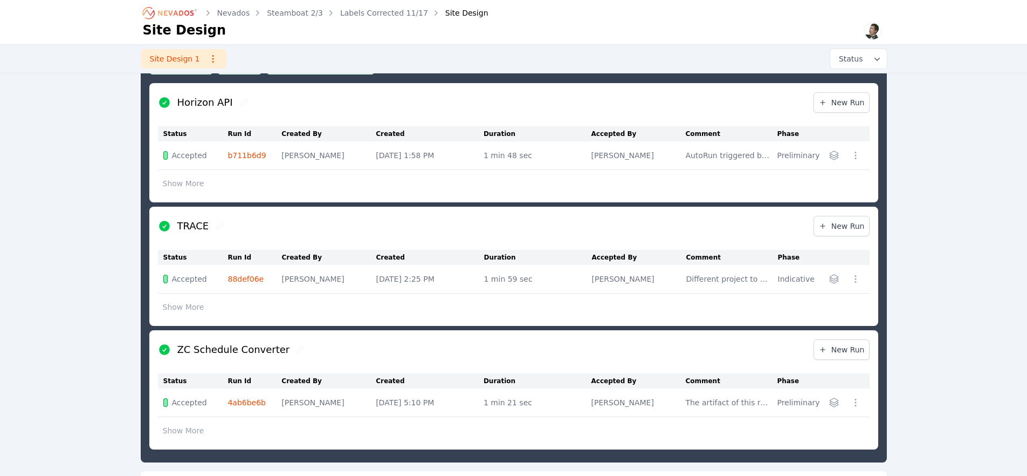
scroll to position [434, 0]
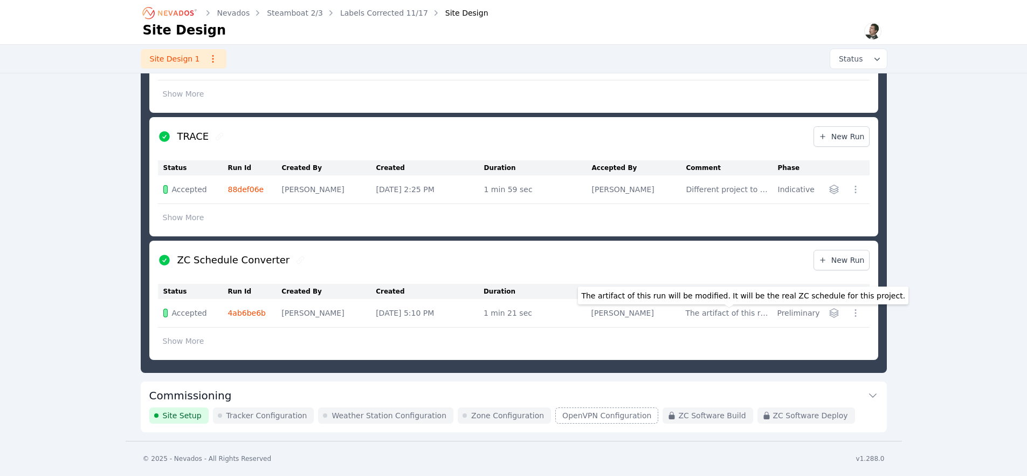
click at [714, 313] on div "The artifact of this run will be modified. It will be the real ZC schedule for …" at bounding box center [728, 312] width 86 height 11
click at [242, 314] on link "4ab6be6b" at bounding box center [247, 312] width 38 height 9
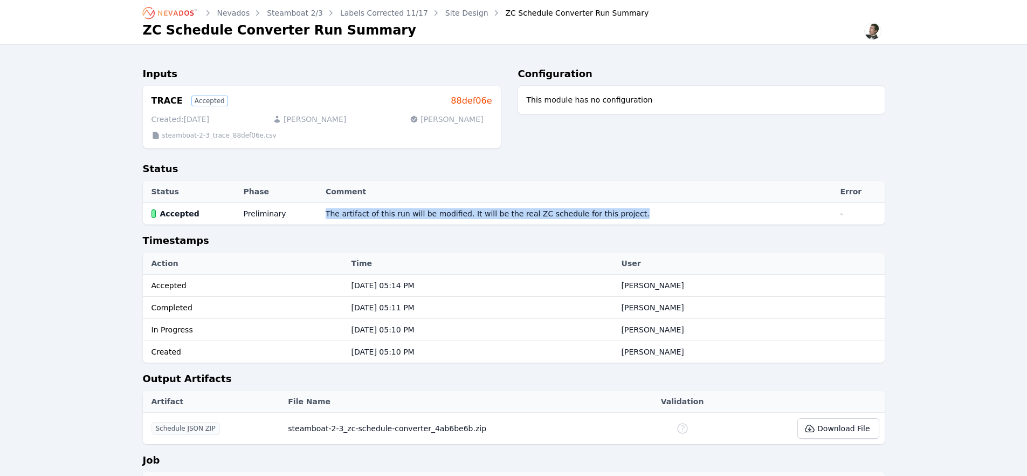
drag, startPoint x: 628, startPoint y: 214, endPoint x: 309, endPoint y: 215, distance: 318.7
click at [309, 215] on tr "Accepted Preliminary The artifact of this run will be modified. It will be the …" at bounding box center [514, 214] width 742 height 22
copy tr "The artifact of this run will be modified. It will be the real ZC schedule for …"
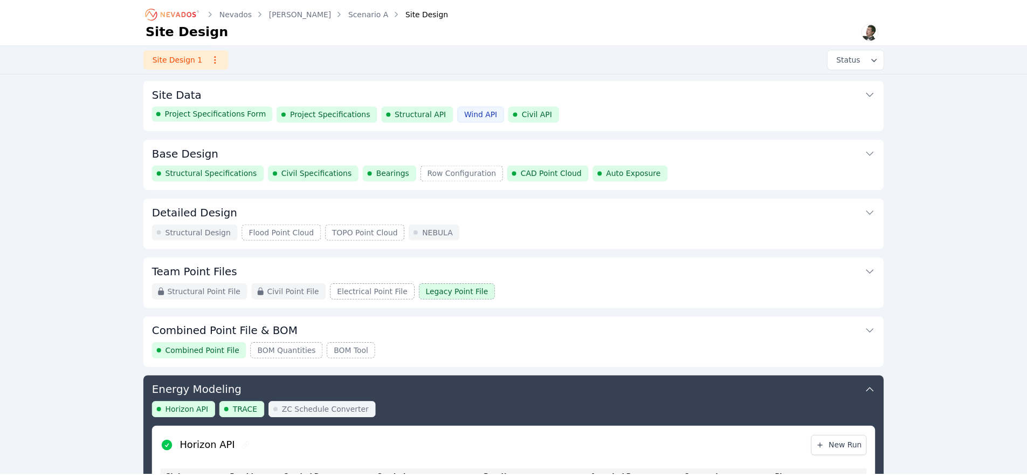
scroll to position [385, 0]
